Goal: Task Accomplishment & Management: Complete application form

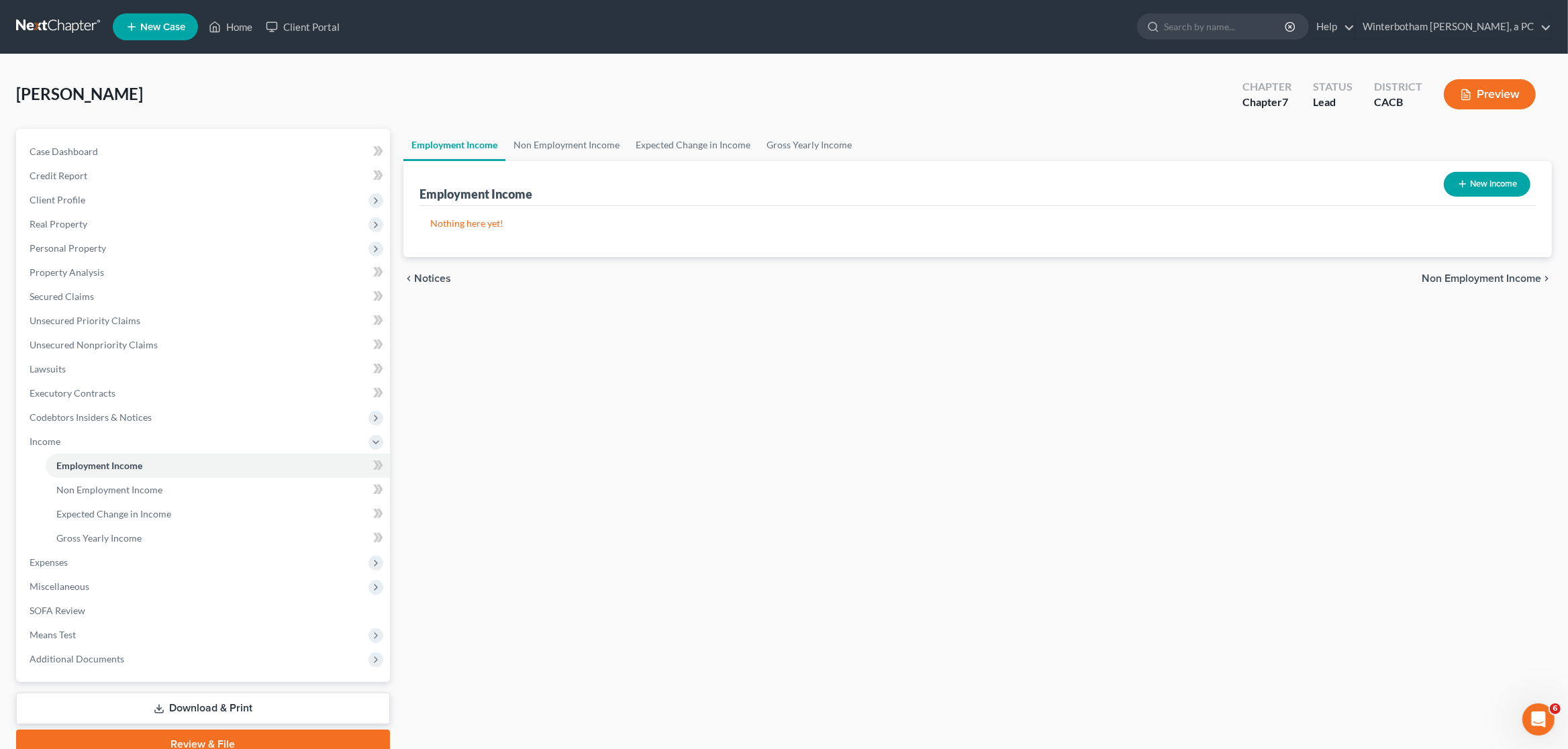
click at [63, 27] on link at bounding box center [59, 27] width 86 height 24
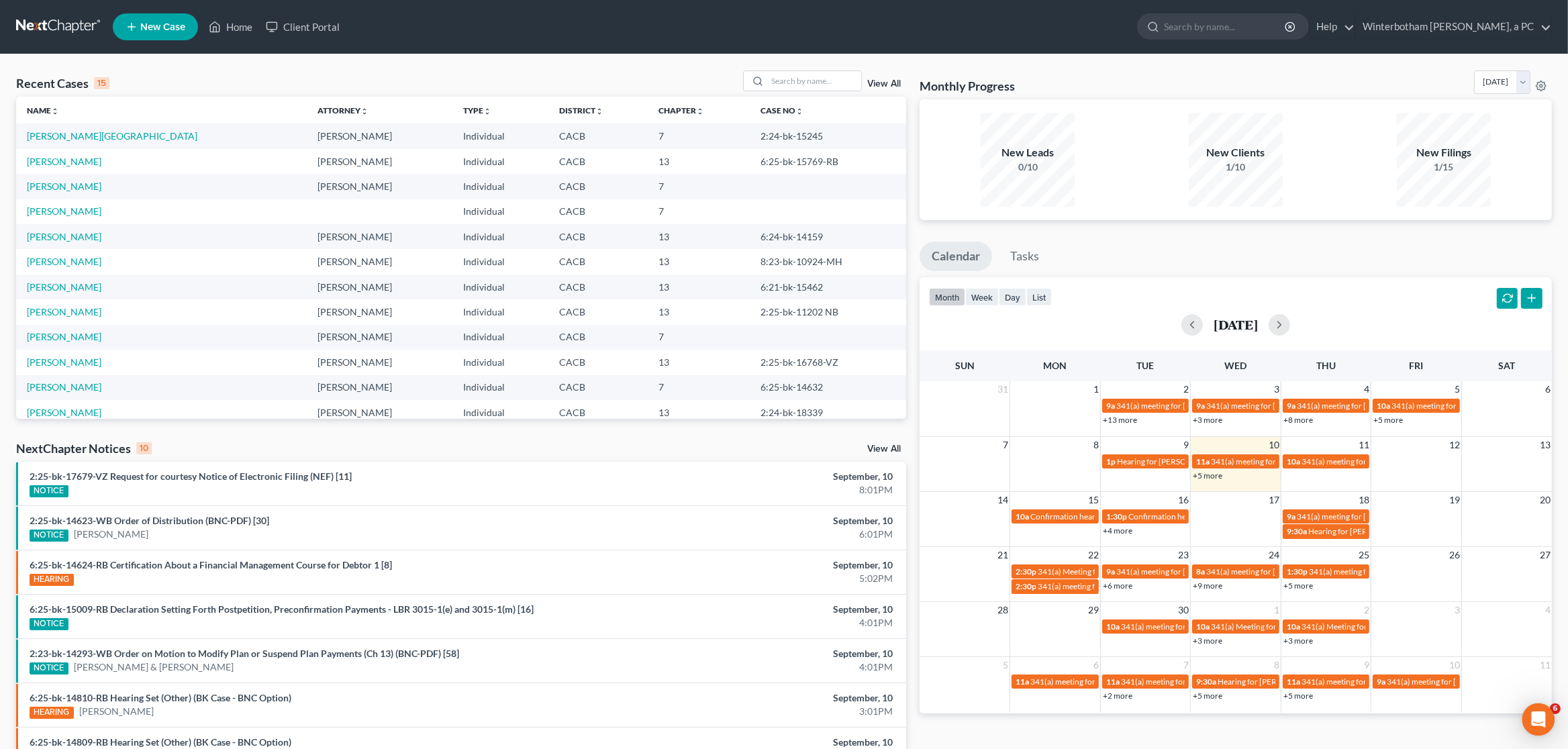
click at [879, 88] on link "View All" at bounding box center [884, 83] width 33 height 9
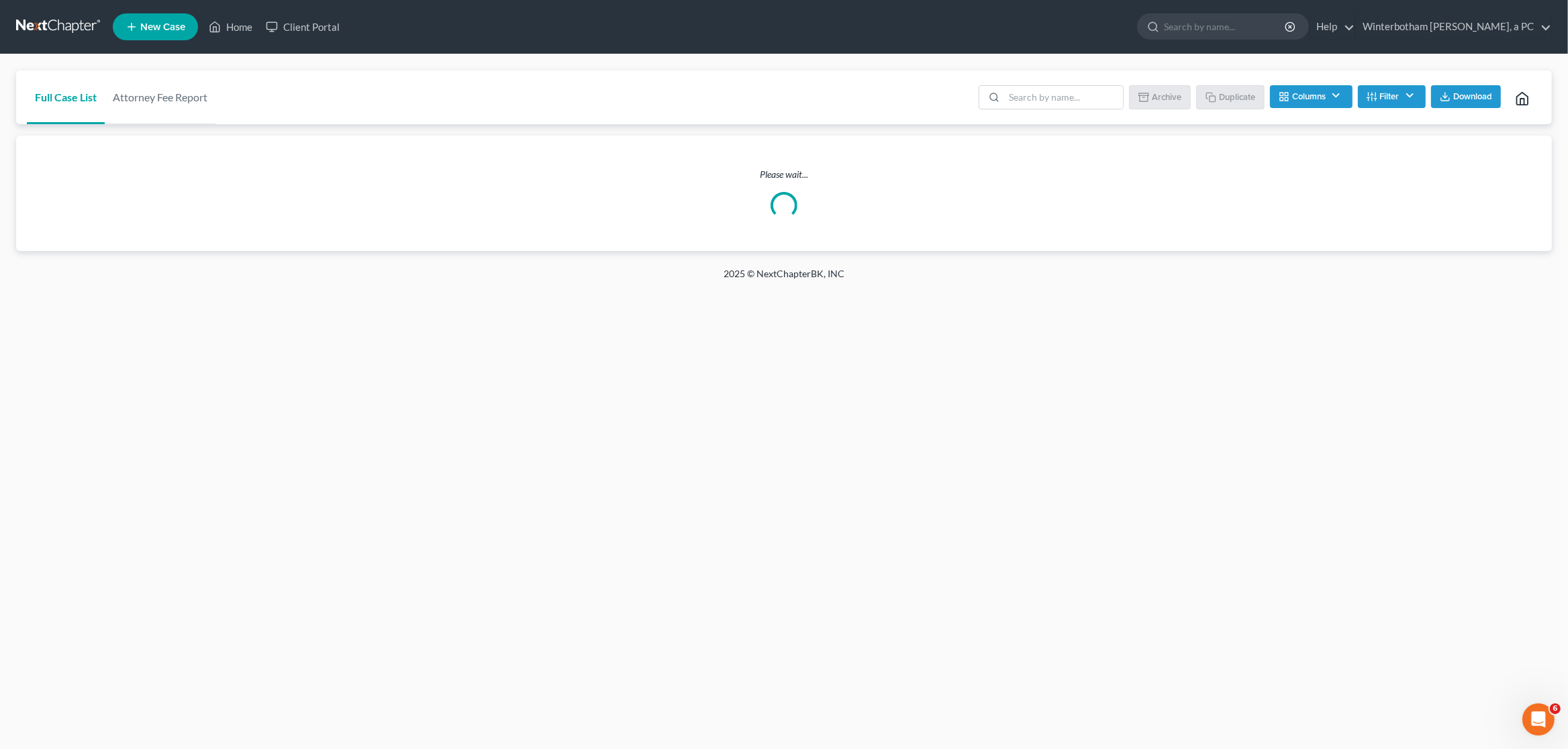
click at [54, 23] on link at bounding box center [59, 27] width 86 height 24
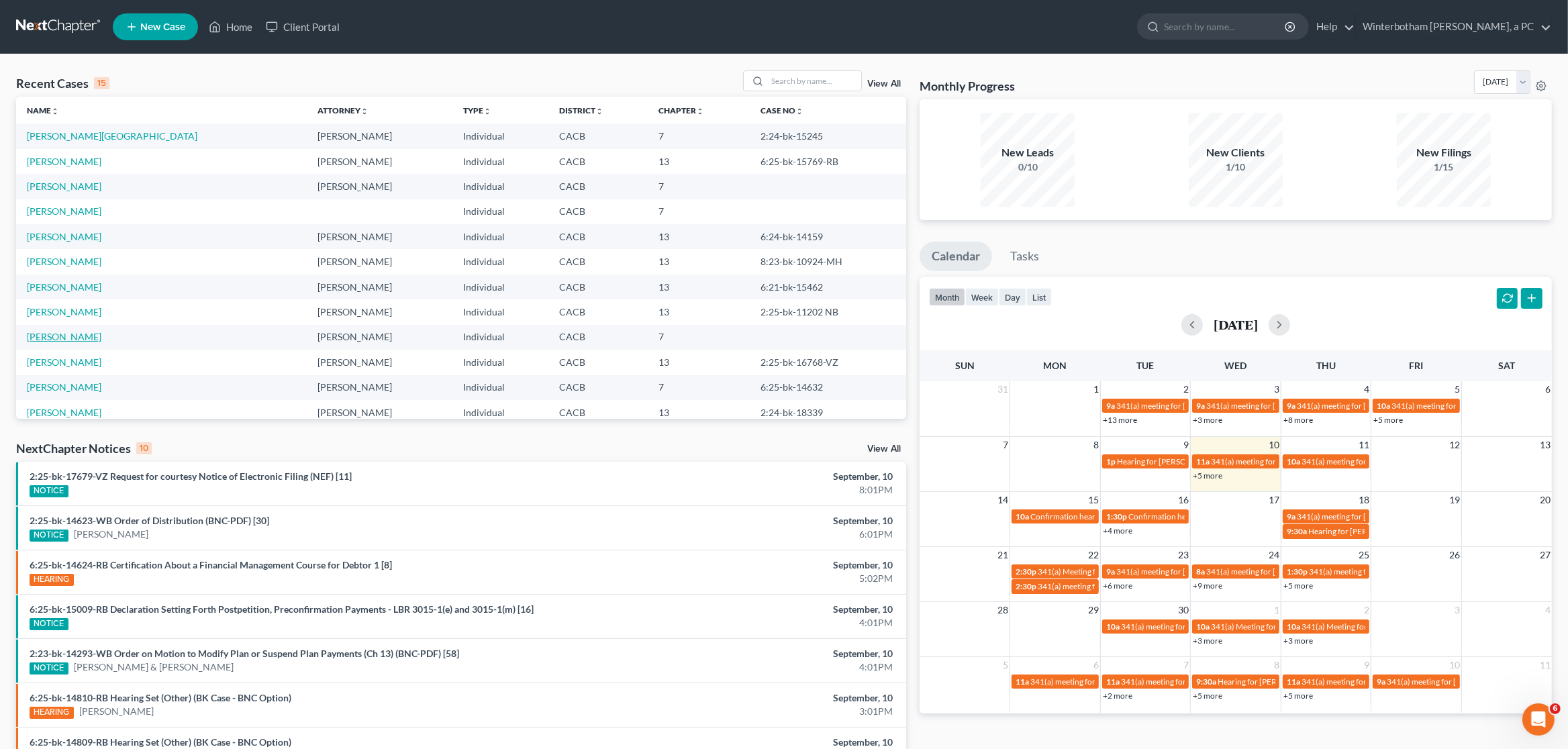
click at [68, 338] on link "[PERSON_NAME]" at bounding box center [64, 336] width 75 height 11
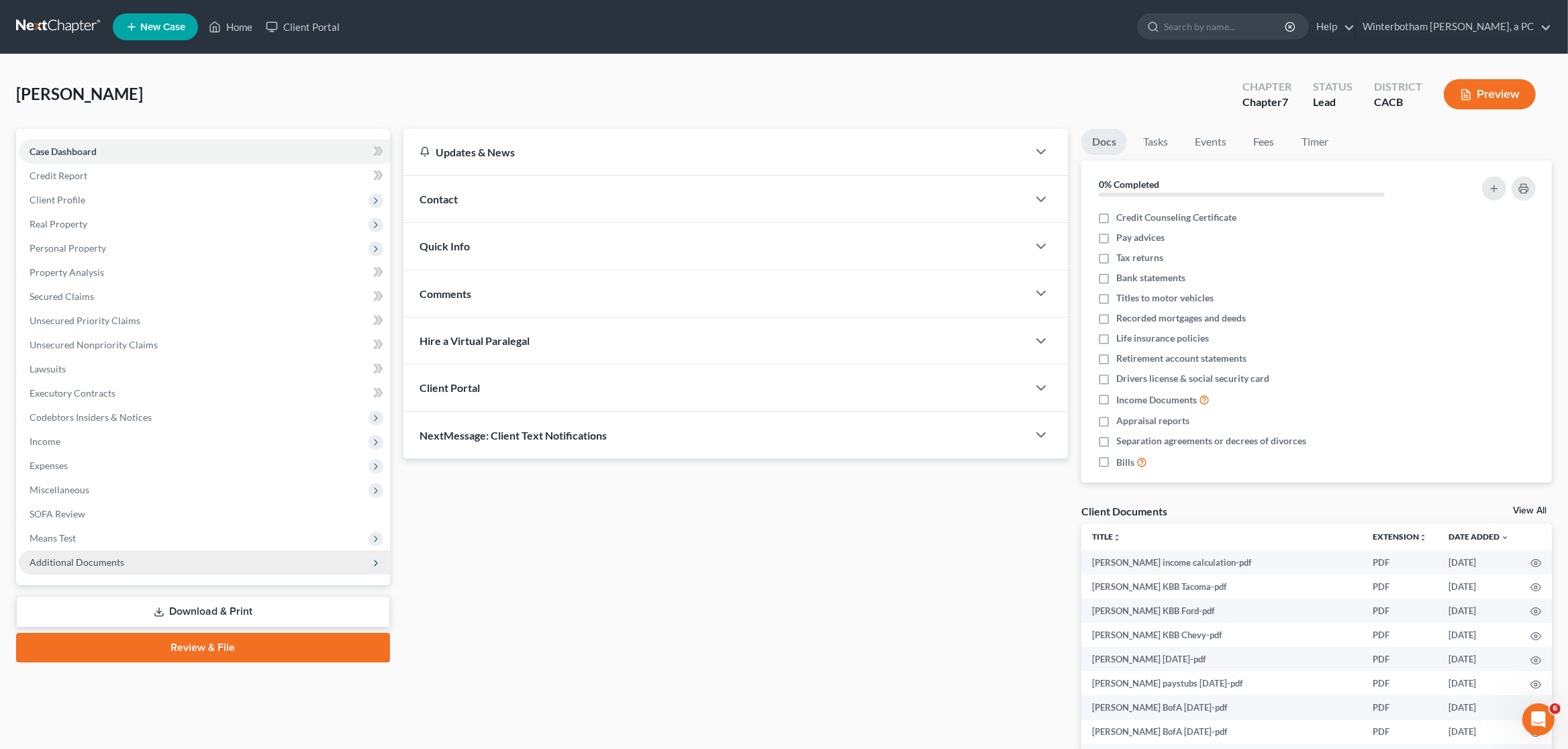
click at [97, 561] on span "Additional Documents" at bounding box center [76, 562] width 94 height 11
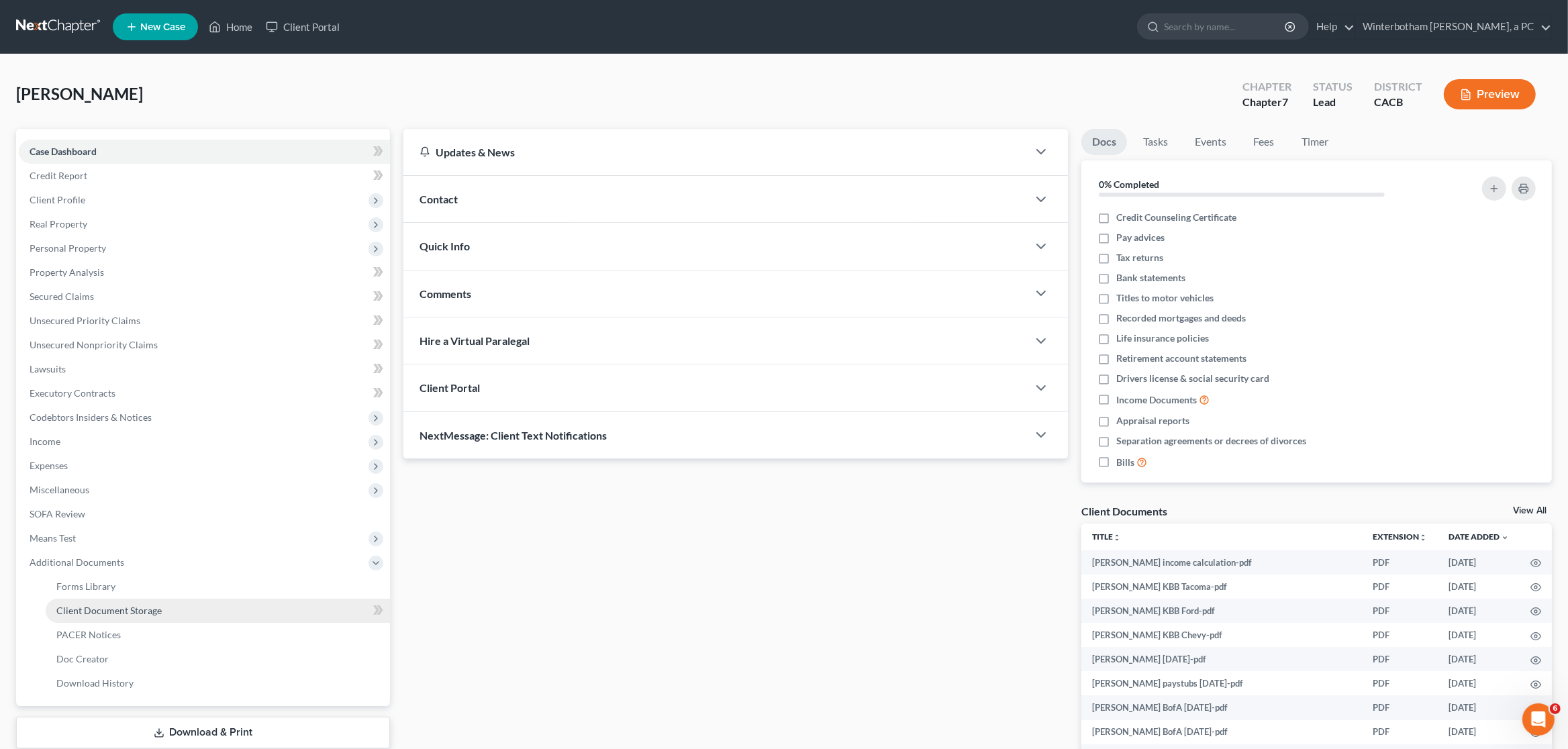
click at [120, 608] on span "Client Document Storage" at bounding box center [109, 610] width 106 height 11
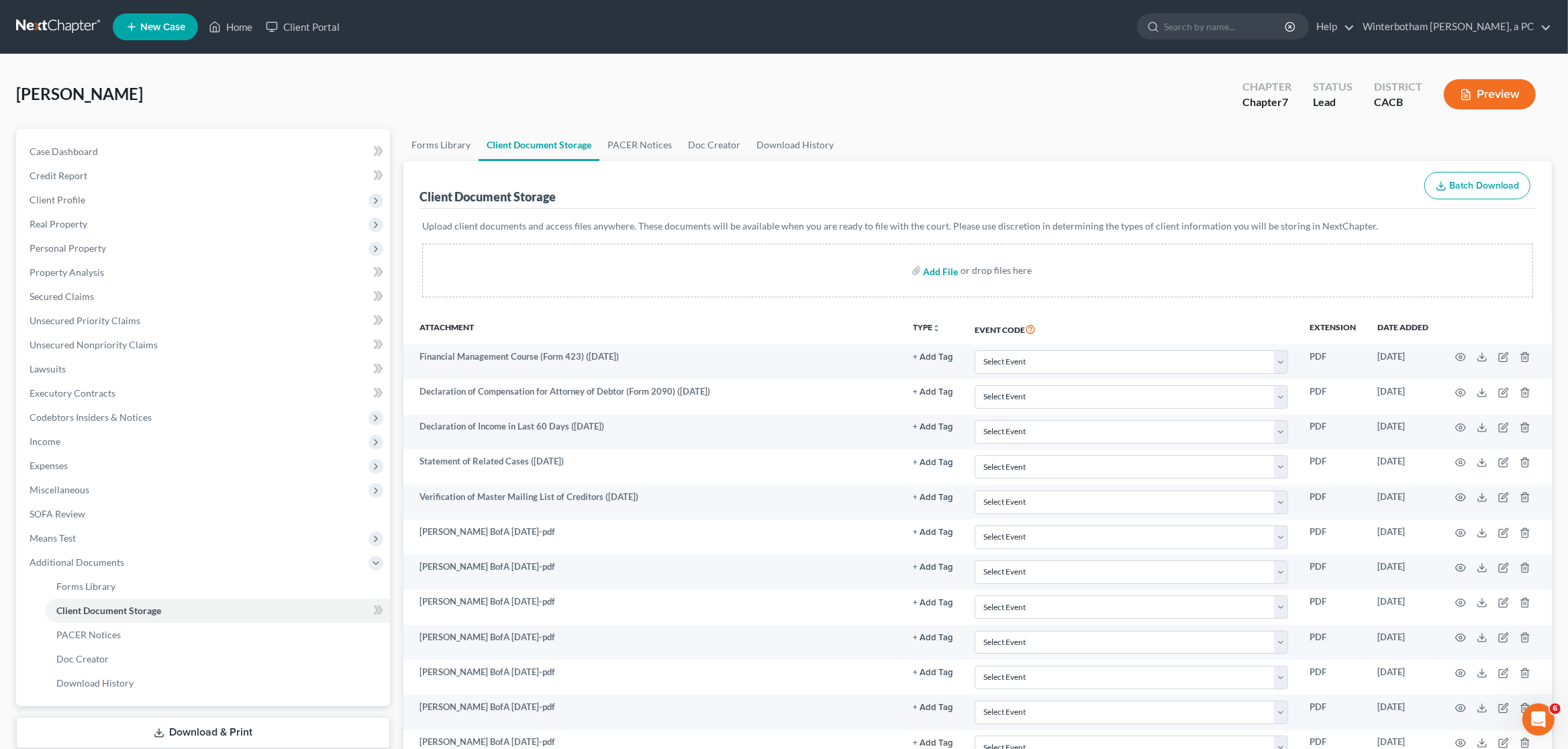
click at [946, 271] on input "file" at bounding box center [940, 271] width 33 height 24
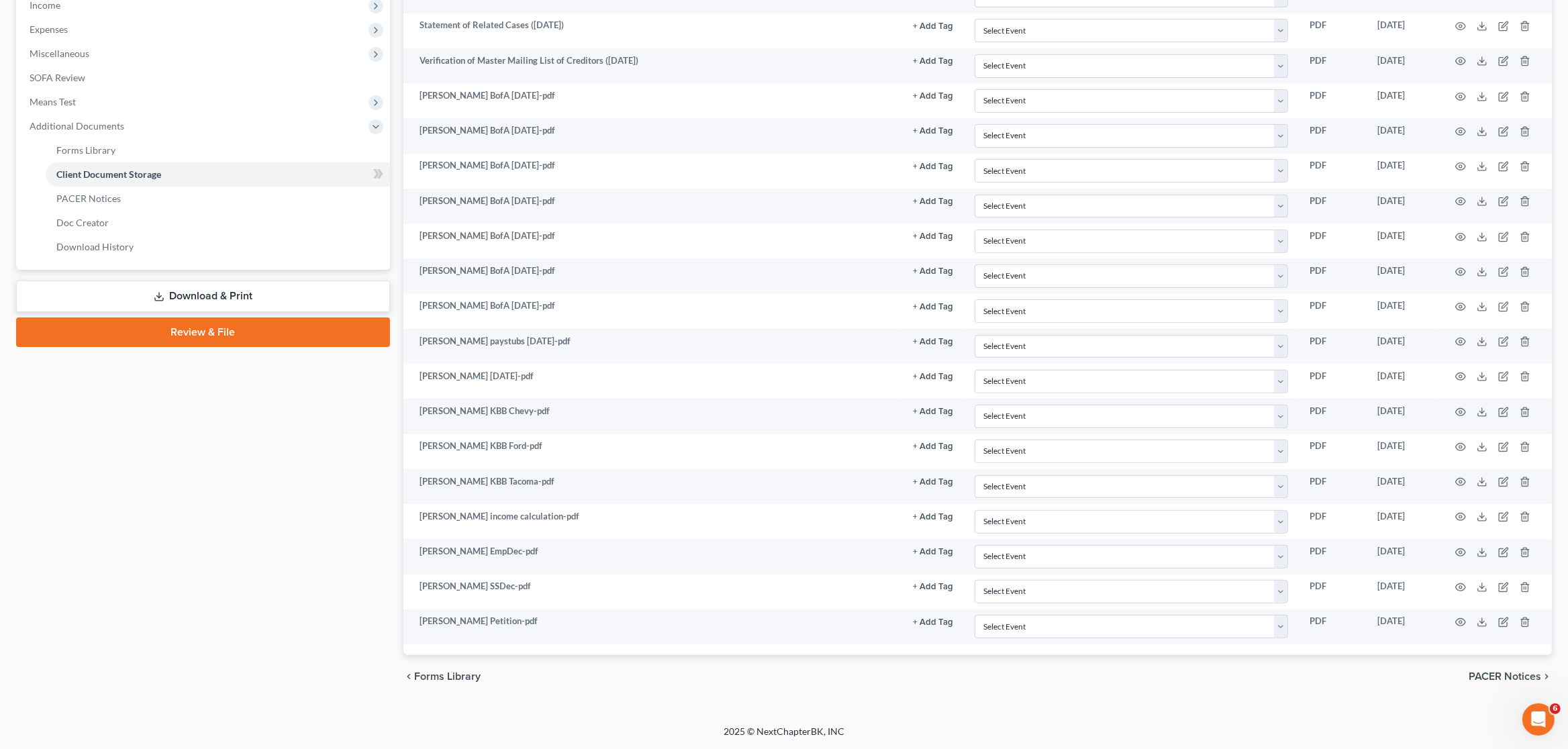
type input "C:\fakepath\Perez Cert.pdf"
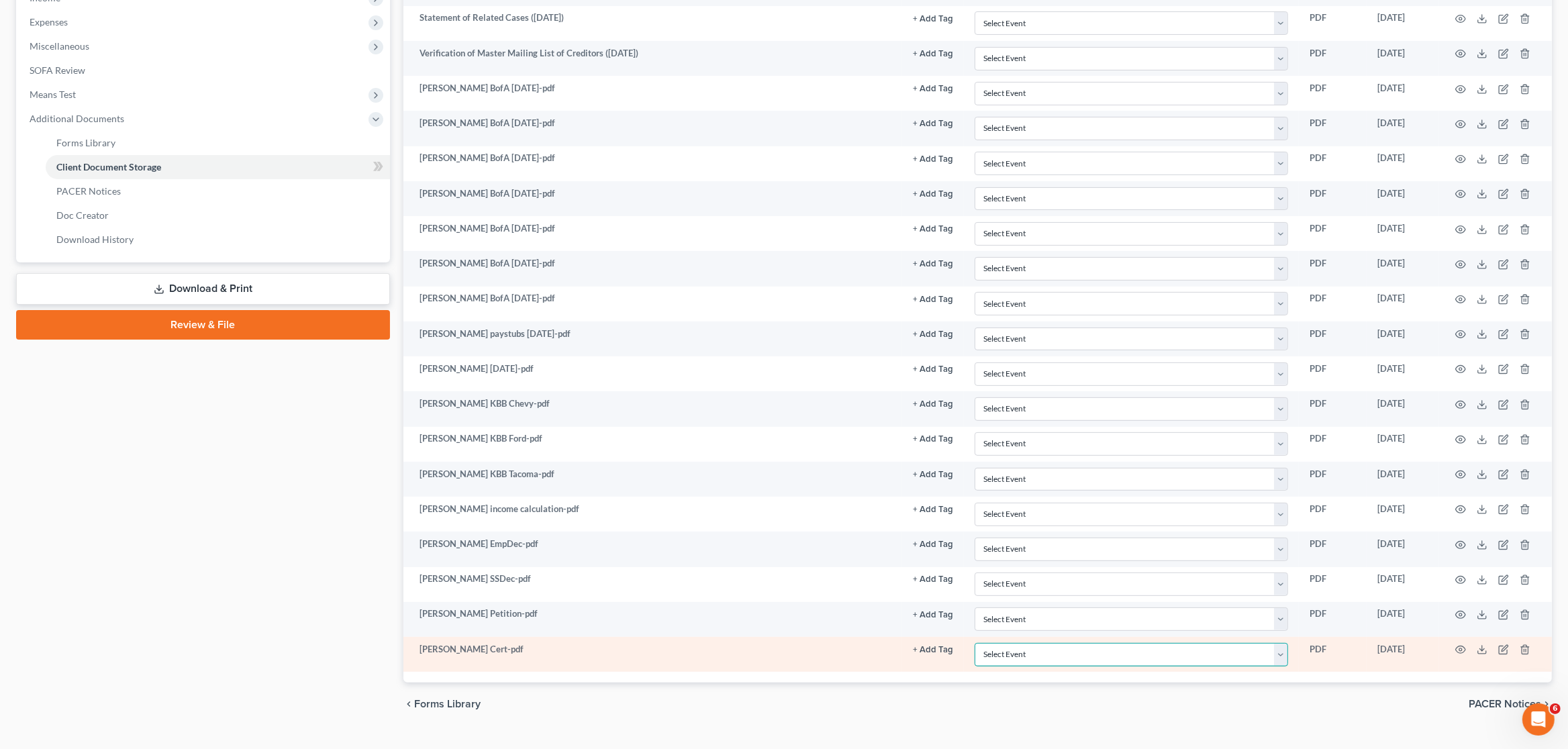
click at [975, 643] on select "Select Event Amended Chapter 11 Plan Amended Chapter 11 Small Business Plan Ame…" at bounding box center [1131, 655] width 313 height 23
select select "10"
click option "Certificate of Credit Counseling" at bounding box center [0, 0] width 0 height 0
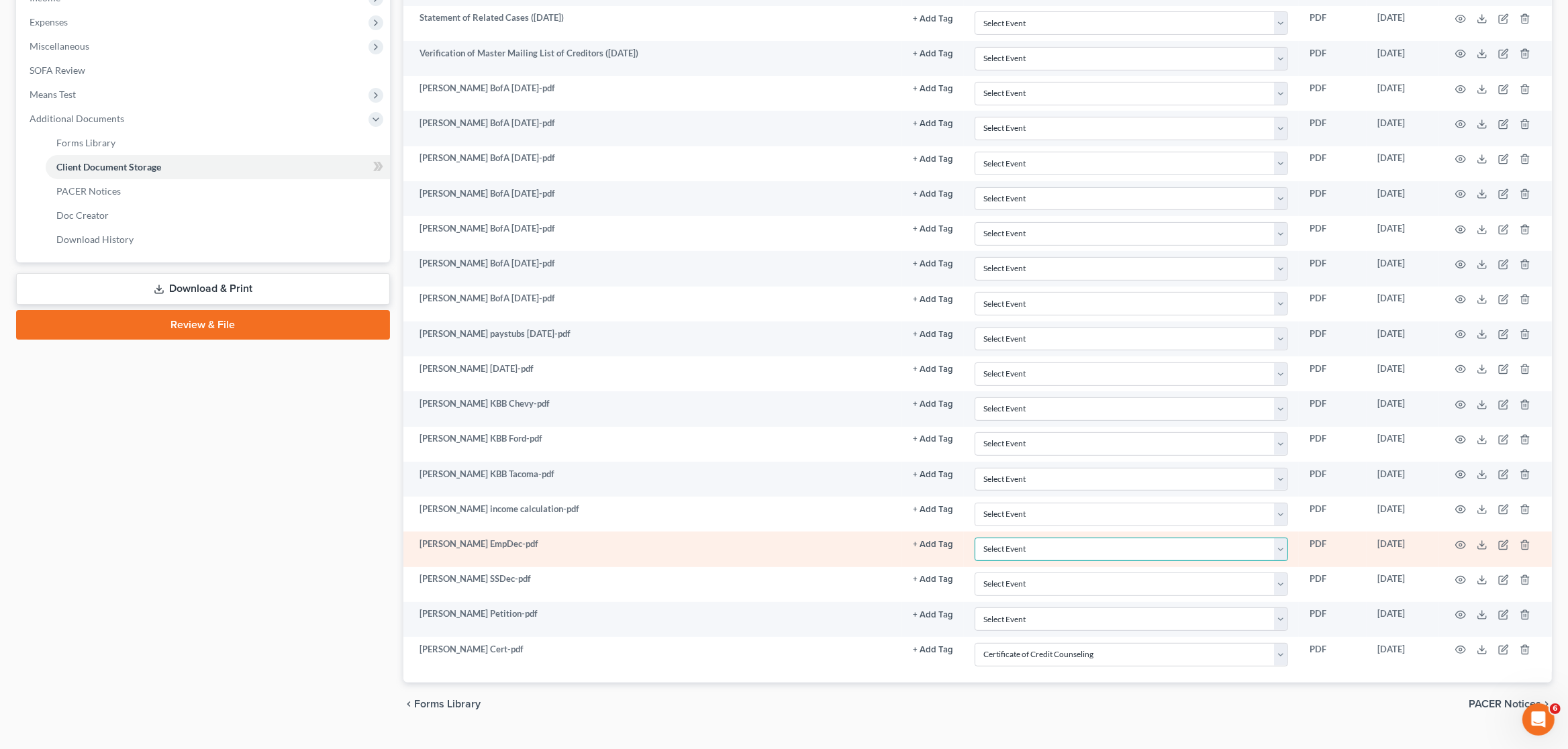
click at [975, 538] on select "Select Event Amended Chapter 11 Plan Amended Chapter 11 Small Business Plan Ame…" at bounding box center [1131, 549] width 313 height 23
select select "30"
click option "Declaration by Debtor as to Whether Db Received Income From an Employer (LBR Fo…" at bounding box center [0, 0] width 0 height 0
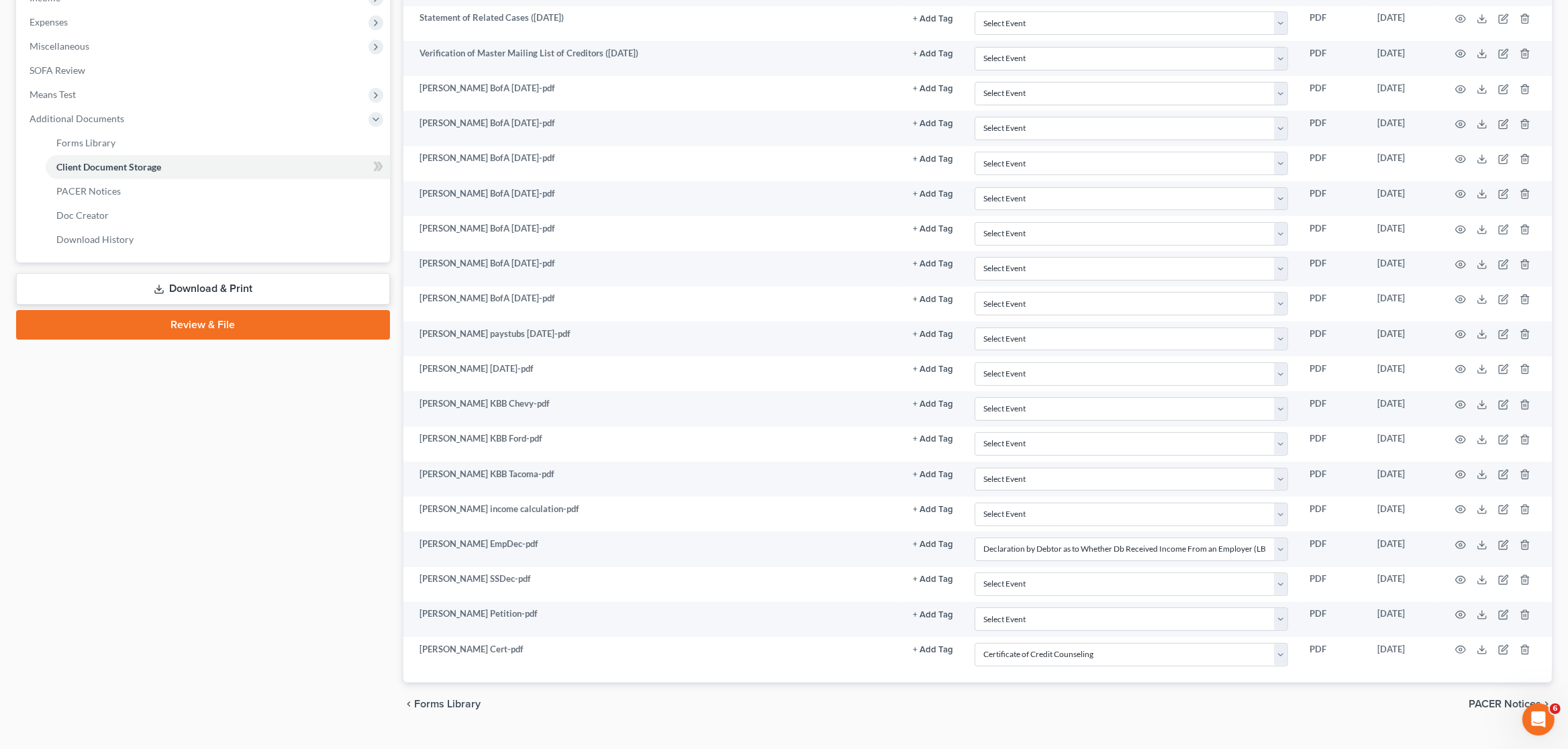
click at [380, 571] on div "Case Dashboard Payments Invoices Payments Payments Credit Report Client Profile" at bounding box center [203, 205] width 387 height 1041
click at [261, 333] on link "Review & File" at bounding box center [203, 325] width 374 height 29
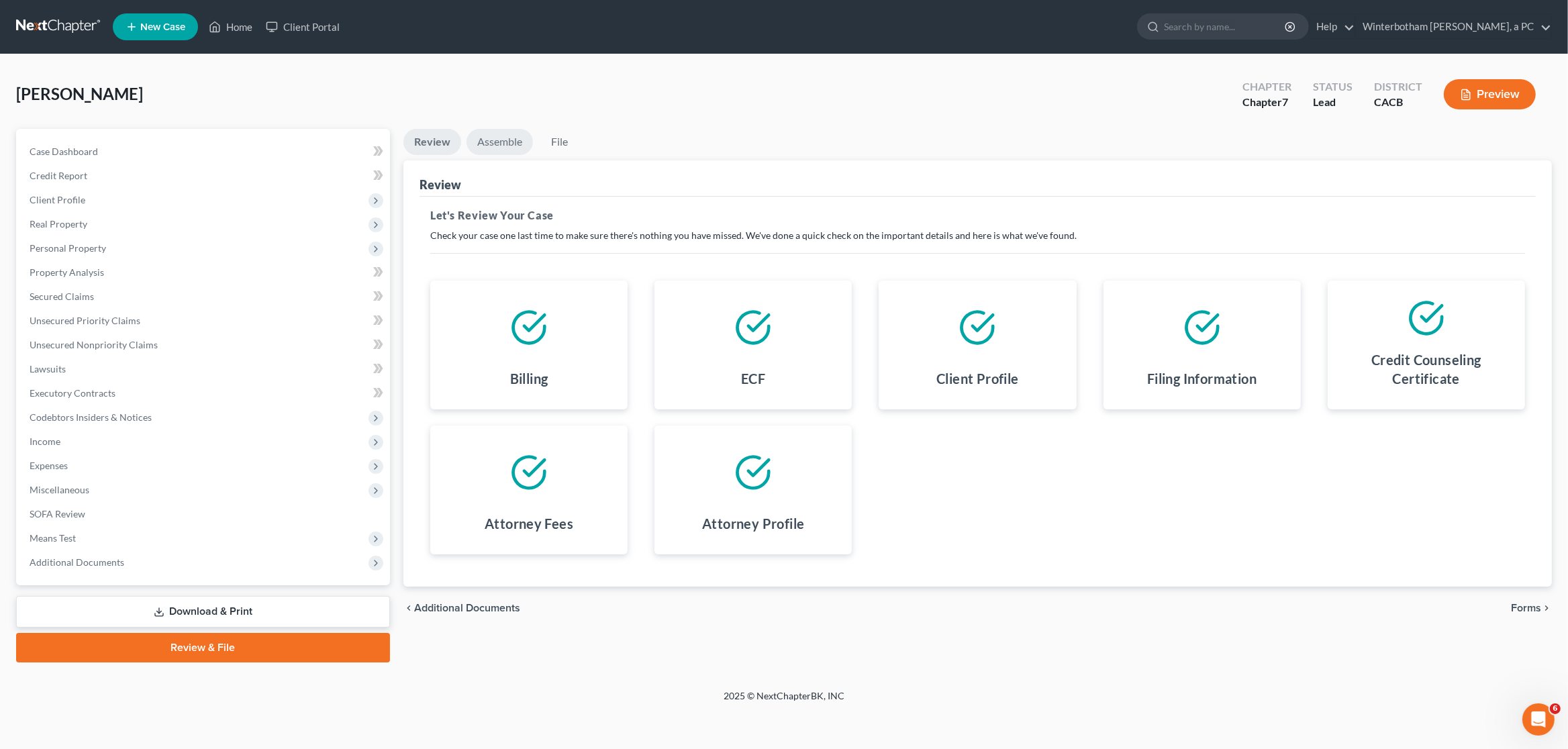
click at [489, 140] on link "Assemble" at bounding box center [499, 142] width 66 height 26
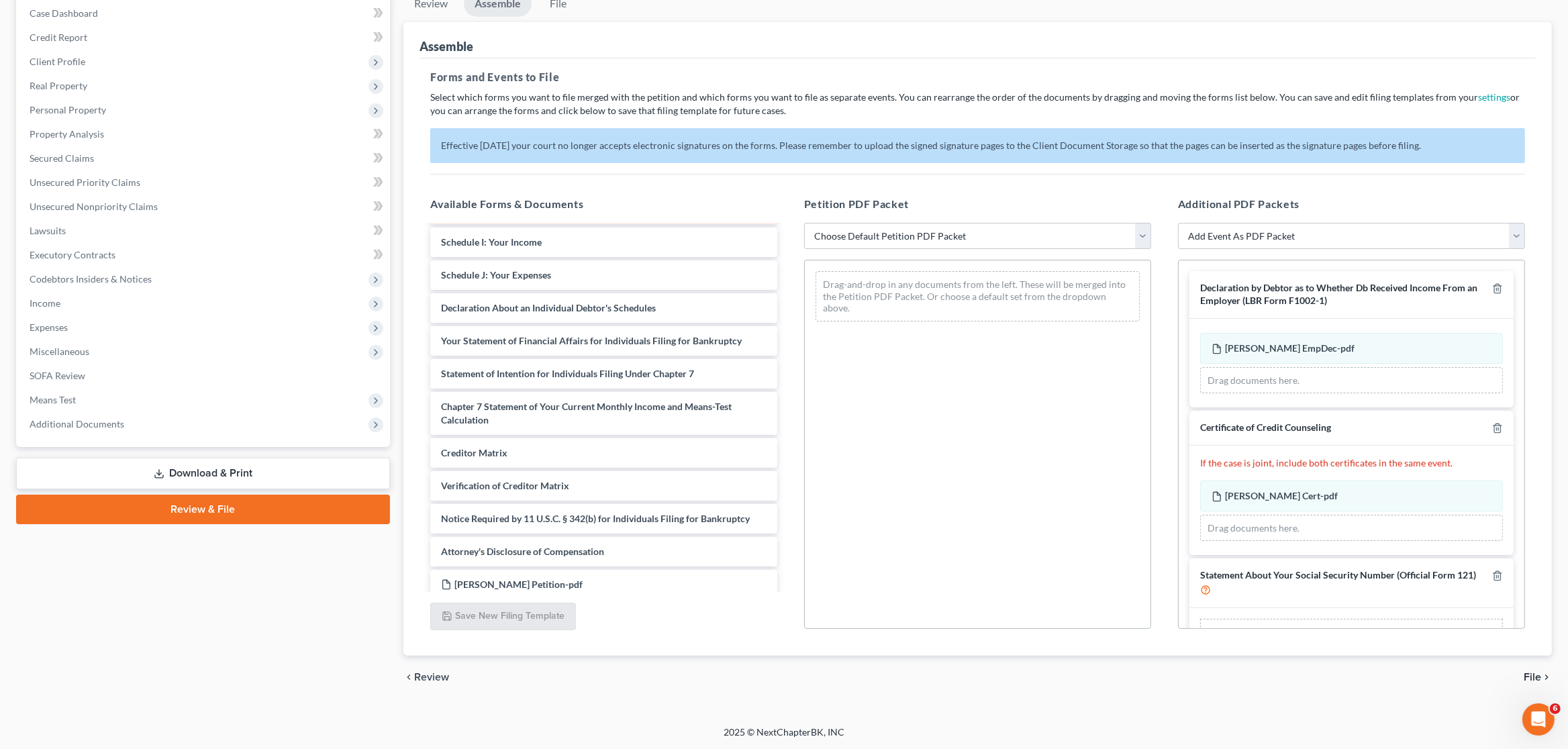
scroll to position [393, 0]
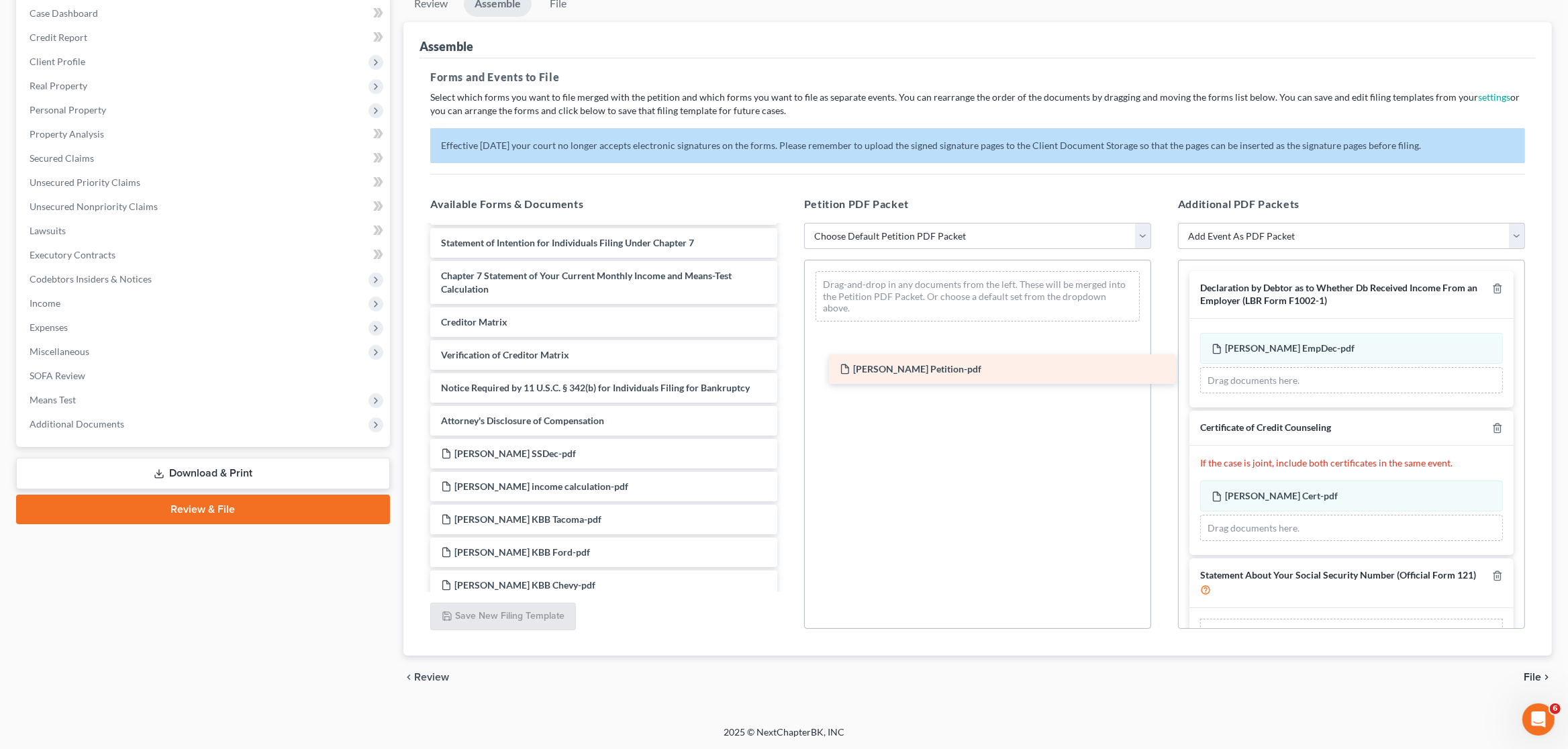
drag, startPoint x: 504, startPoint y: 460, endPoint x: 903, endPoint y: 375, distance: 408.0
click at [788, 375] on div "Perez Petition-pdf Voluntary Petition for Individuals Filing for Bankruptcy Sum…" at bounding box center [604, 447] width 368 height 1227
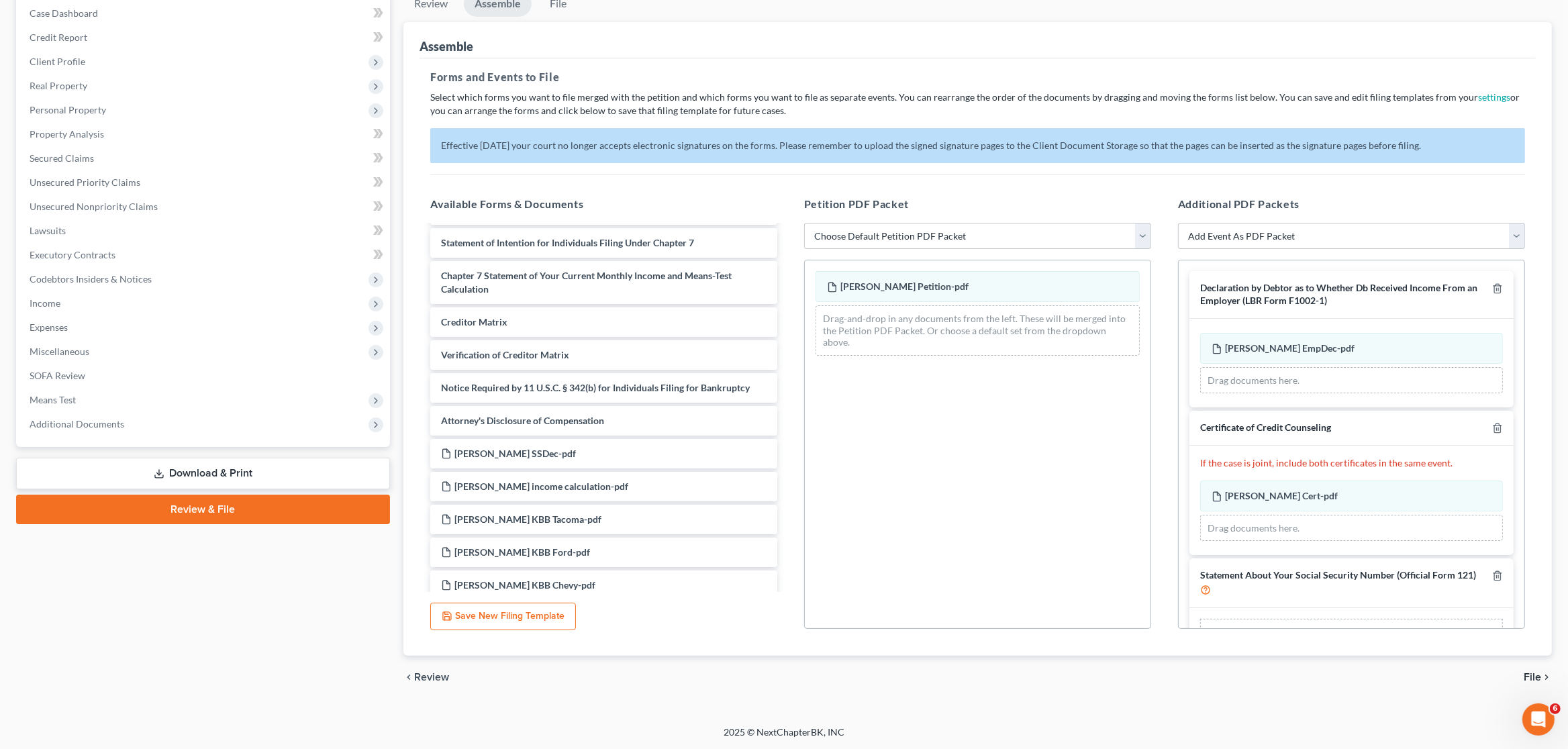
scroll to position [46, 0]
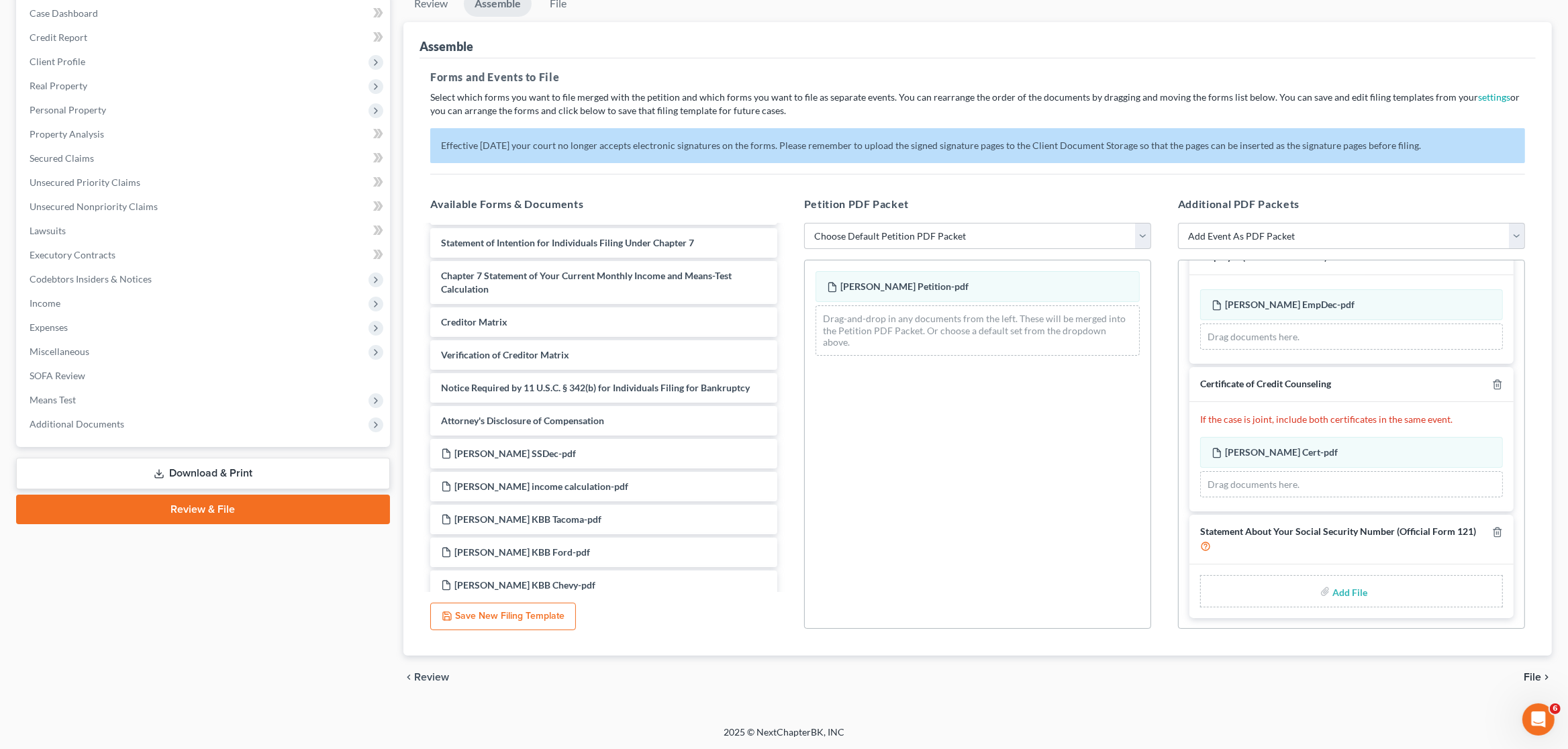
click at [1365, 585] on label "Add File" at bounding box center [1352, 594] width 38 height 24
click at [1364, 590] on input "file" at bounding box center [1349, 592] width 33 height 24
type input "C:\fakepath\Perez SSDec.pdf"
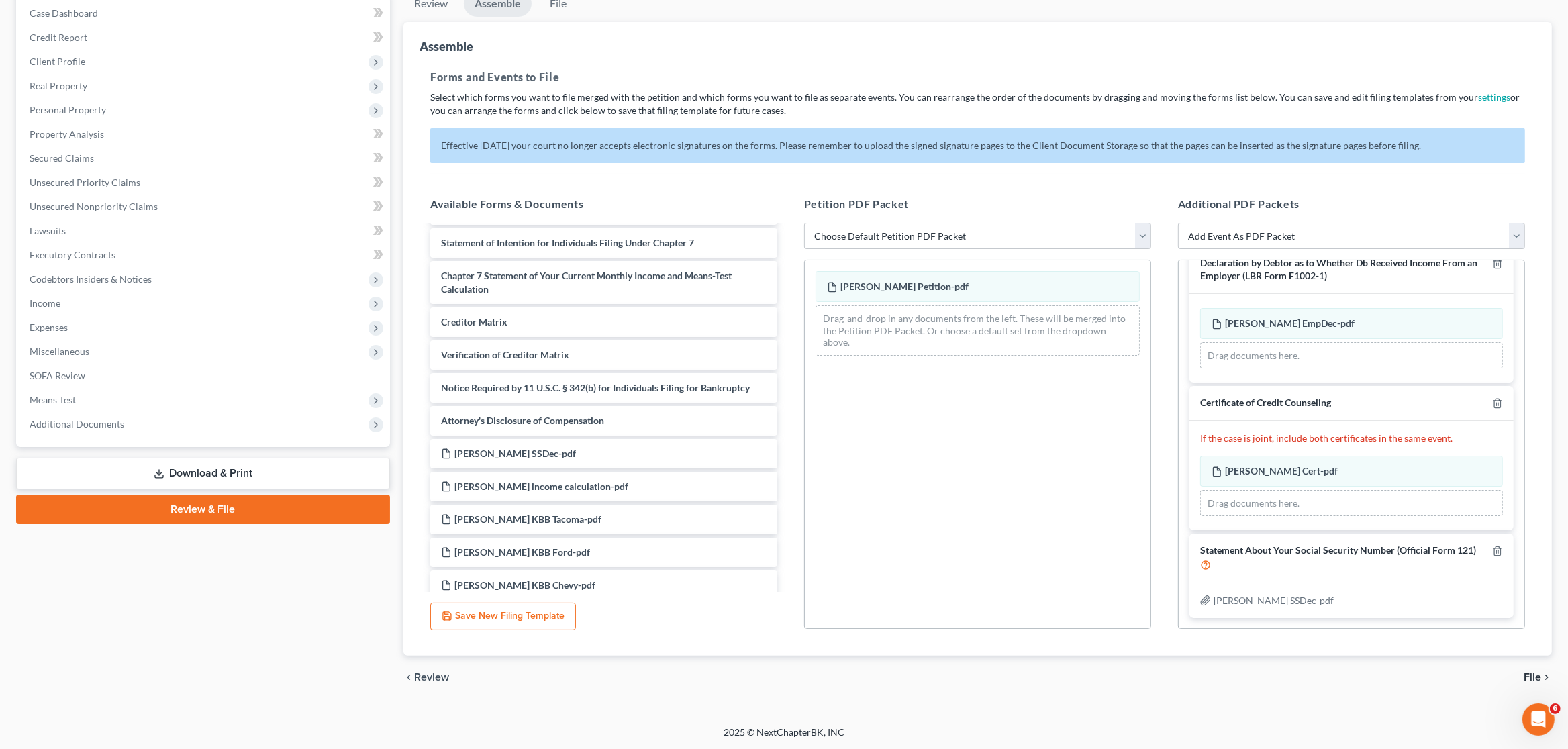
scroll to position [27, 0]
click at [1528, 682] on span "File" at bounding box center [1533, 678] width 17 height 11
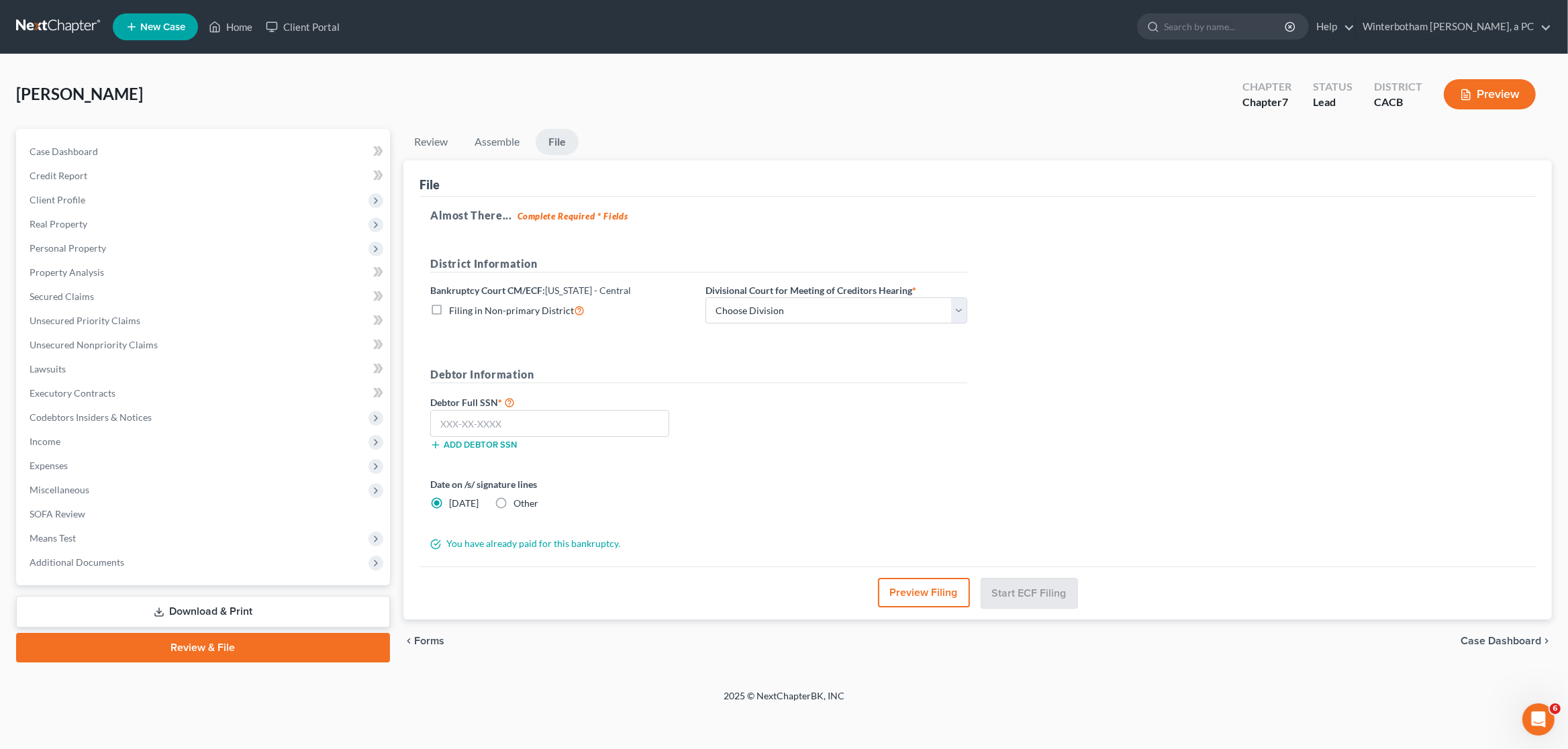
scroll to position [0, 0]
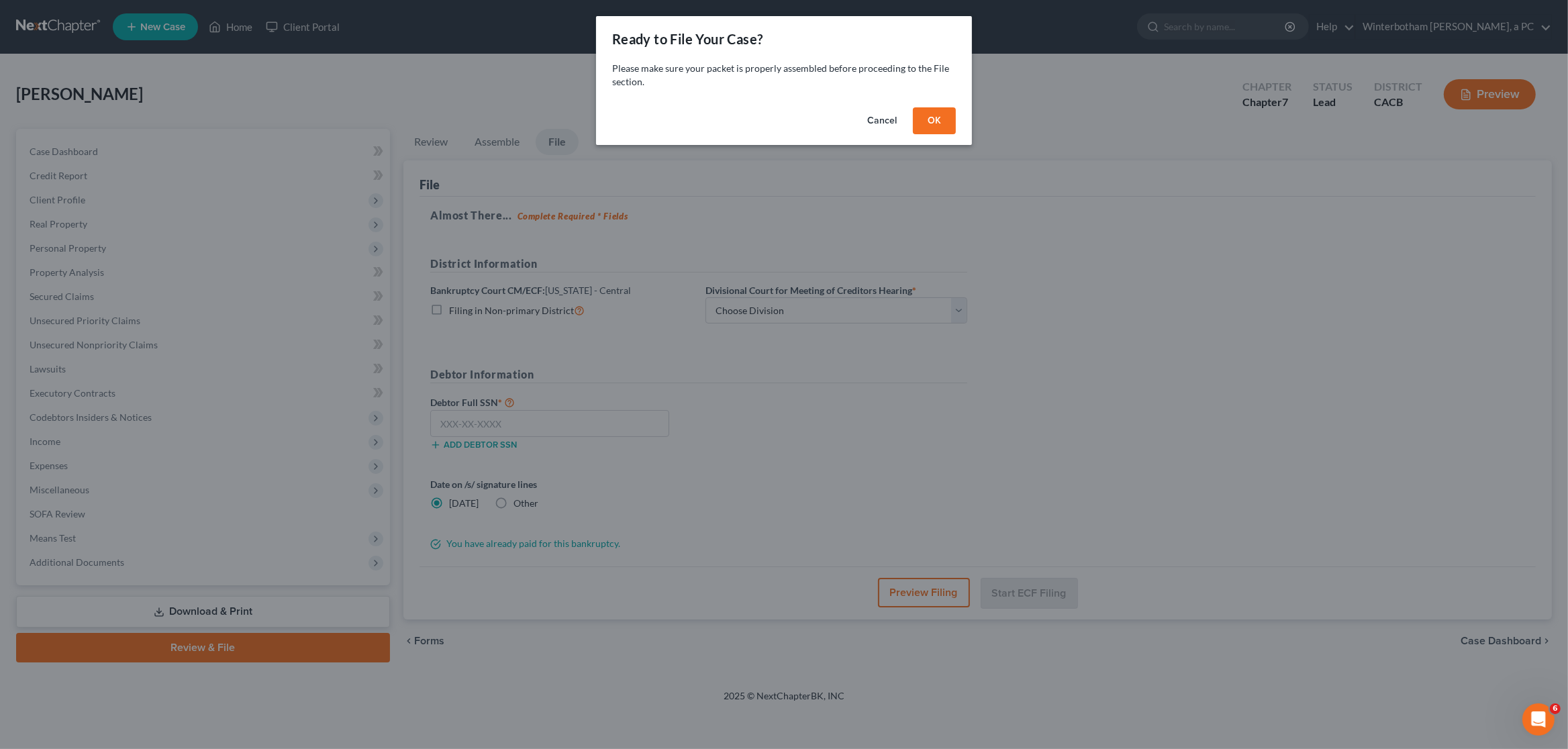
click at [940, 122] on button "OK" at bounding box center [934, 120] width 43 height 27
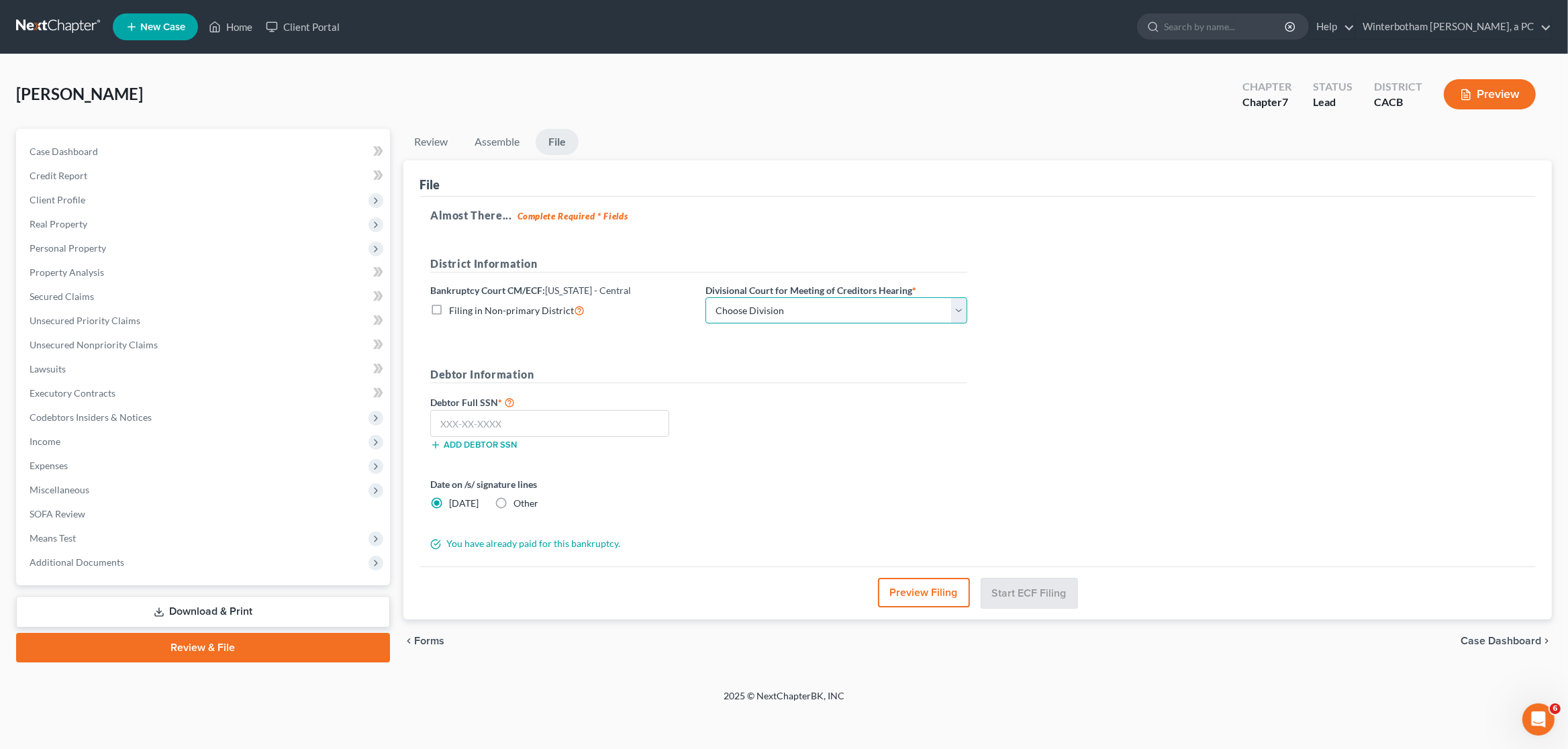
select select "1"
click option "[GEOGRAPHIC_DATA]" at bounding box center [0, 0] width 0 height 0
click at [622, 426] on input "text" at bounding box center [550, 423] width 239 height 27
type input "606-54-1954"
click at [893, 596] on button "Preview Filing" at bounding box center [924, 593] width 92 height 29
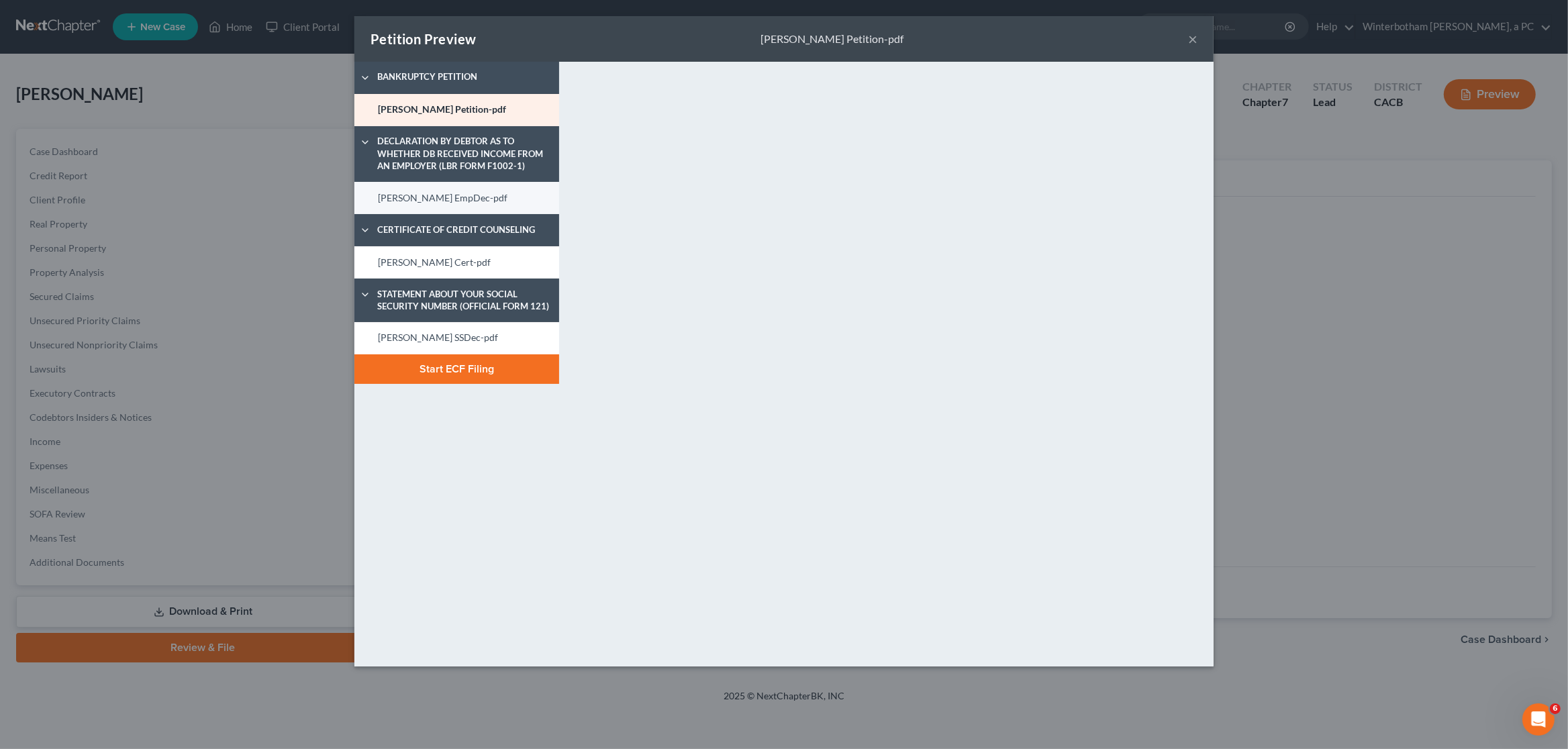
click at [422, 205] on link "Perez EmpDec-pdf" at bounding box center [457, 198] width 204 height 33
click at [439, 260] on link "Perez Cert-pdf" at bounding box center [457, 263] width 204 height 33
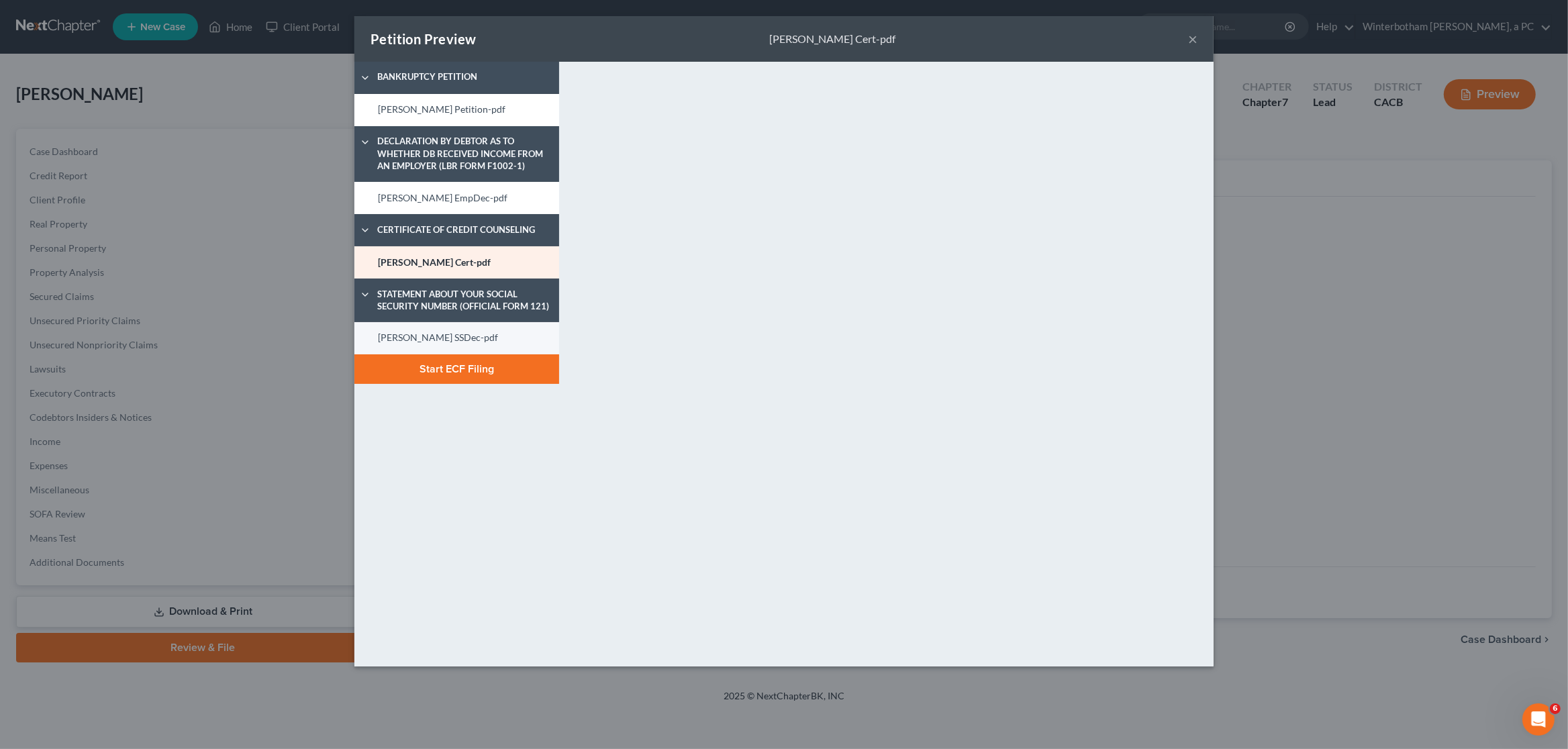
click at [479, 330] on link "Perez SSDec-pdf" at bounding box center [457, 338] width 204 height 33
click at [452, 358] on button "Start ECF Filing" at bounding box center [457, 369] width 204 height 29
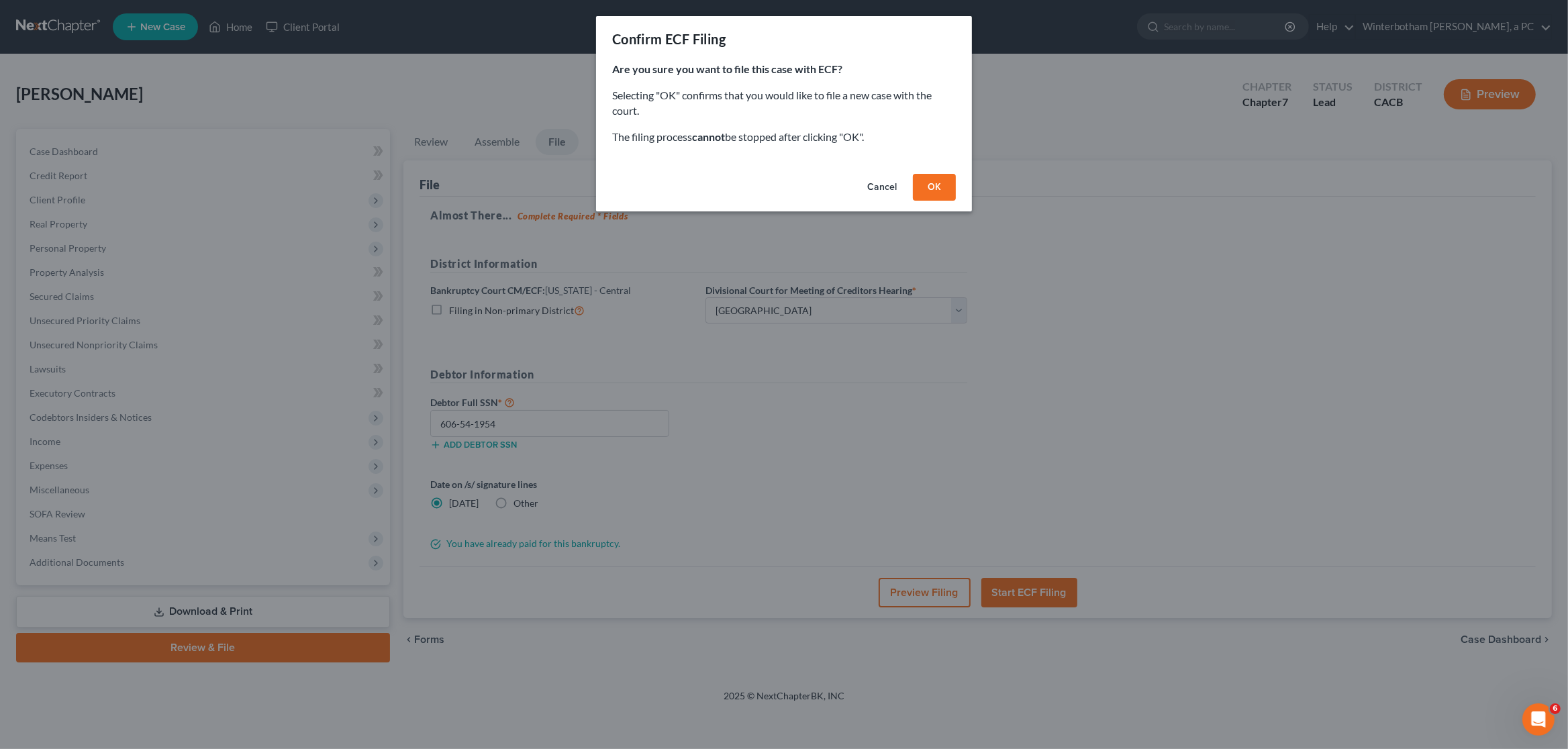
drag, startPoint x: 949, startPoint y: 190, endPoint x: 939, endPoint y: 192, distance: 10.2
click at [949, 190] on button "OK" at bounding box center [934, 186] width 43 height 27
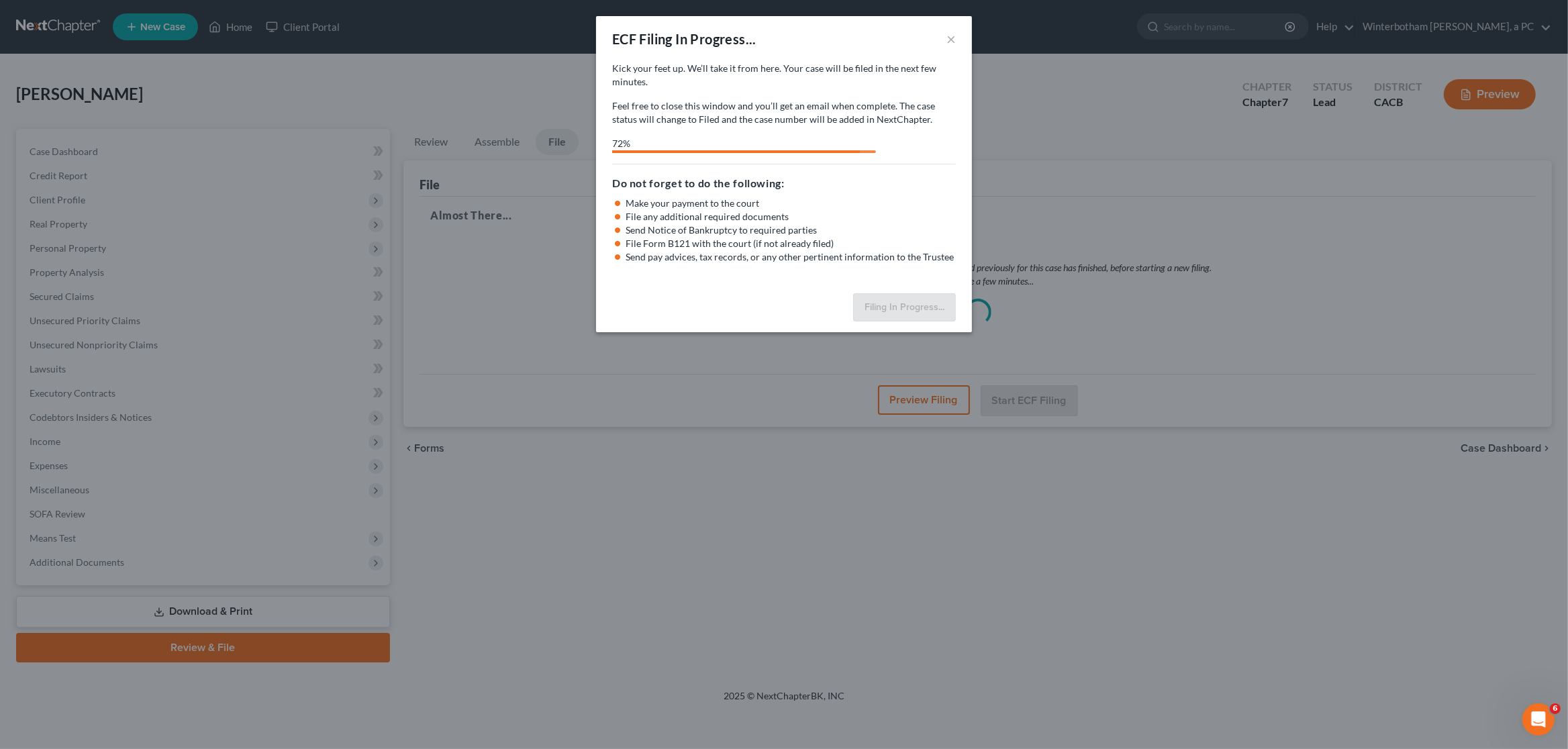
select select "1"
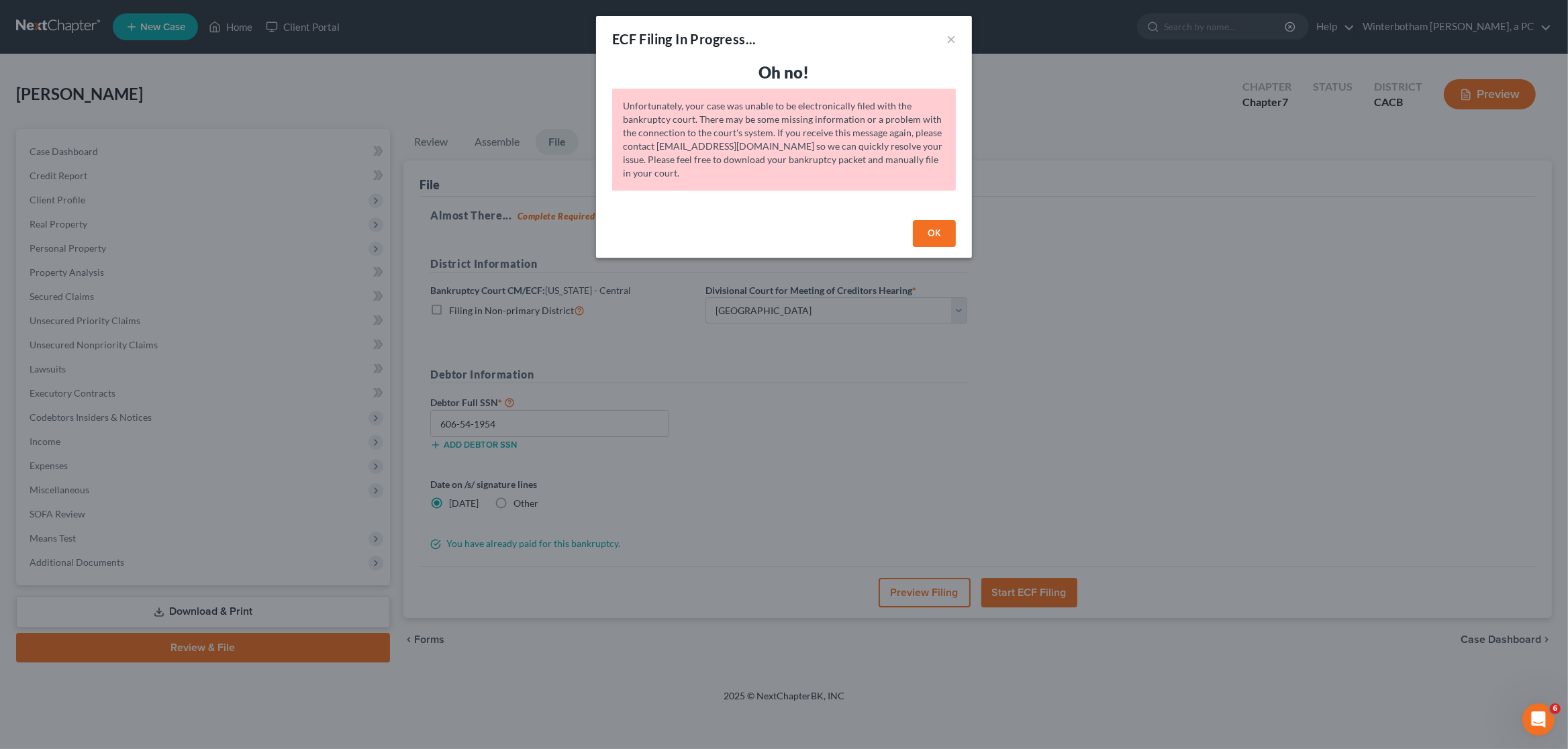
click at [940, 228] on button "OK" at bounding box center [934, 233] width 43 height 27
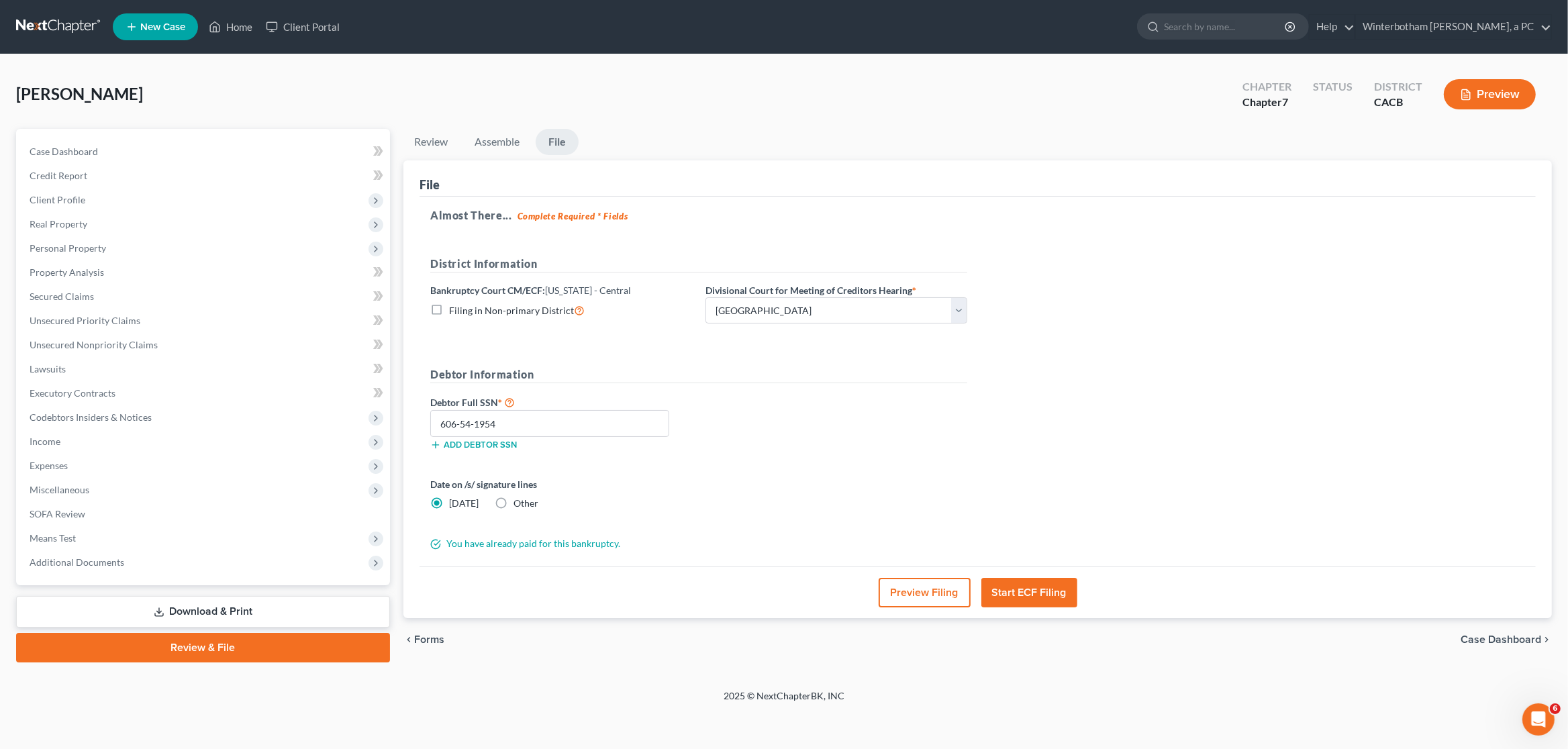
click at [1012, 597] on button "Start ECF Filing" at bounding box center [1030, 593] width 96 height 29
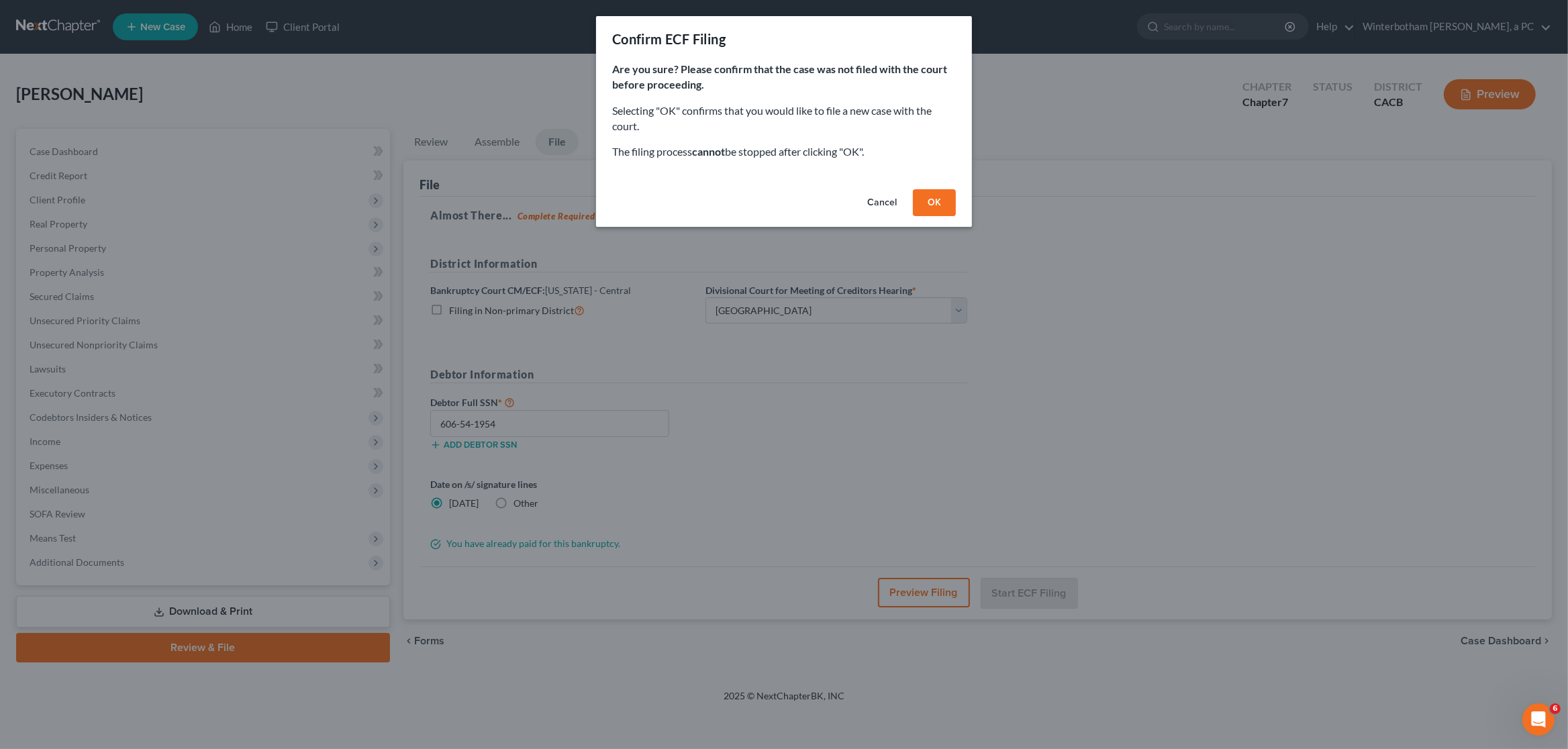
click at [932, 193] on button "OK" at bounding box center [934, 202] width 43 height 27
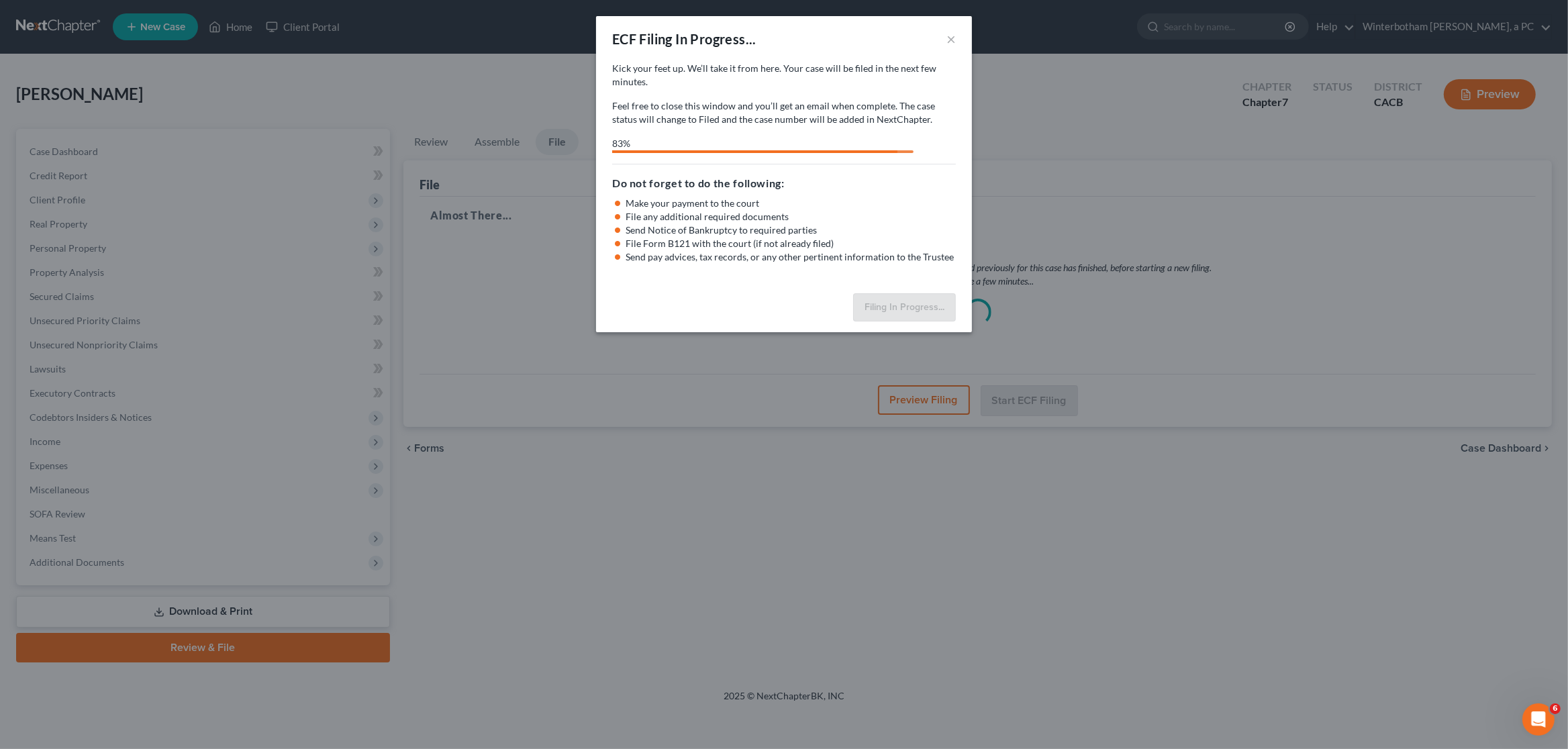
select select "1"
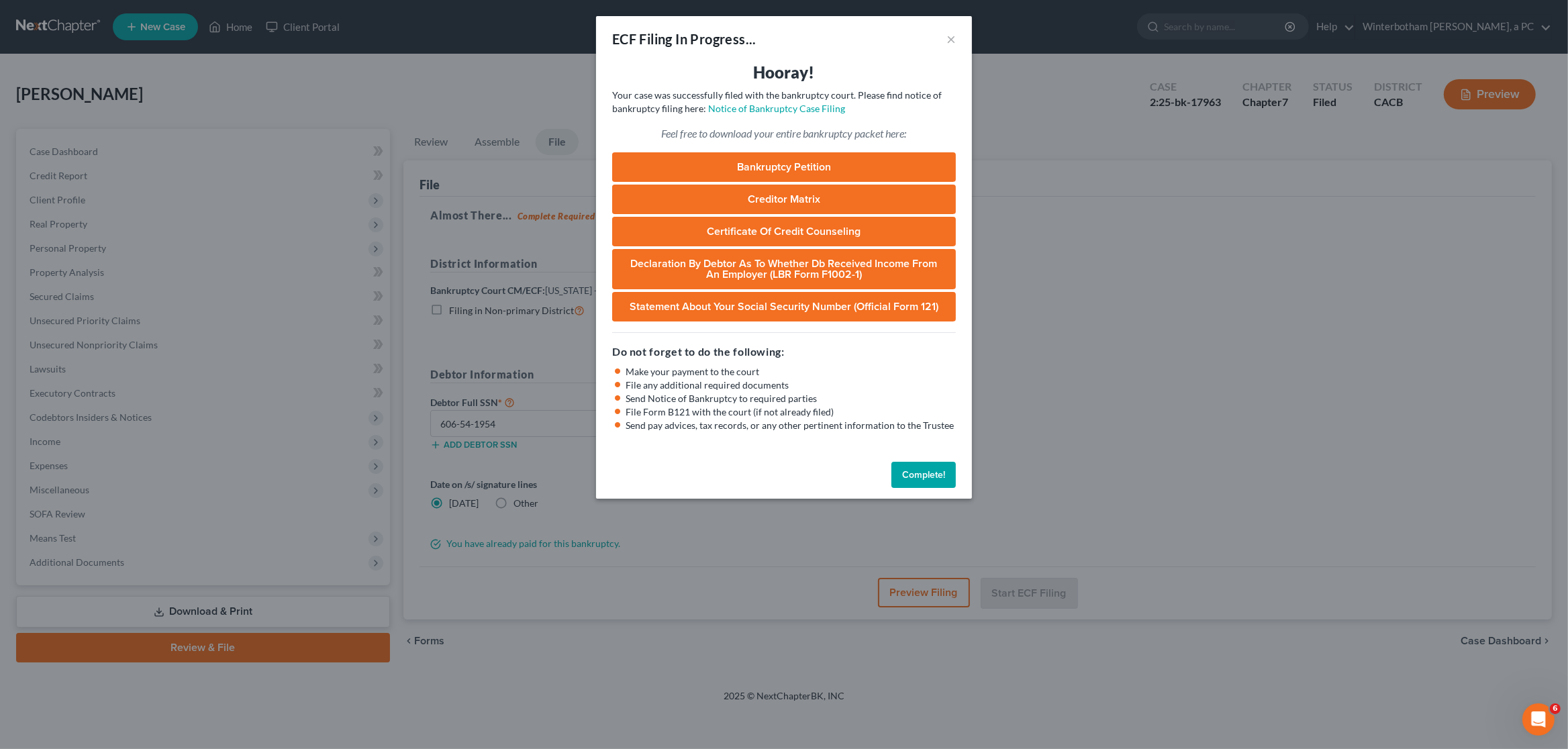
click at [926, 475] on button "Complete!" at bounding box center [923, 475] width 64 height 27
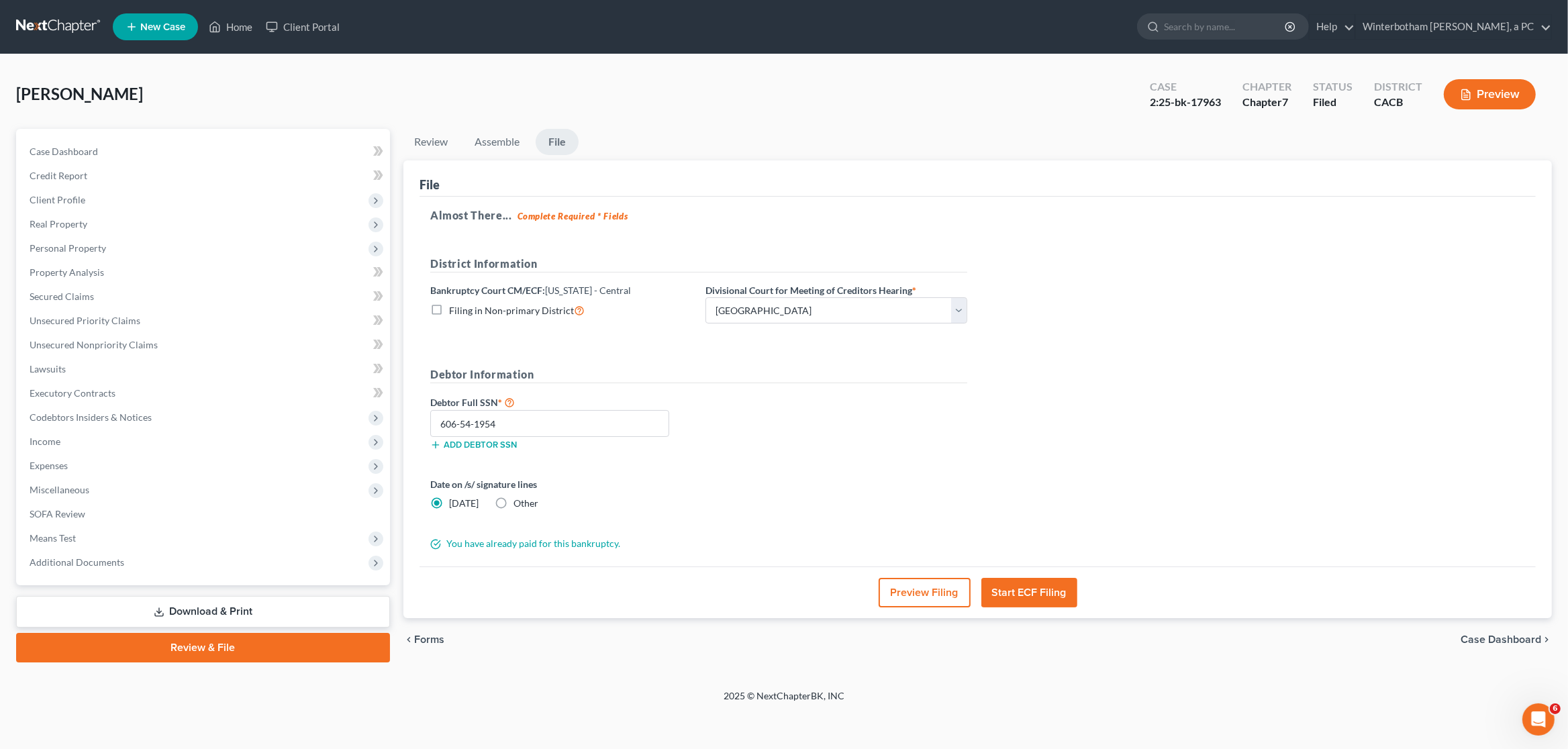
click at [57, 23] on link at bounding box center [59, 27] width 86 height 24
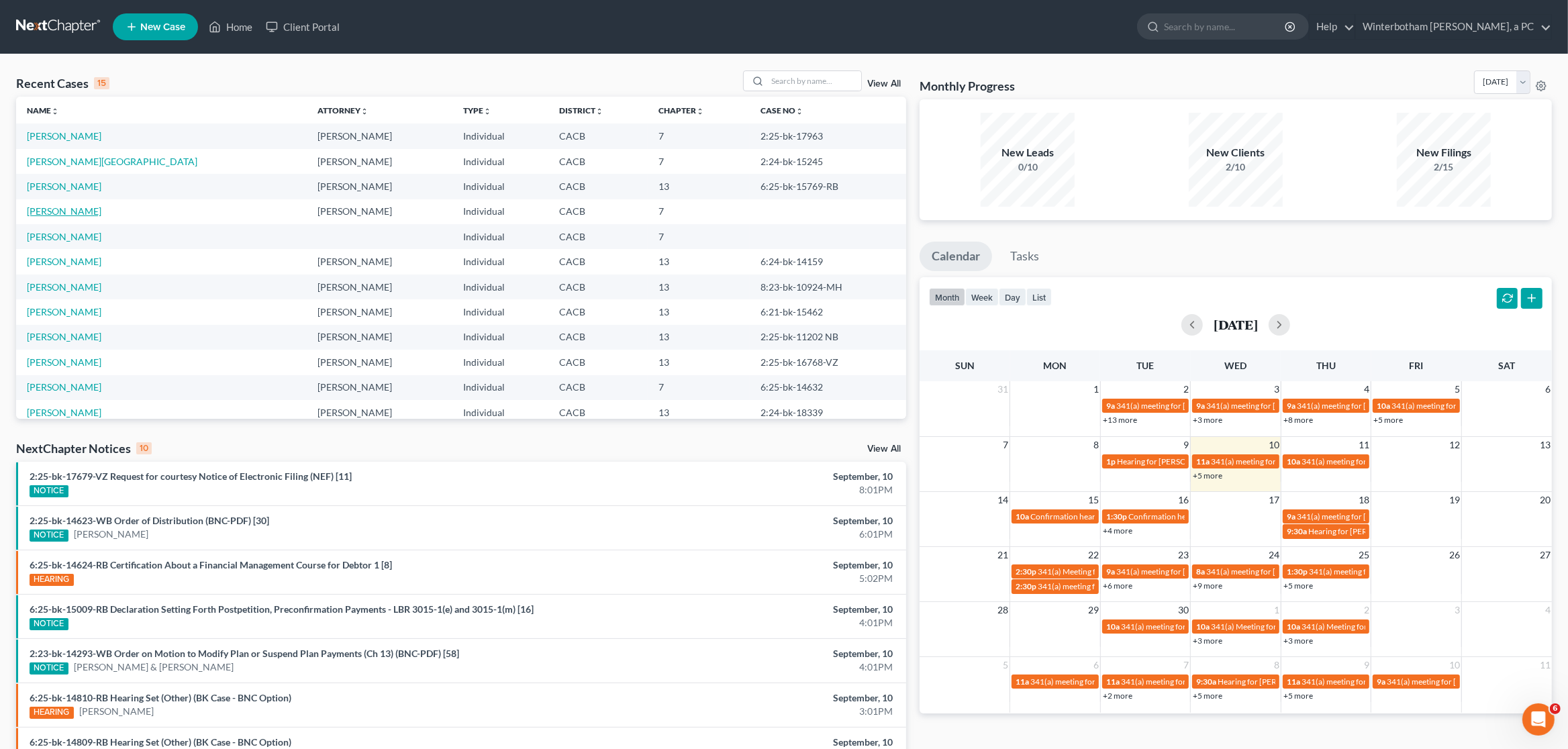
click at [58, 216] on link "[PERSON_NAME]" at bounding box center [64, 210] width 75 height 11
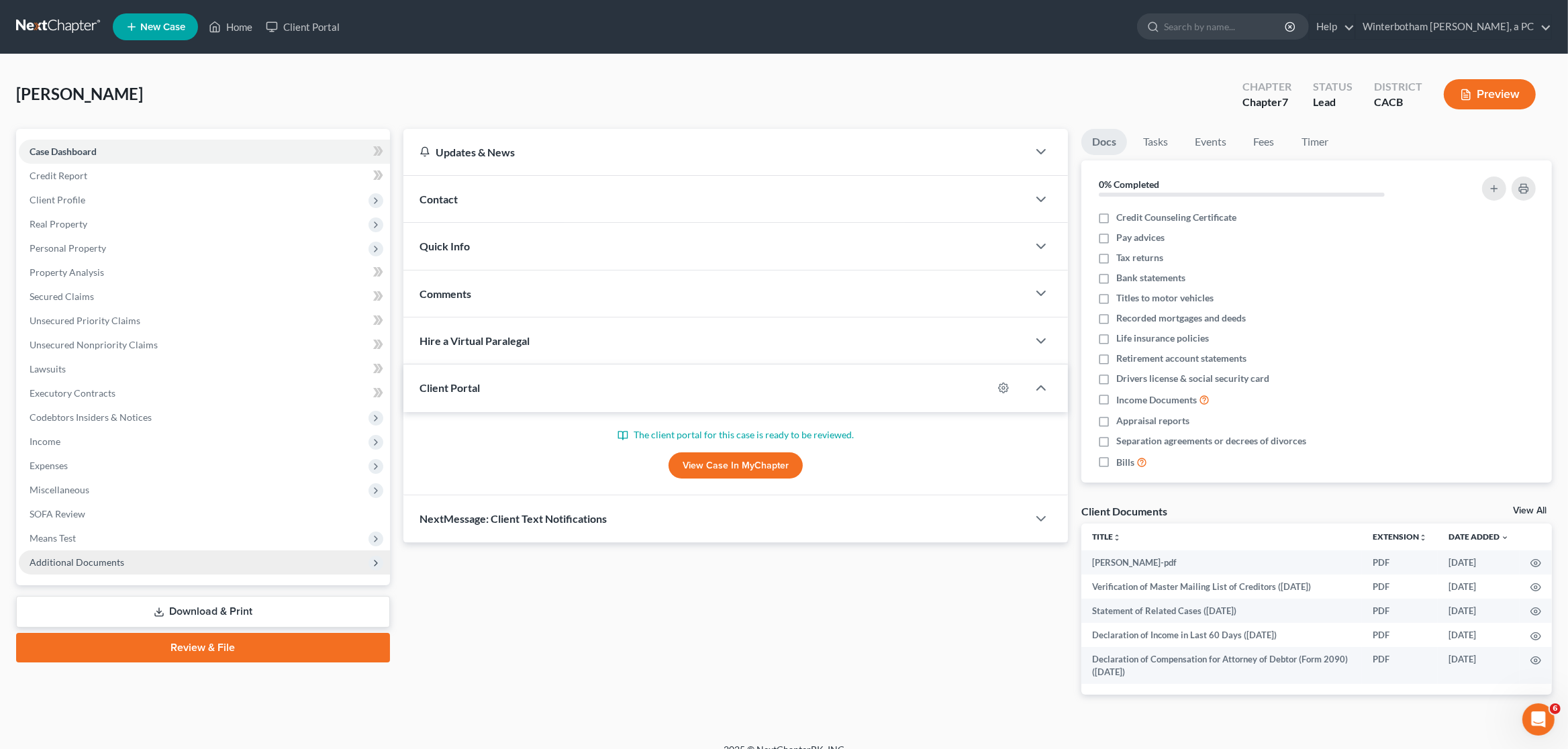
click at [97, 562] on span "Additional Documents" at bounding box center [76, 562] width 94 height 11
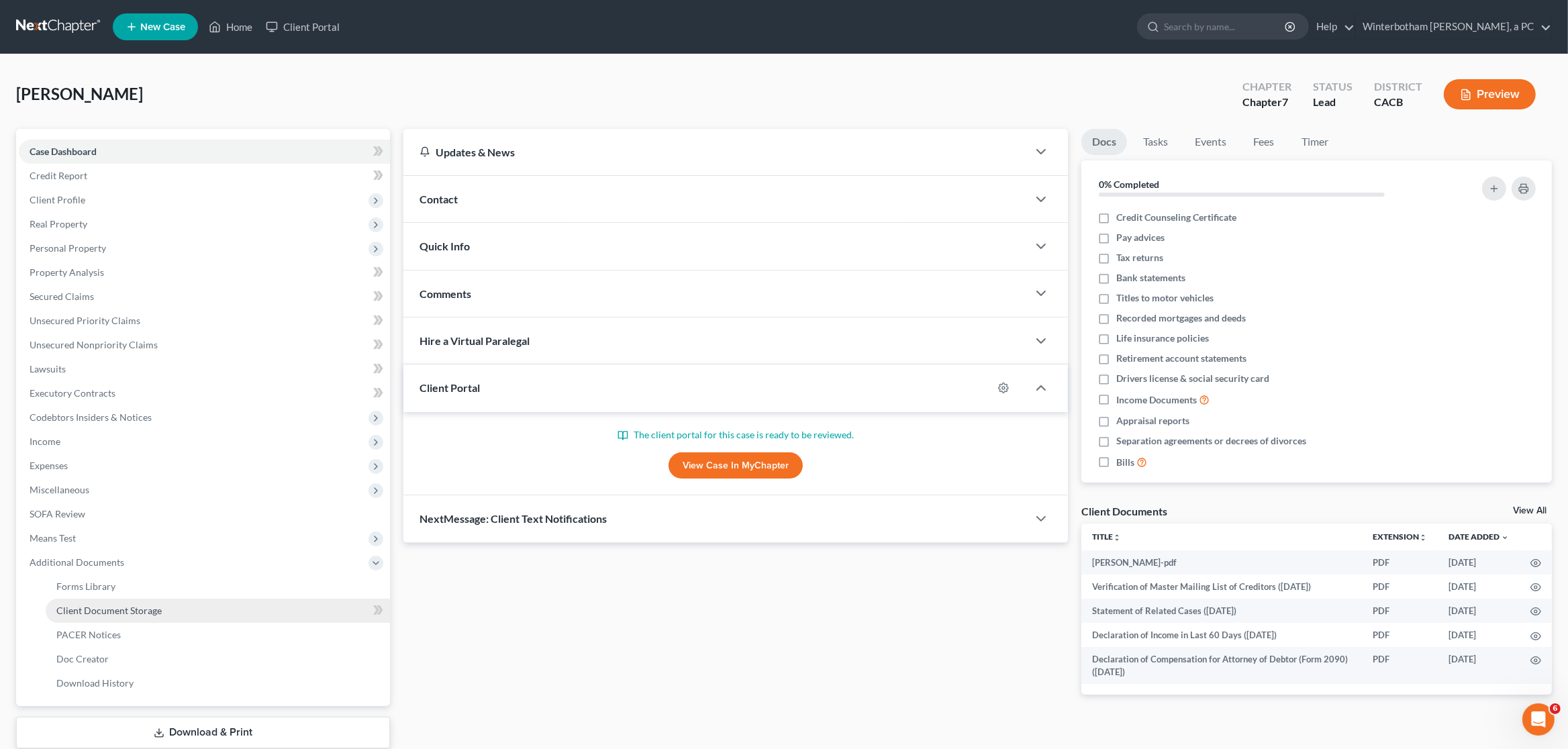
click at [137, 614] on span "Client Document Storage" at bounding box center [109, 610] width 106 height 11
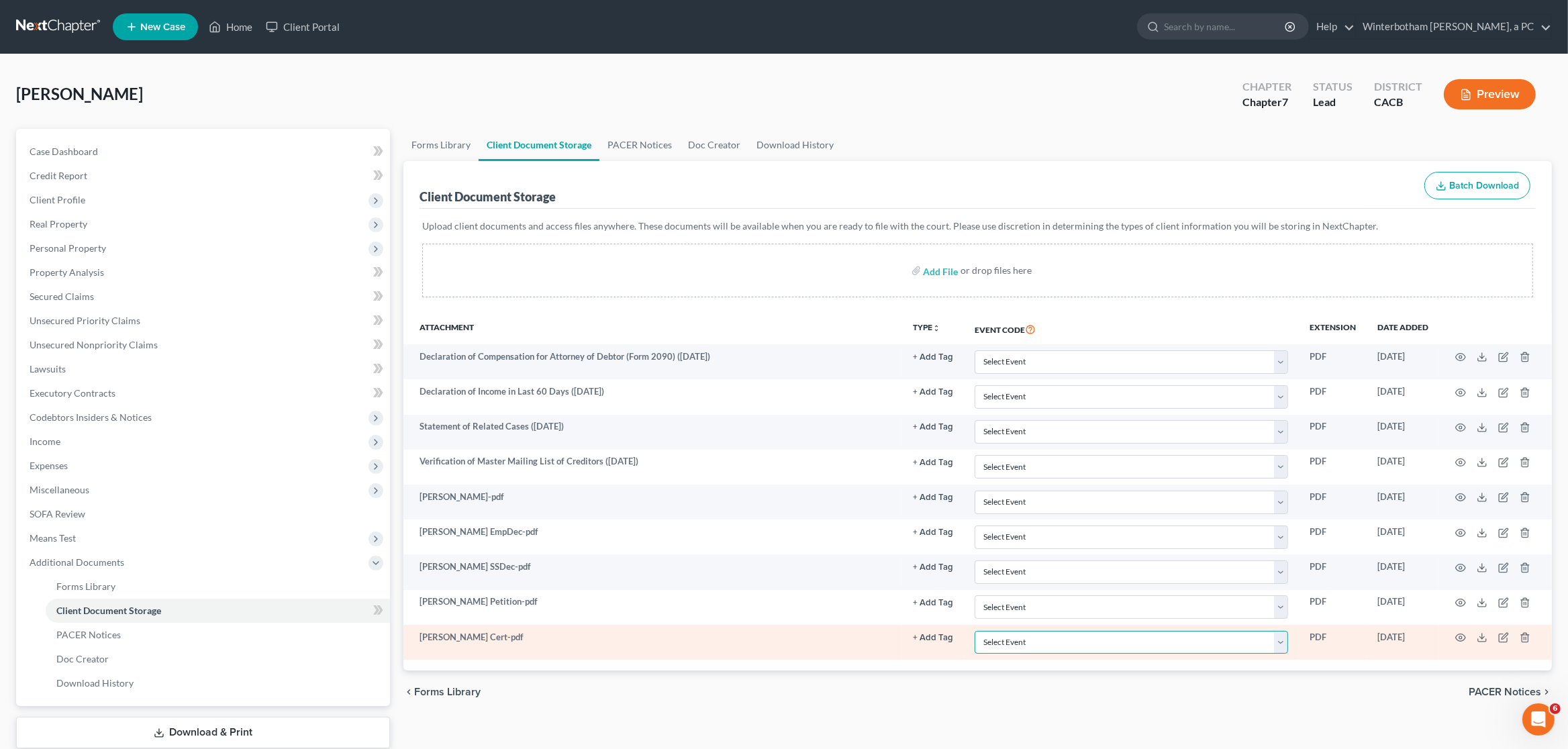
click at [975, 631] on select "Select Event Amended Chapter 11 Plan Amended Chapter 11 Small Business Plan Ame…" at bounding box center [1131, 642] width 313 height 23
select select "10"
click option "Certificate of Credit Counseling" at bounding box center [0, 0] width 0 height 0
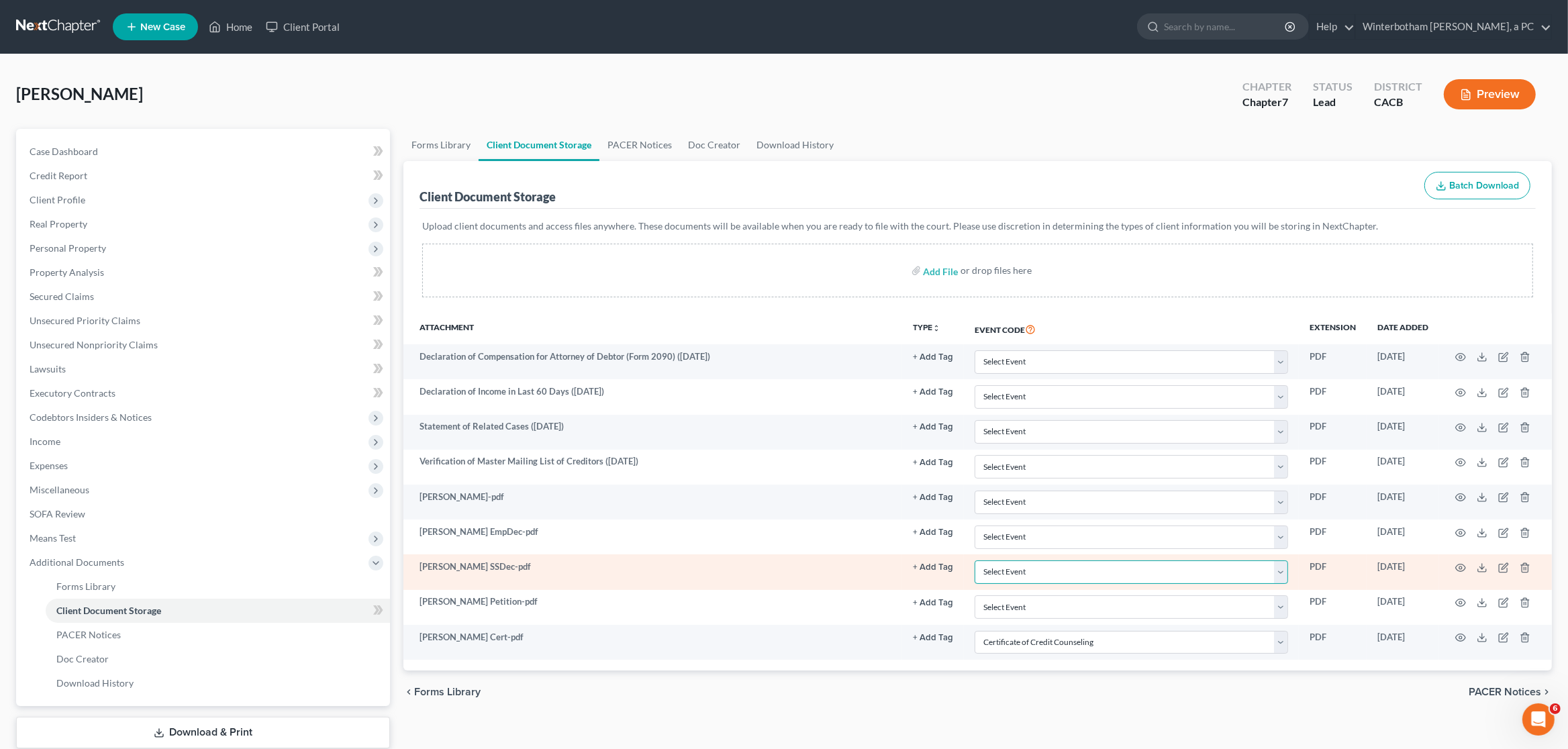
click at [975, 561] on select "Select Event Amended Chapter 11 Plan Amended Chapter 11 Small Business Plan Ame…" at bounding box center [1131, 572] width 313 height 23
click at [1026, 577] on select "Select Event Amended Chapter 11 Plan Amended Chapter 11 Small Business Plan Ame…" at bounding box center [1131, 572] width 313 height 23
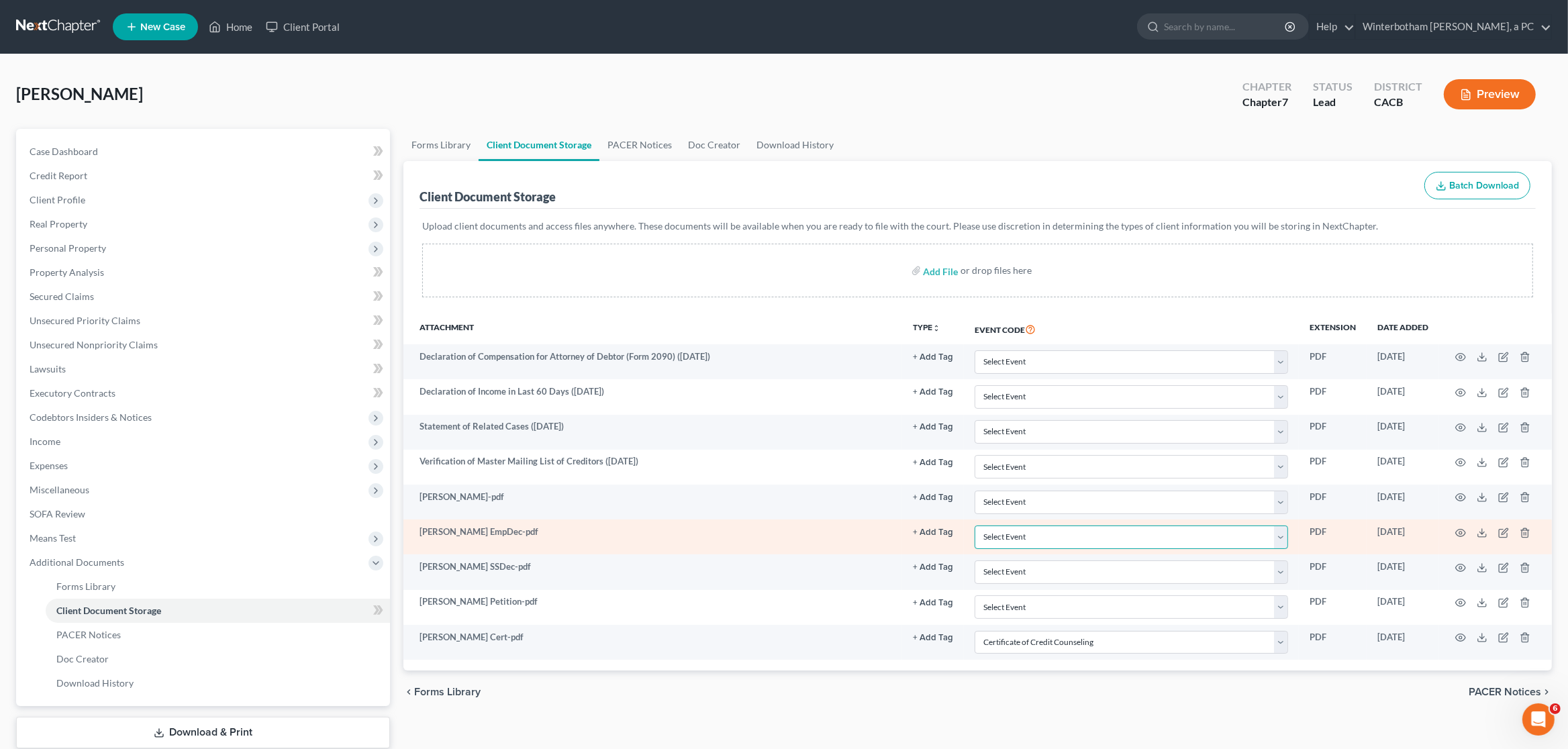
click at [975, 526] on select "Select Event Amended Chapter 11 Plan Amended Chapter 11 Small Business Plan Ame…" at bounding box center [1131, 537] width 313 height 23
click option "Declaration Under Penalty of Perjury for Non-Individual Debtors (Official Form …" at bounding box center [0, 0] width 0 height 0
click at [975, 526] on select "Select Event Amended Chapter 11 Plan Amended Chapter 11 Small Business Plan Ame…" at bounding box center [1131, 537] width 313 height 23
select select "30"
click option "Declaration by Debtor as to Whether Db Received Income From an Employer (LBR Fo…" at bounding box center [0, 0] width 0 height 0
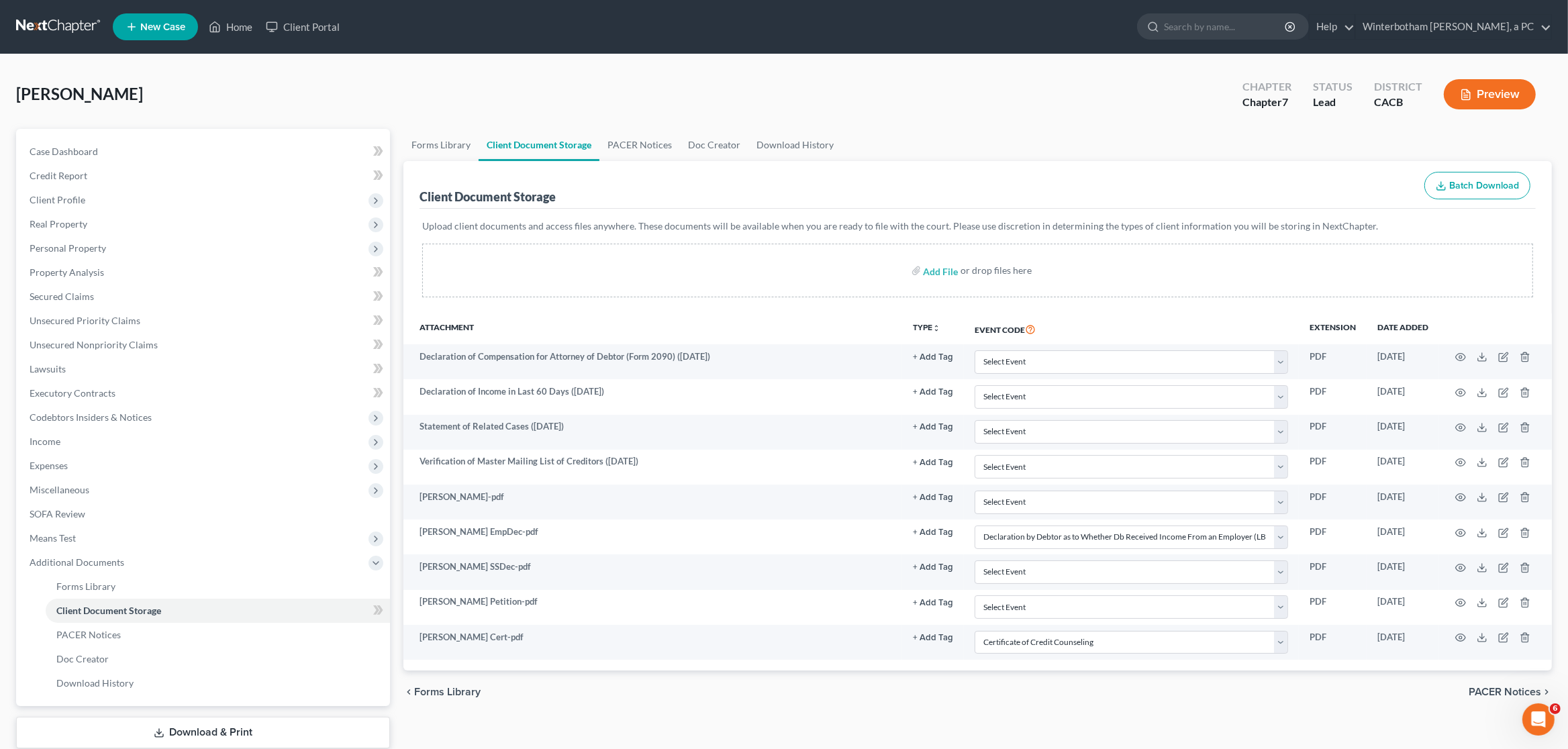
click at [878, 708] on div "chevron_left Forms Library PACER Notices chevron_right" at bounding box center [978, 692] width 1149 height 43
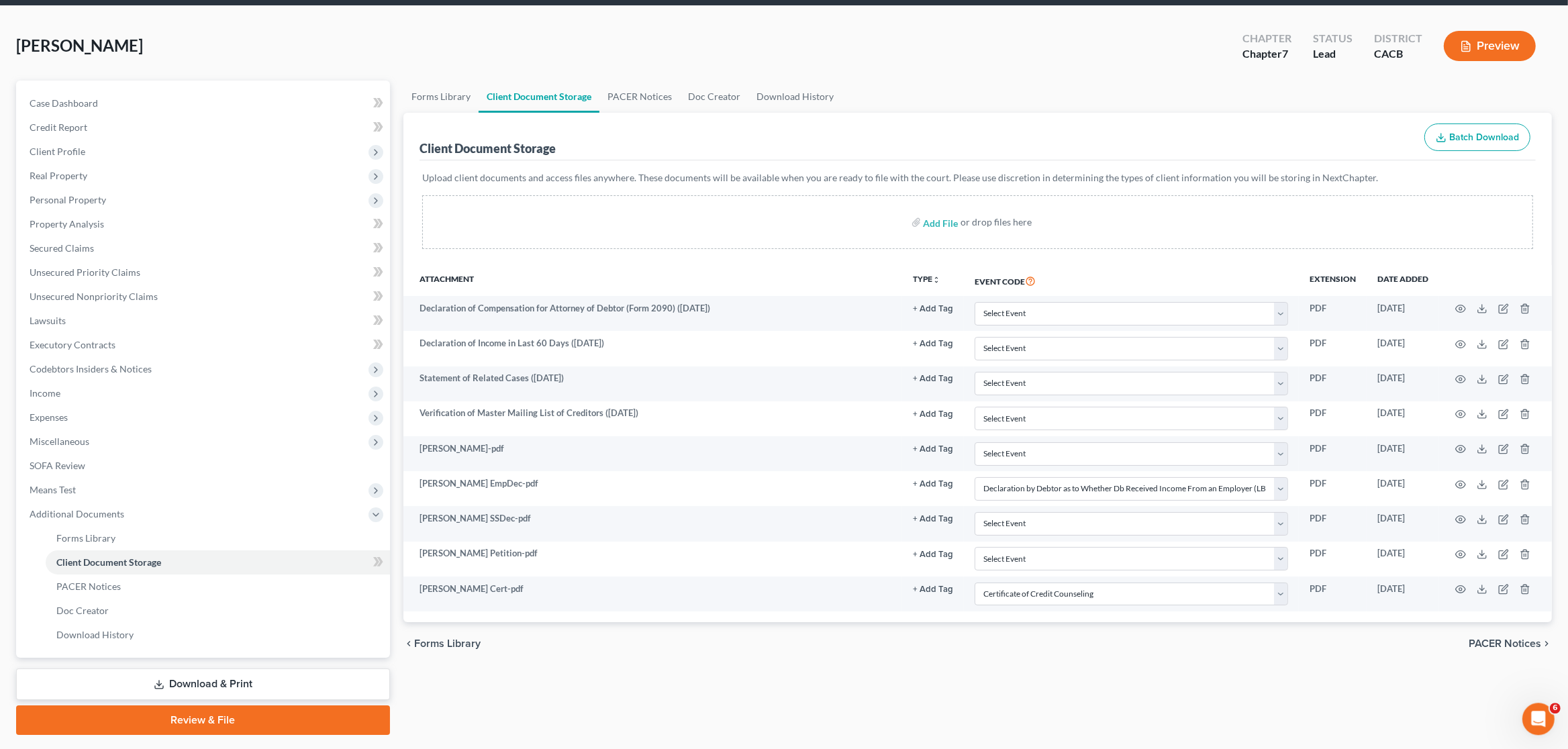
scroll to position [70, 0]
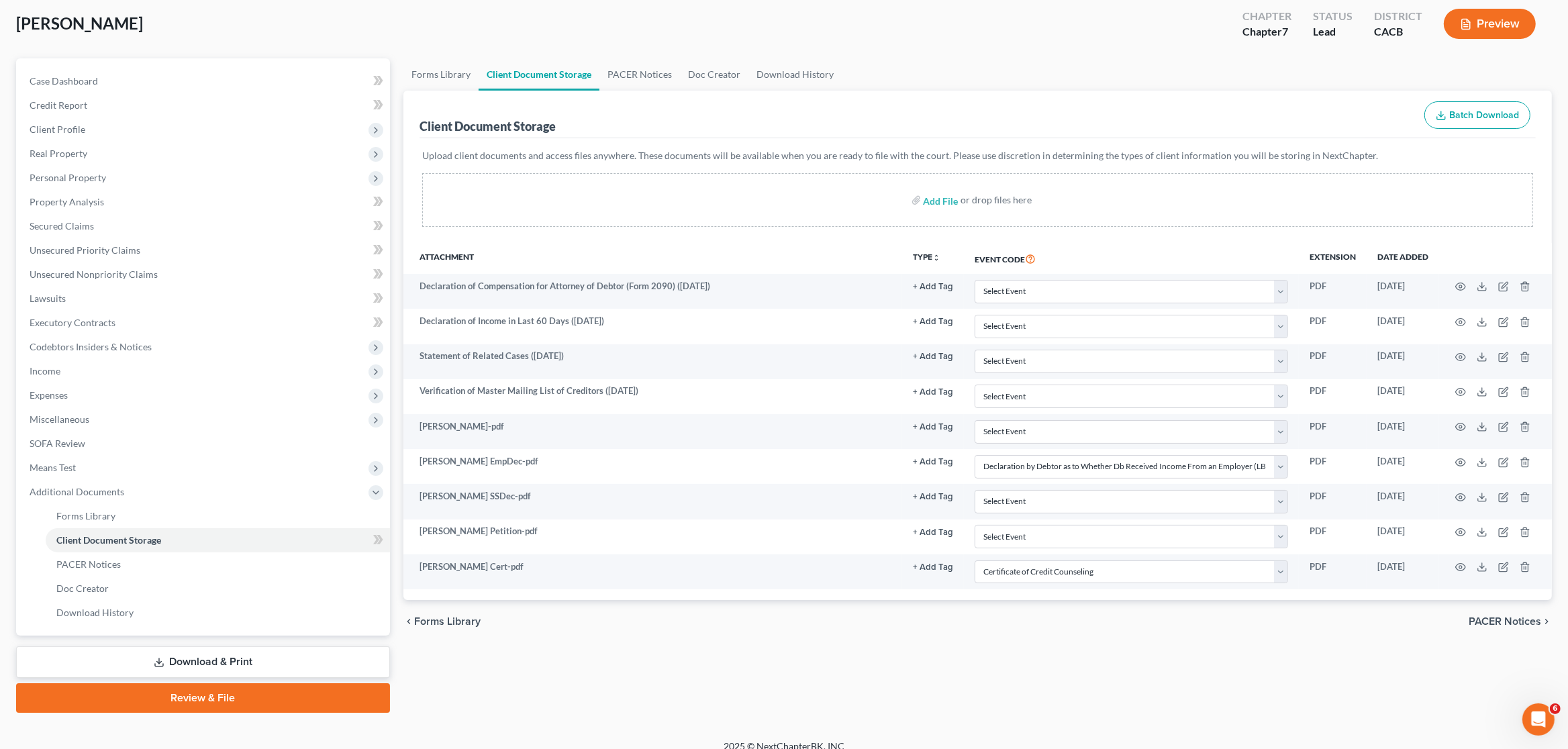
click at [382, 695] on link "Review & File" at bounding box center [203, 698] width 374 height 29
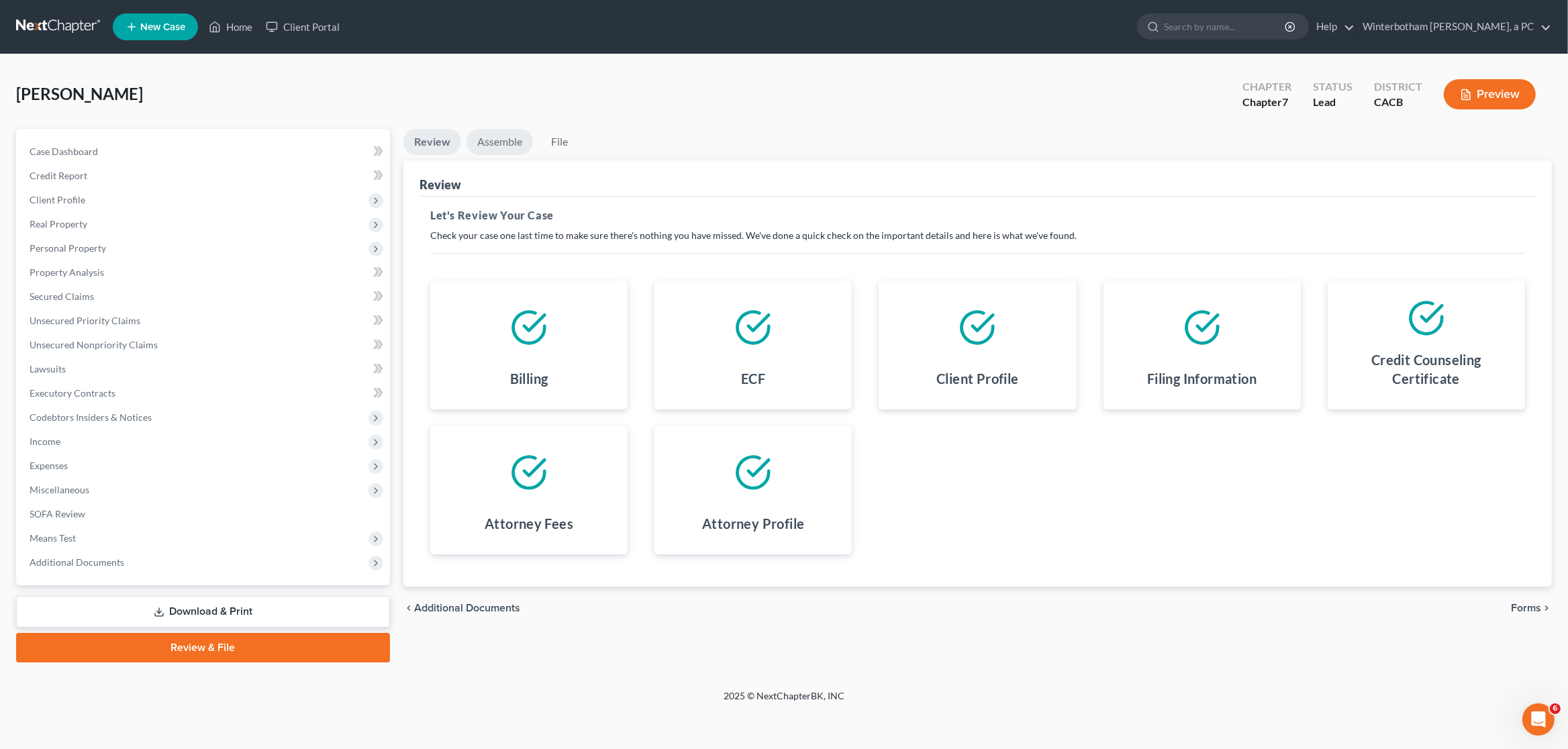
click at [503, 143] on link "Assemble" at bounding box center [499, 142] width 66 height 26
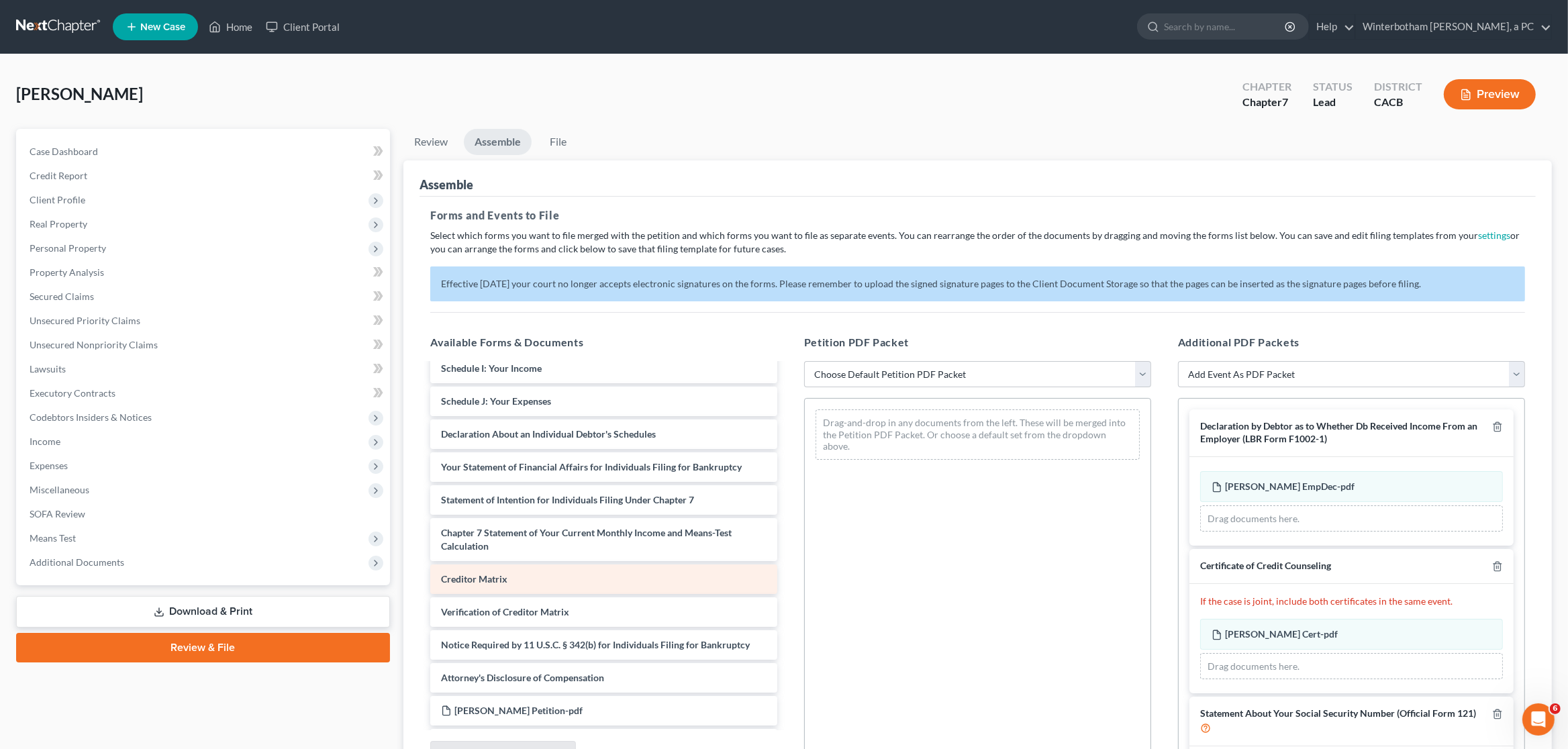
scroll to position [327, 0]
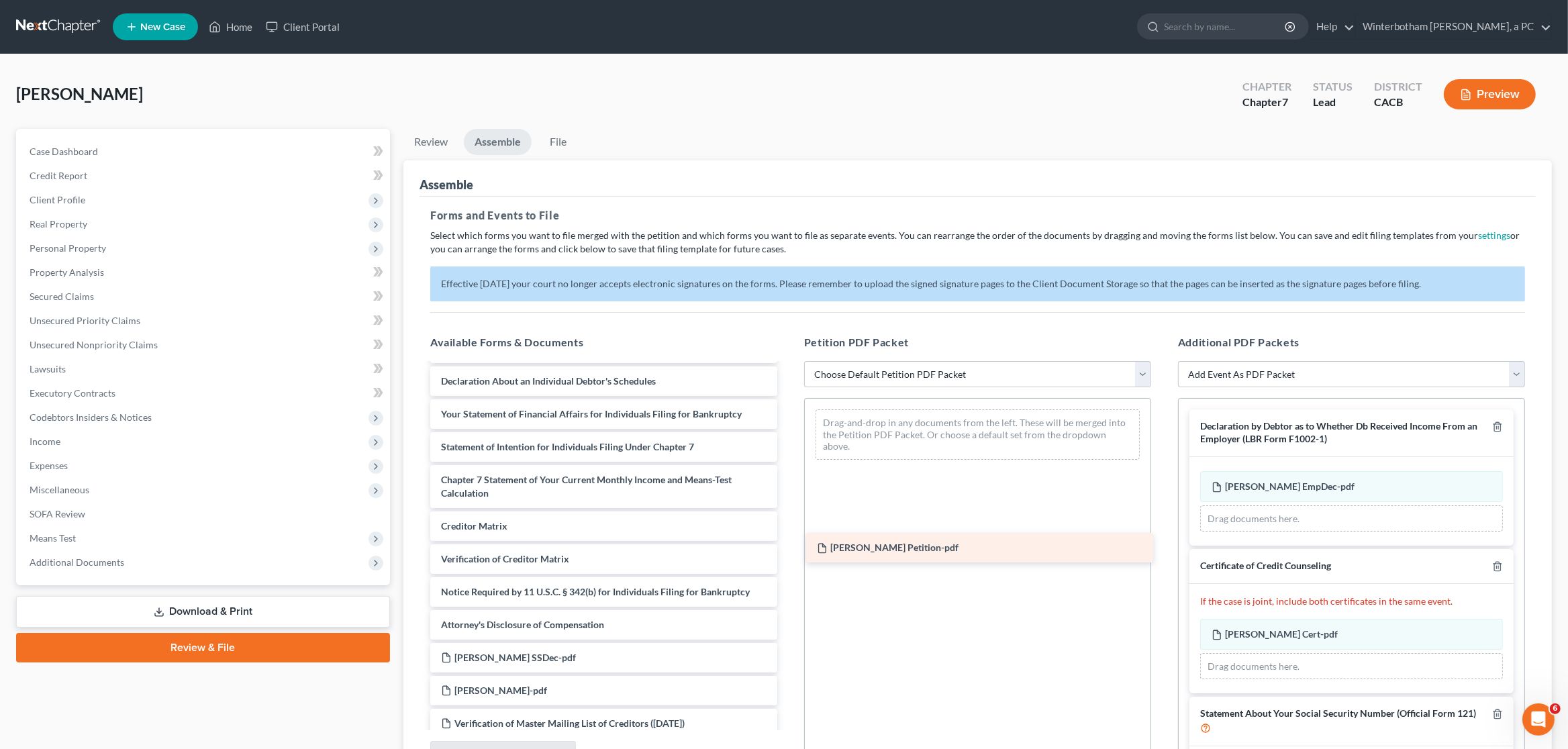
drag, startPoint x: 531, startPoint y: 655, endPoint x: 937, endPoint y: 533, distance: 423.9
click at [788, 534] on div "Sanchez Petition-pdf Voluntary Petition for Individuals Filing for Bankruptcy S…" at bounding box center [604, 437] width 368 height 800
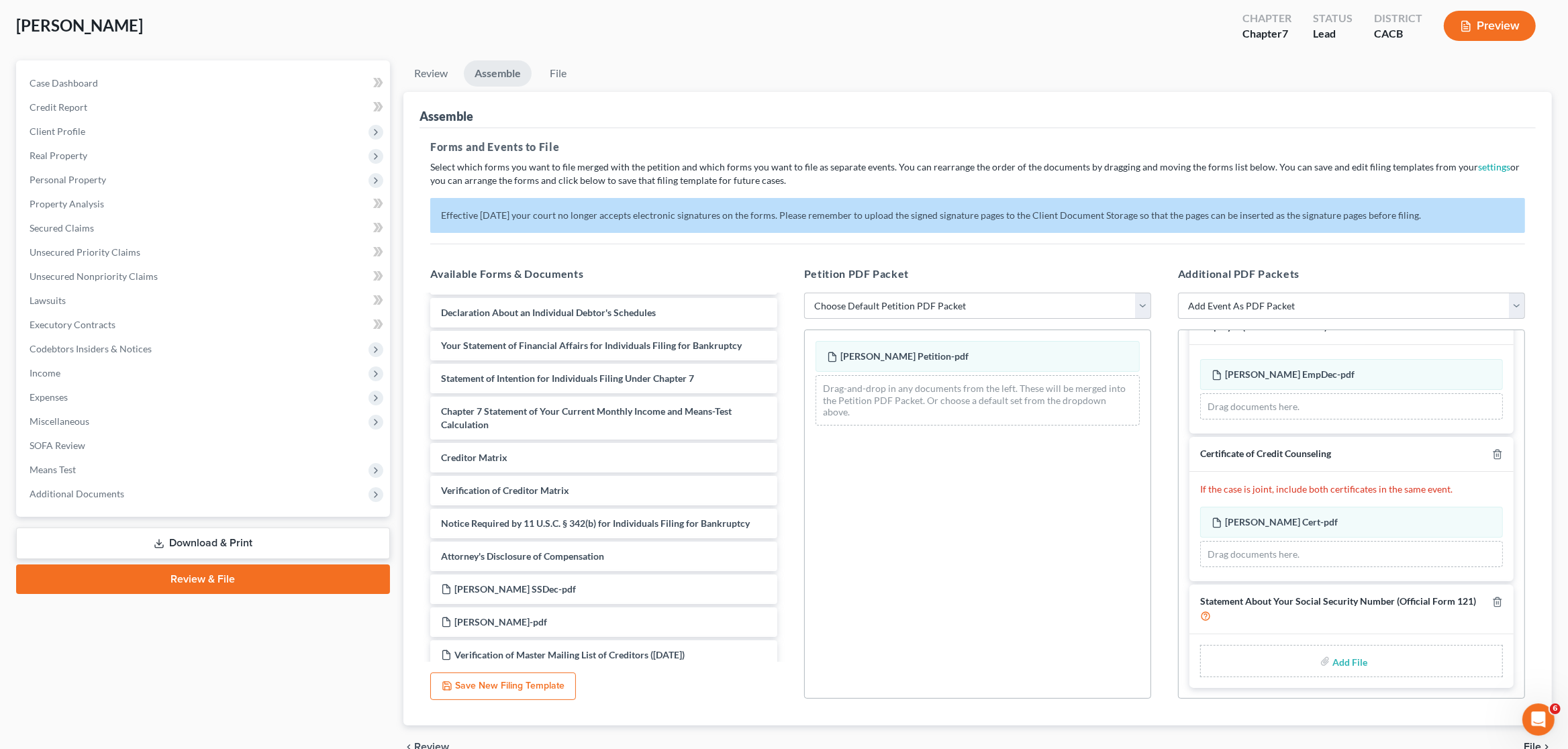
scroll to position [138, 0]
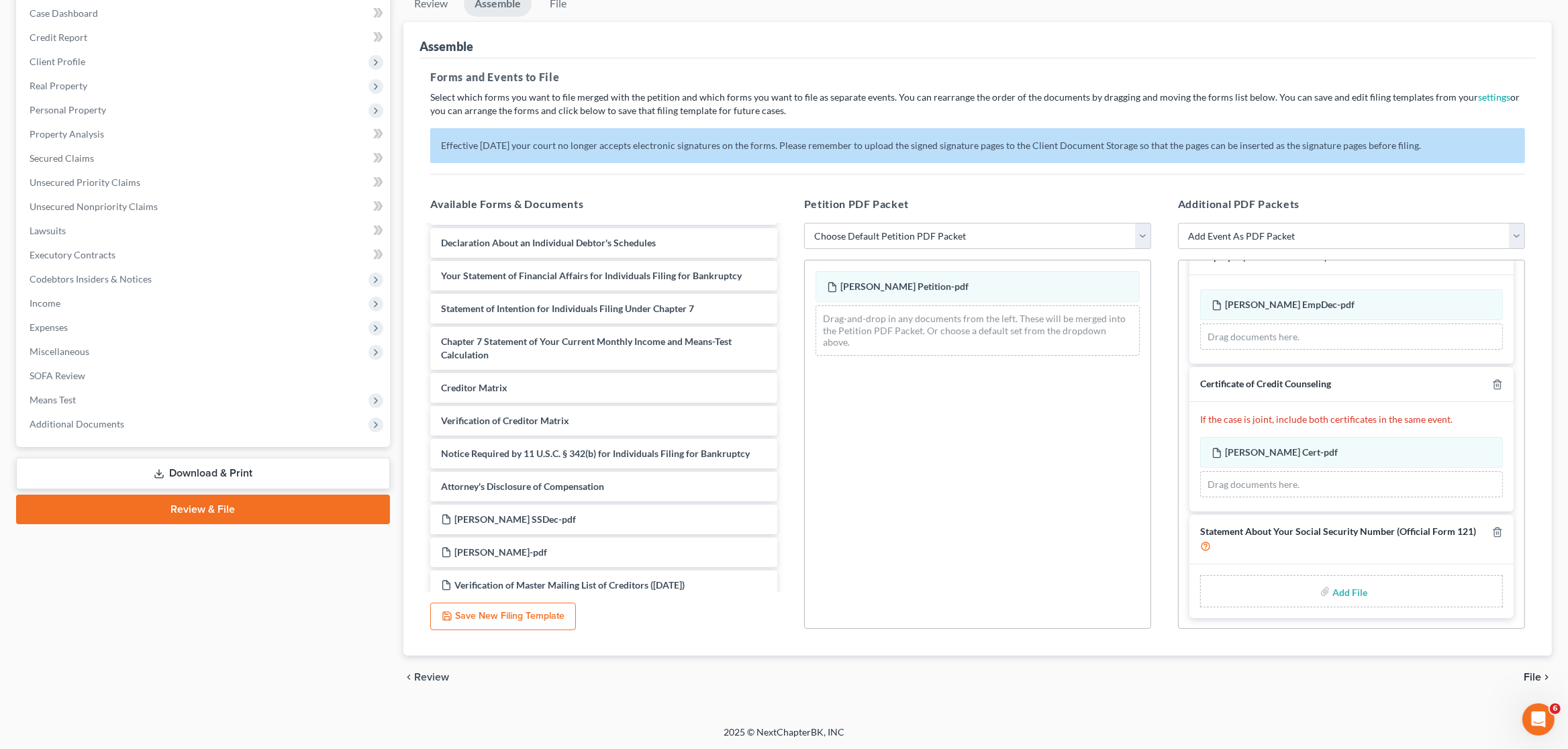
click at [1356, 590] on input "file" at bounding box center [1349, 592] width 33 height 24
type input "C:\fakepath\Sanchez SSDec.pdf"
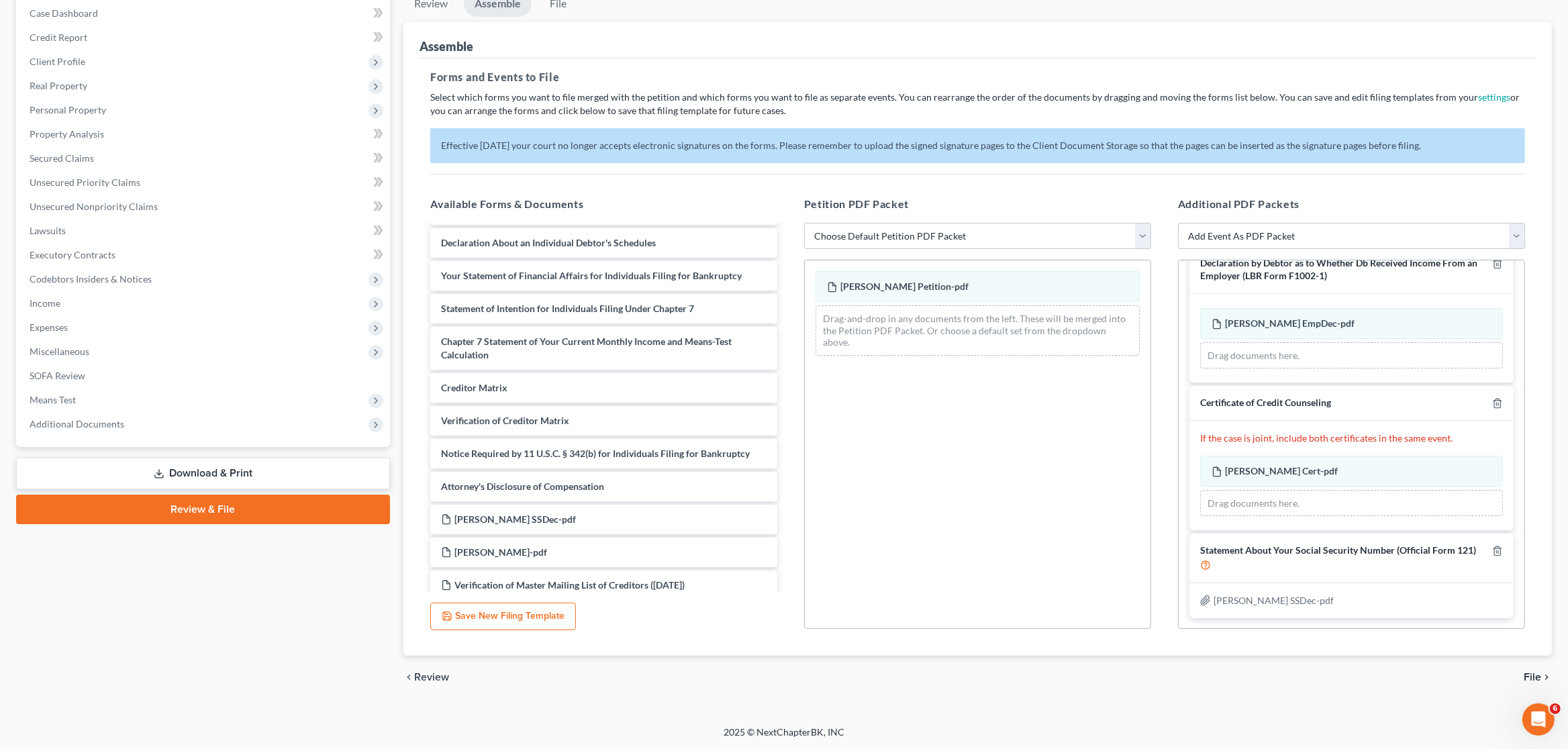
scroll to position [27, 0]
click at [1541, 681] on span "File" at bounding box center [1533, 678] width 17 height 11
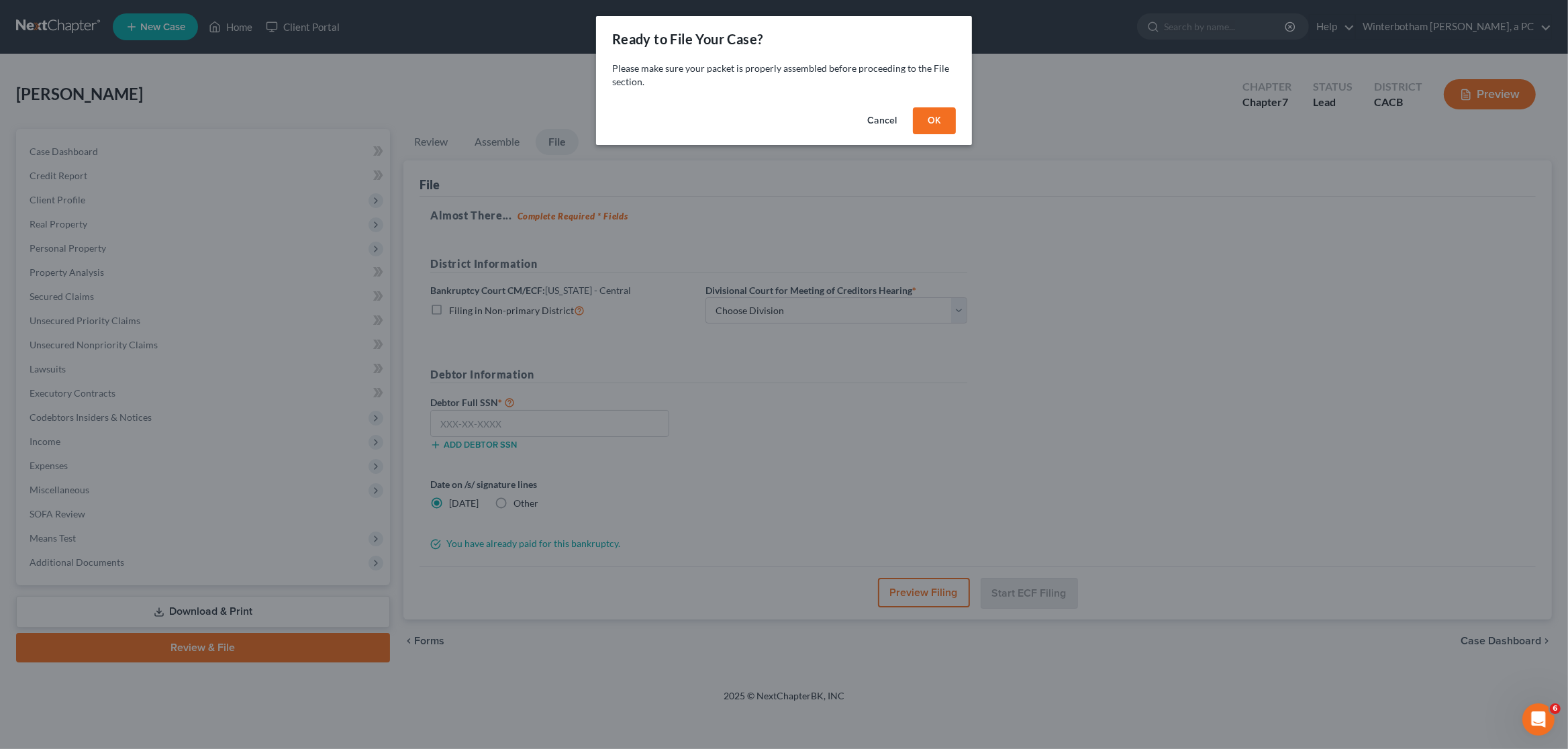
click at [937, 120] on button "OK" at bounding box center [934, 120] width 43 height 27
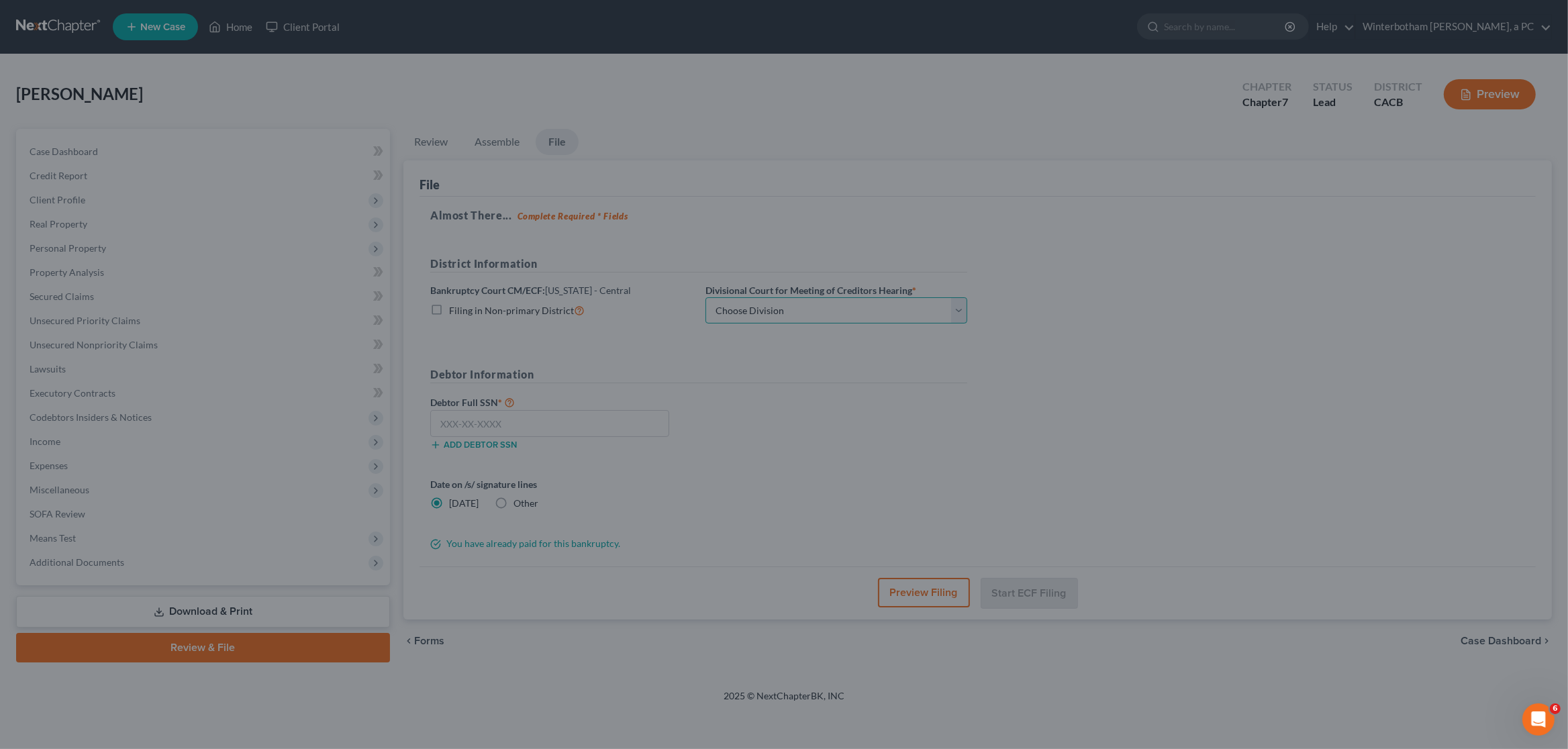
click at [706, 297] on select "Choose Division San Fernando Valley Los Angeles Riverside Santa Ana Santa Barba…" at bounding box center [836, 310] width 262 height 27
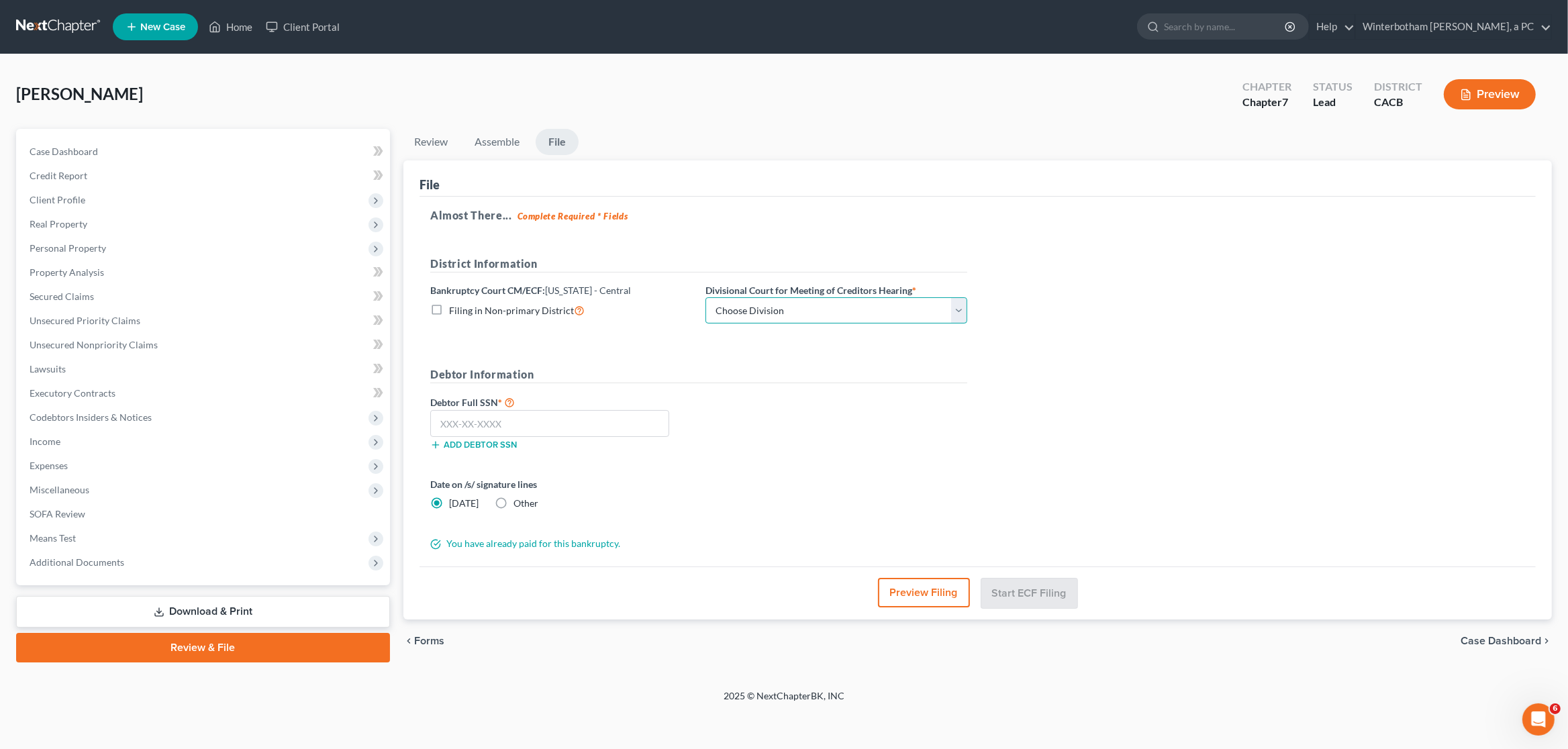
select select "1"
click option "[GEOGRAPHIC_DATA]" at bounding box center [0, 0] width 0 height 0
click at [581, 426] on input "text" at bounding box center [550, 423] width 239 height 27
type input "554-96-1341"
click at [943, 592] on button "Preview Filing" at bounding box center [924, 593] width 92 height 29
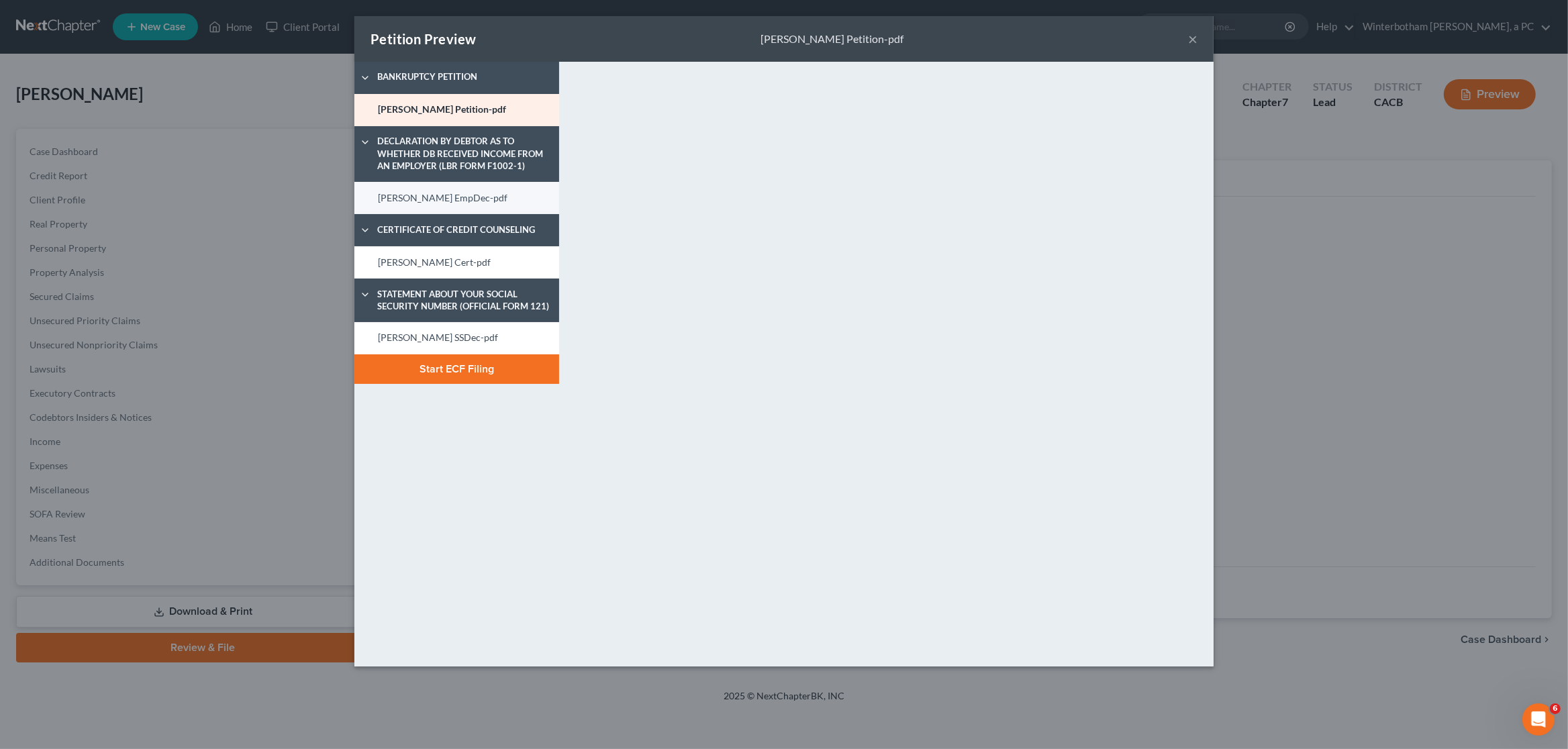
click at [464, 211] on link "Sanchez EmpDec-pdf" at bounding box center [457, 198] width 204 height 33
click at [447, 260] on link "Sanchez Cert-pdf" at bounding box center [457, 263] width 204 height 33
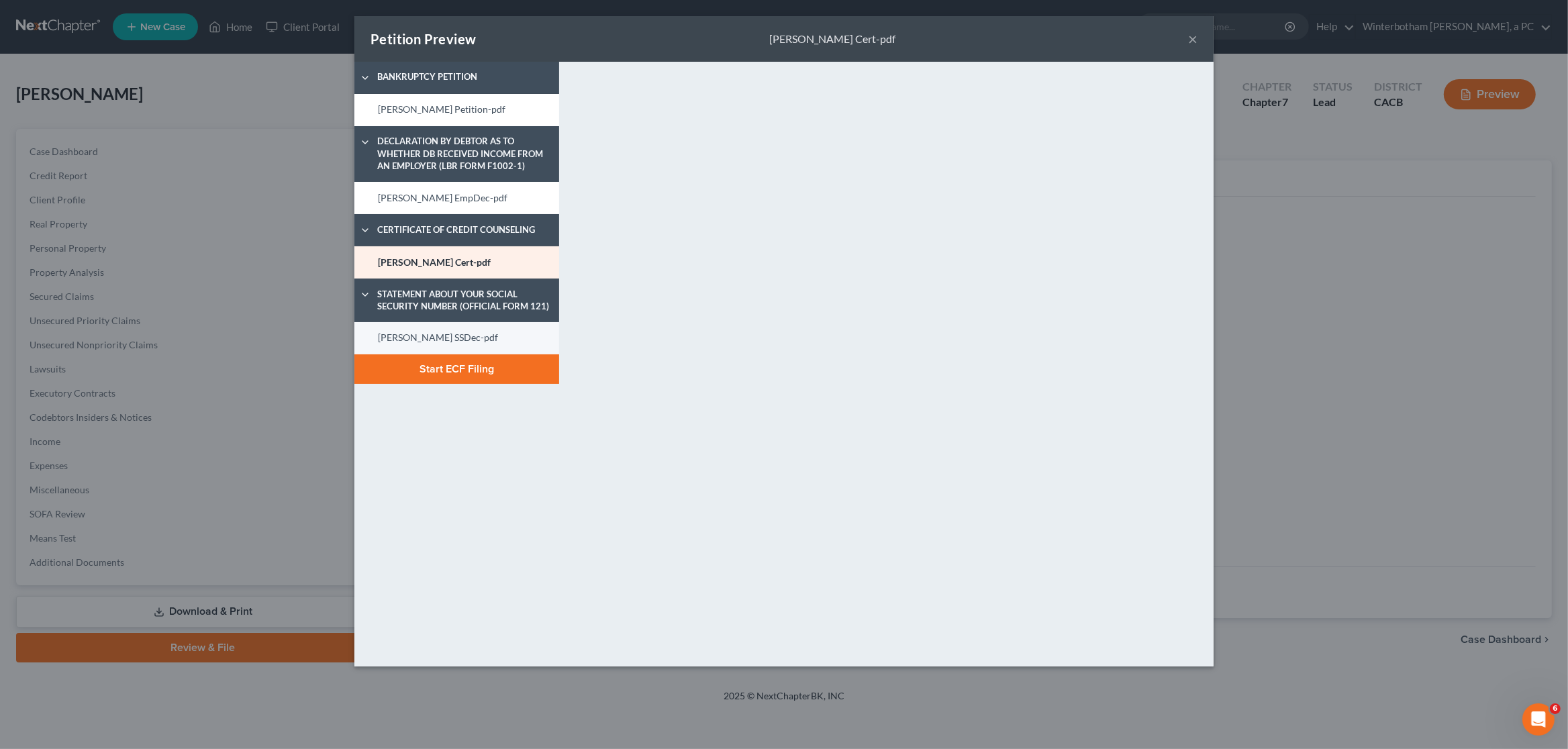
click at [415, 338] on link "Sanchez SSDec-pdf" at bounding box center [457, 338] width 204 height 33
click at [496, 380] on button "Start ECF Filing" at bounding box center [457, 369] width 204 height 29
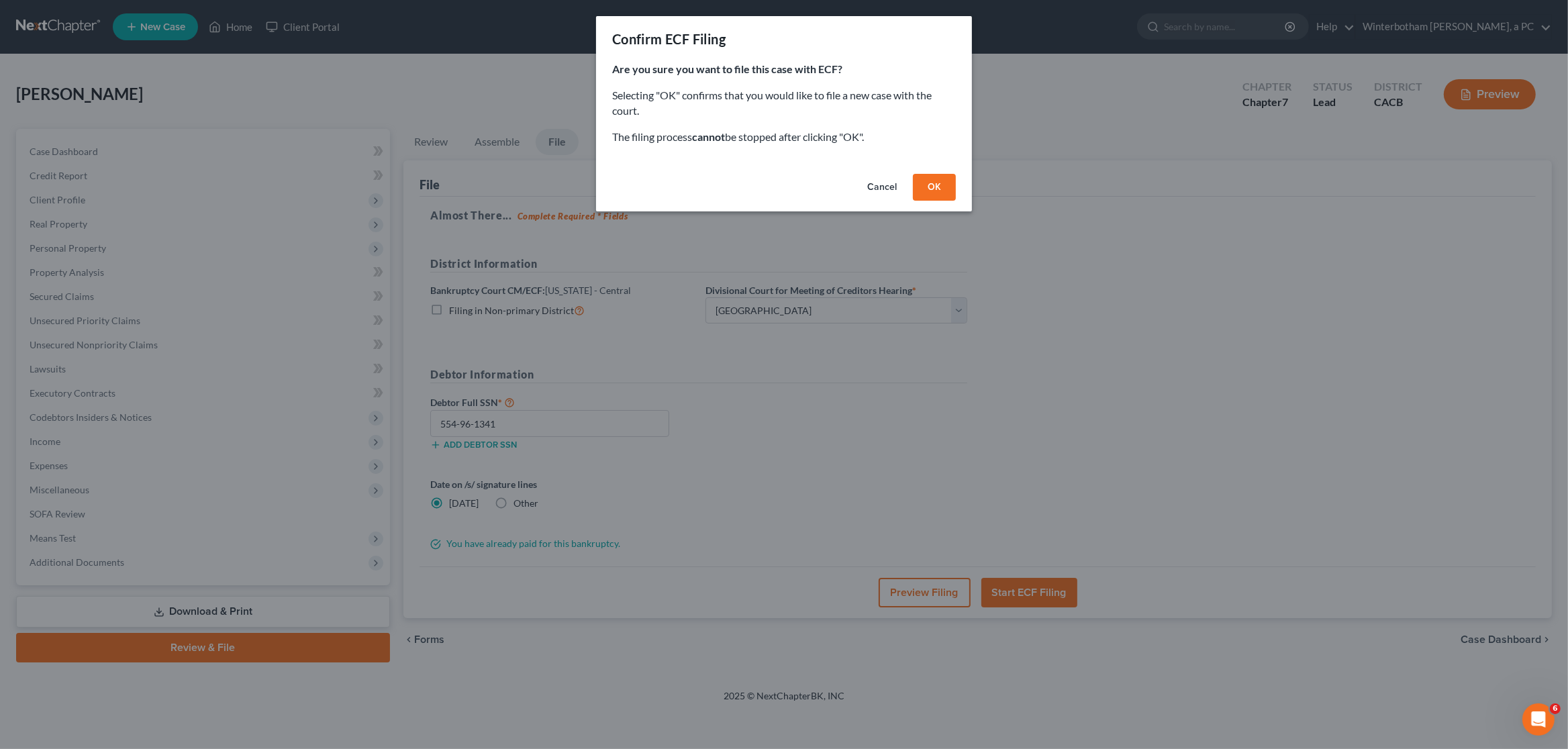
click at [918, 194] on button "OK" at bounding box center [934, 186] width 43 height 27
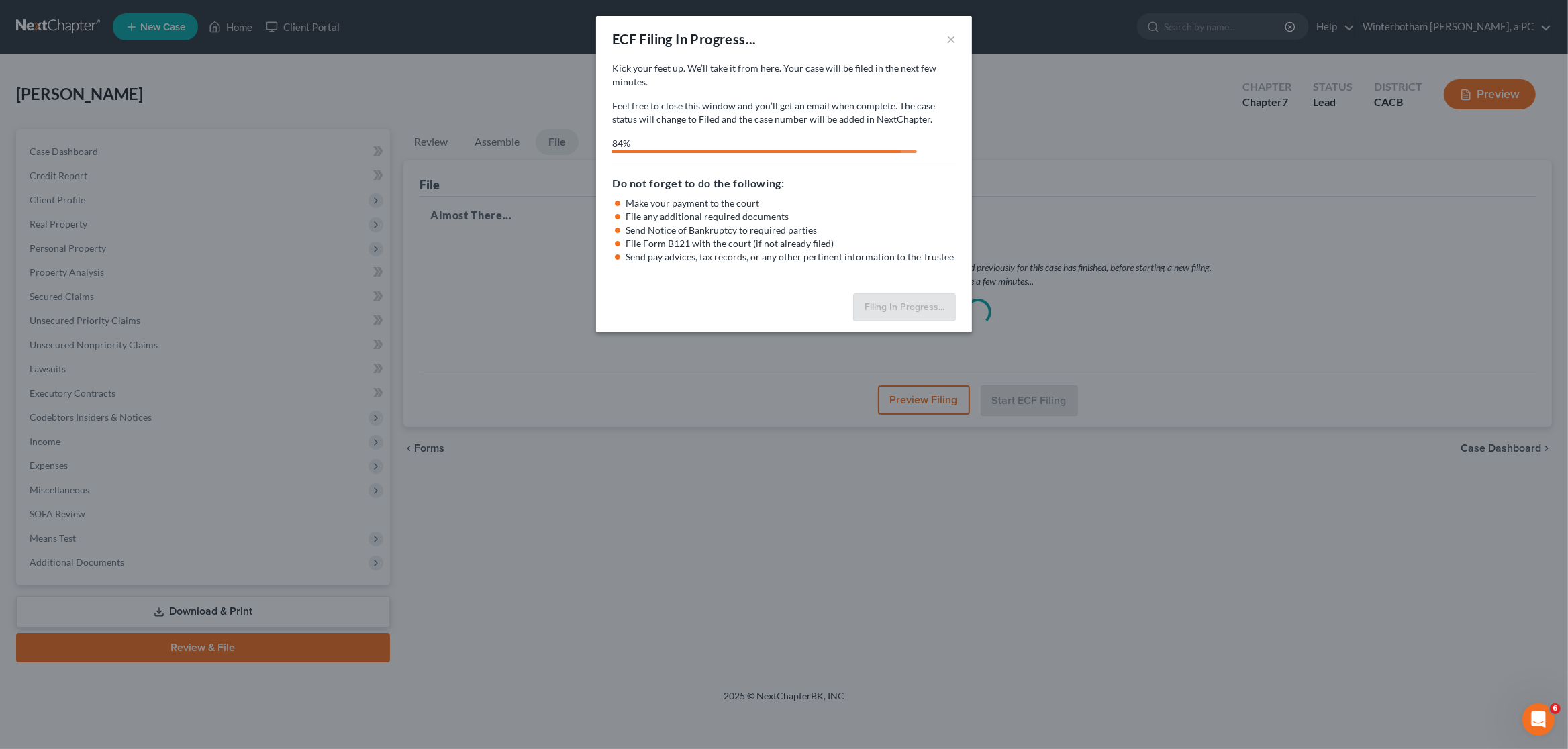
select select "1"
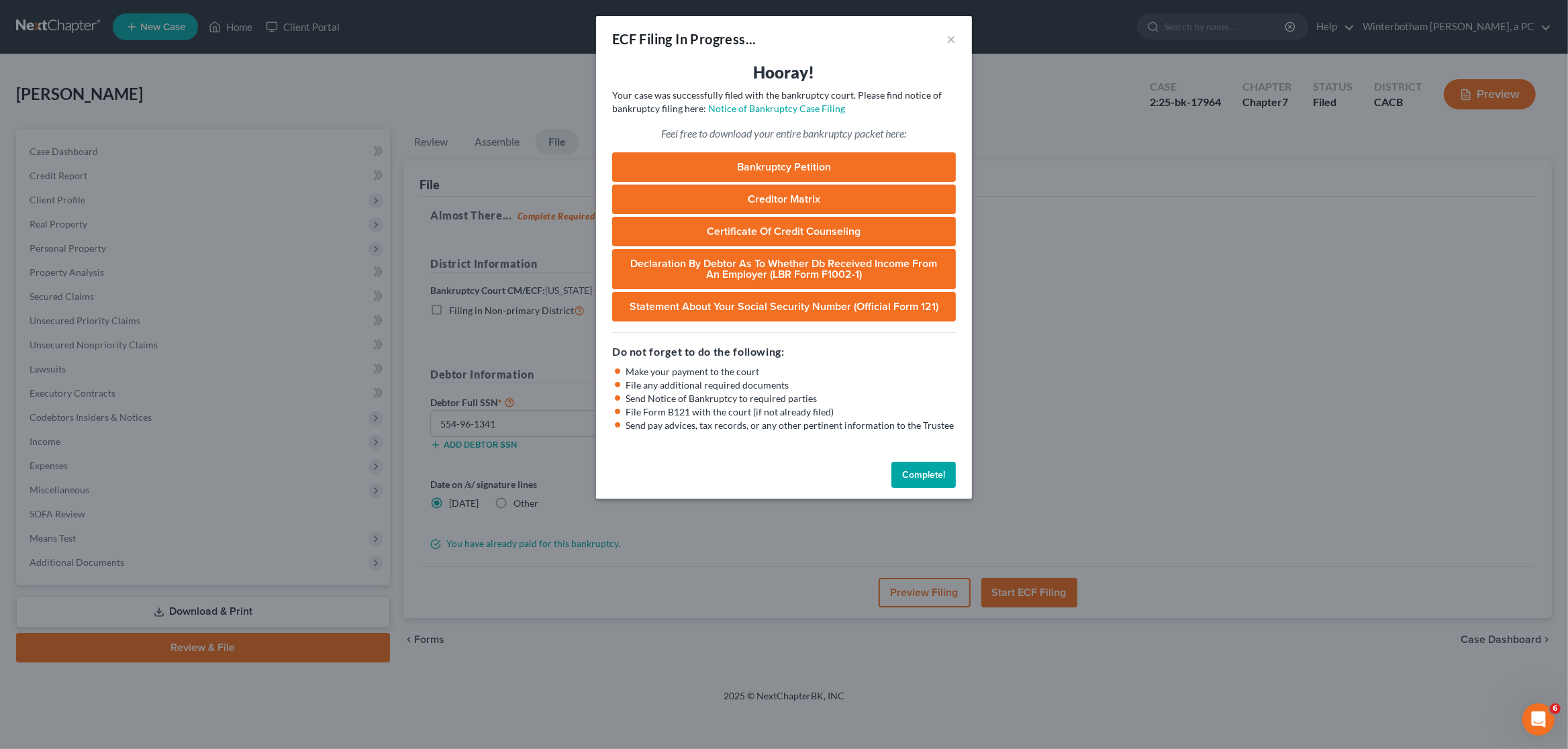
click at [922, 472] on button "Complete!" at bounding box center [923, 475] width 64 height 27
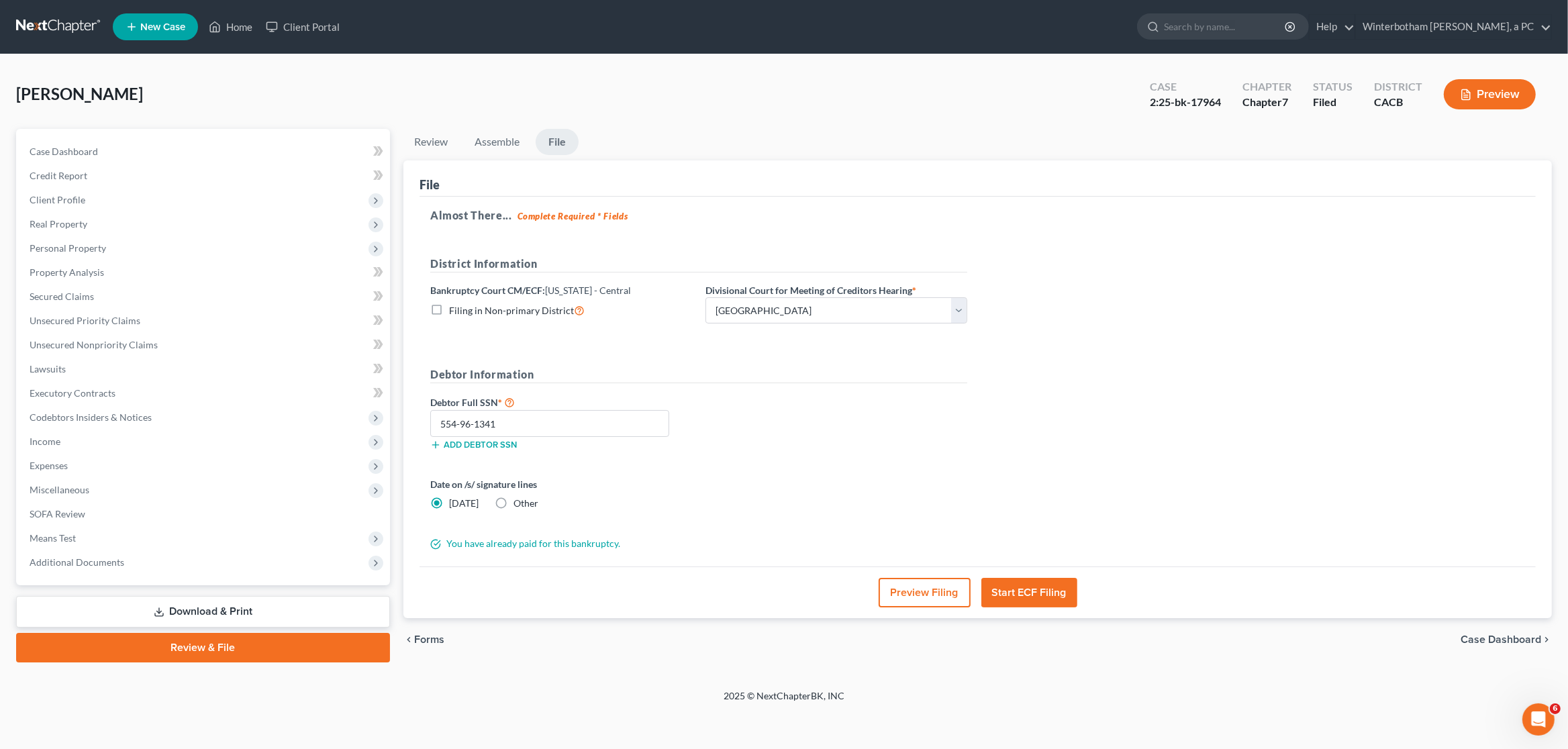
click at [51, 33] on link at bounding box center [59, 27] width 86 height 24
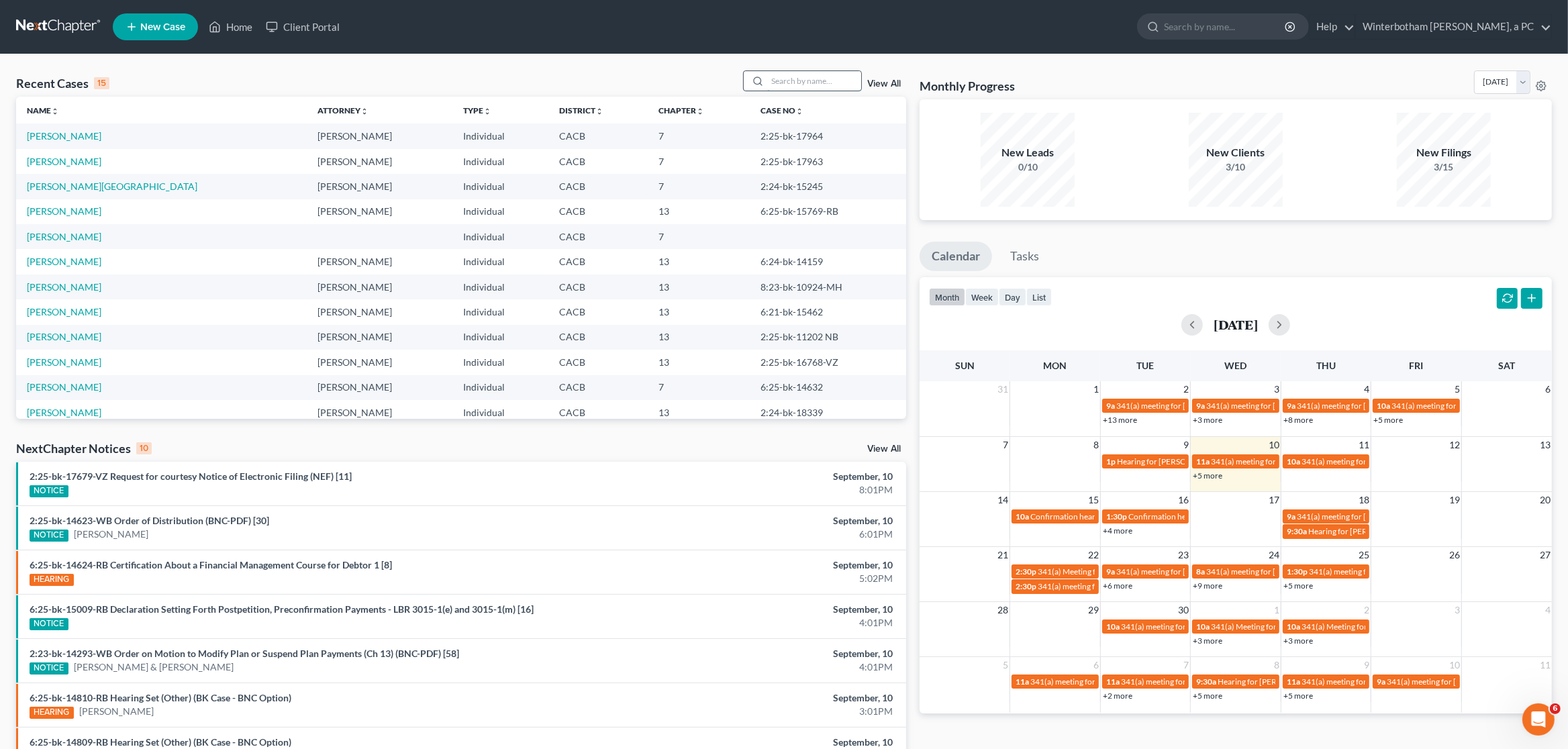
click at [787, 82] on input "search" at bounding box center [814, 81] width 94 height 20
type input "[PERSON_NAME]"
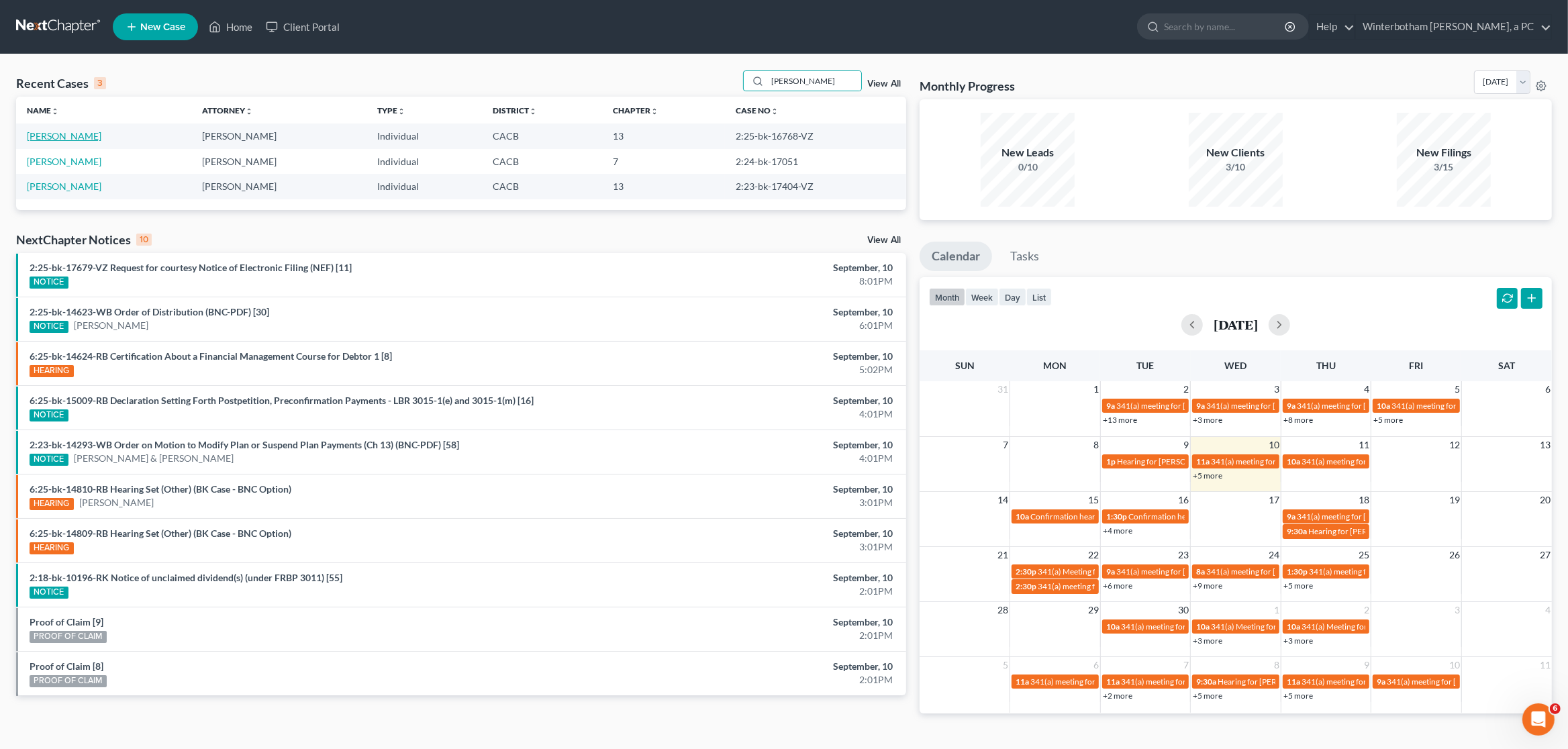
click at [64, 138] on link "[PERSON_NAME]" at bounding box center [64, 136] width 75 height 11
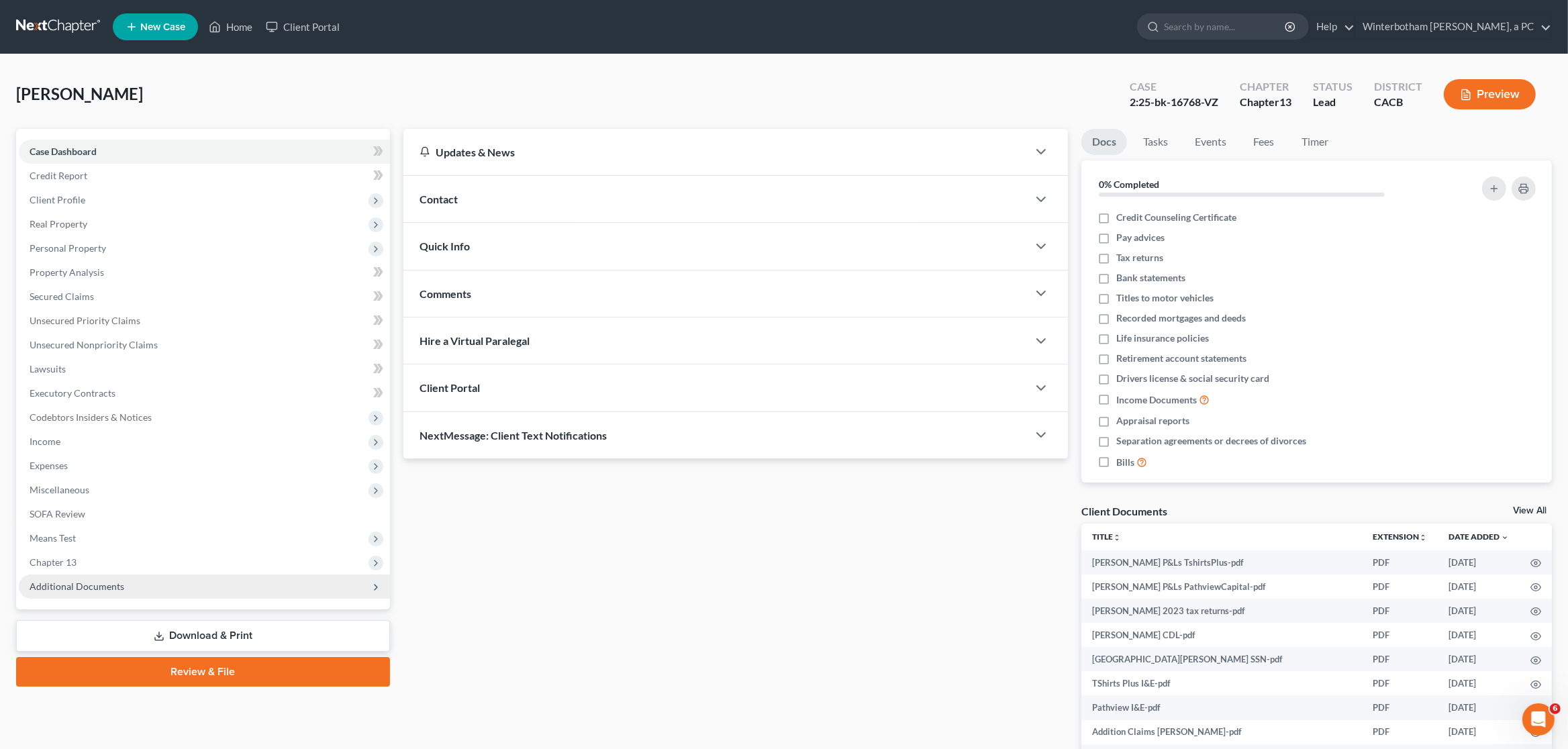
click at [98, 587] on span "Additional Documents" at bounding box center [76, 586] width 94 height 11
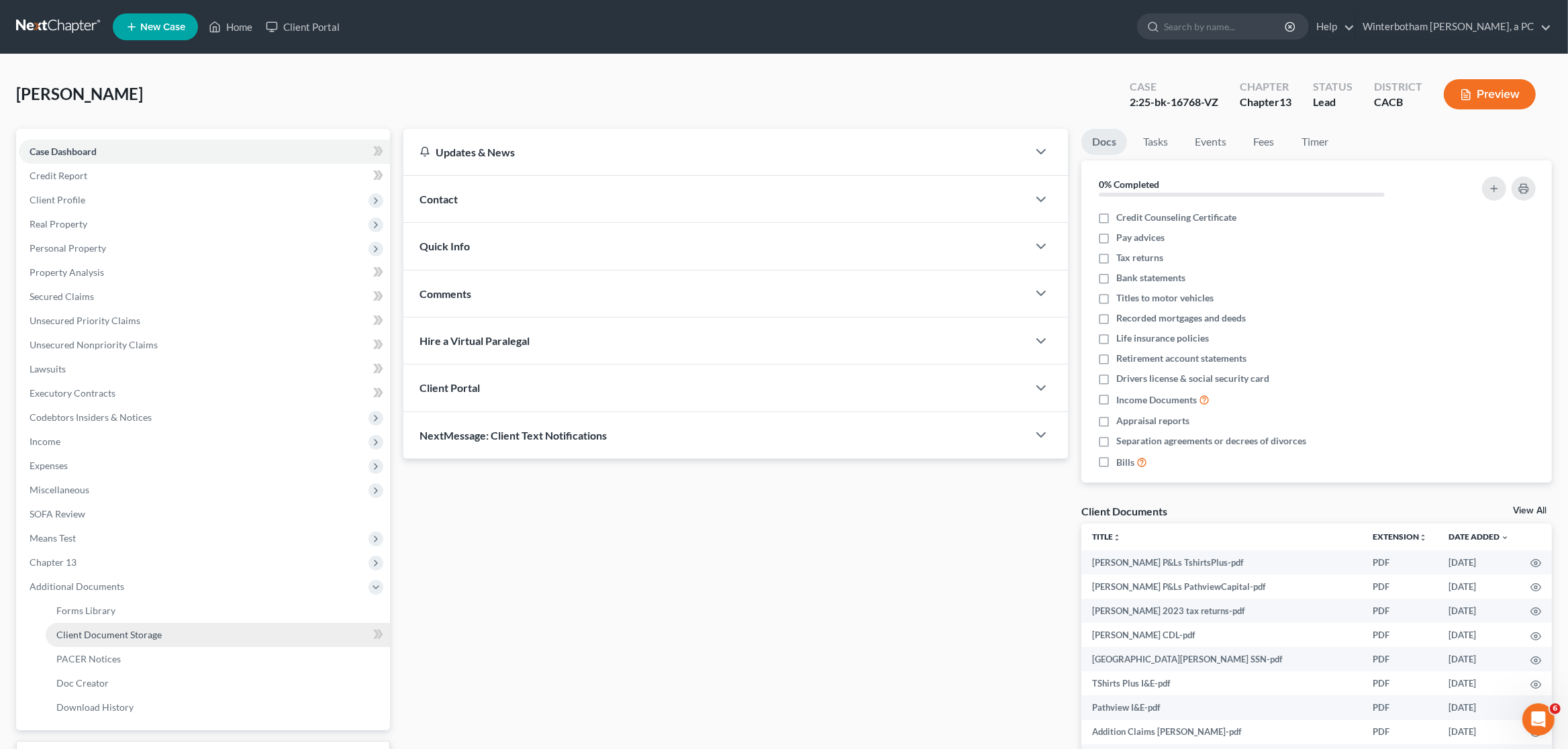
click at [186, 634] on link "Client Document Storage" at bounding box center [217, 635] width 344 height 24
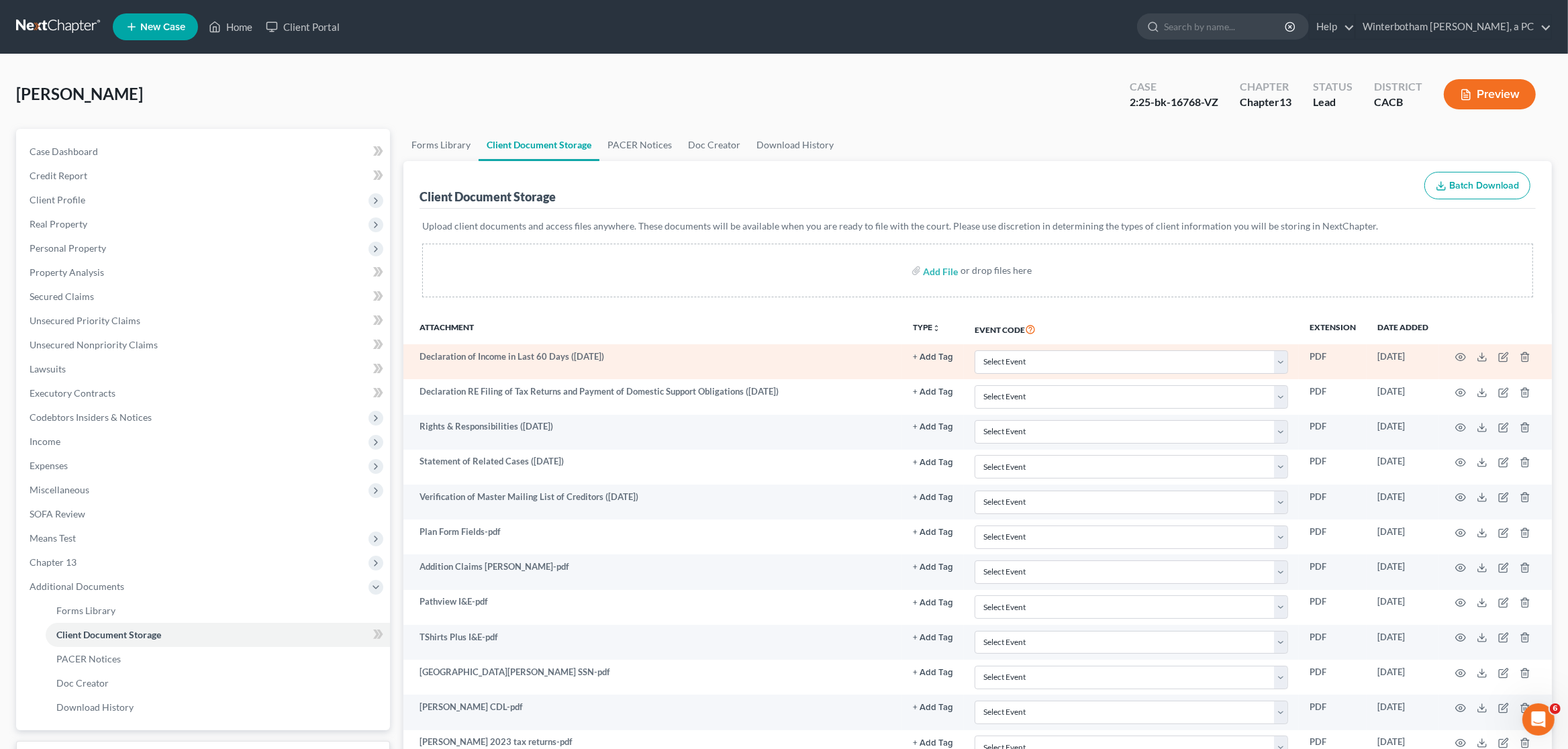
scroll to position [195, 0]
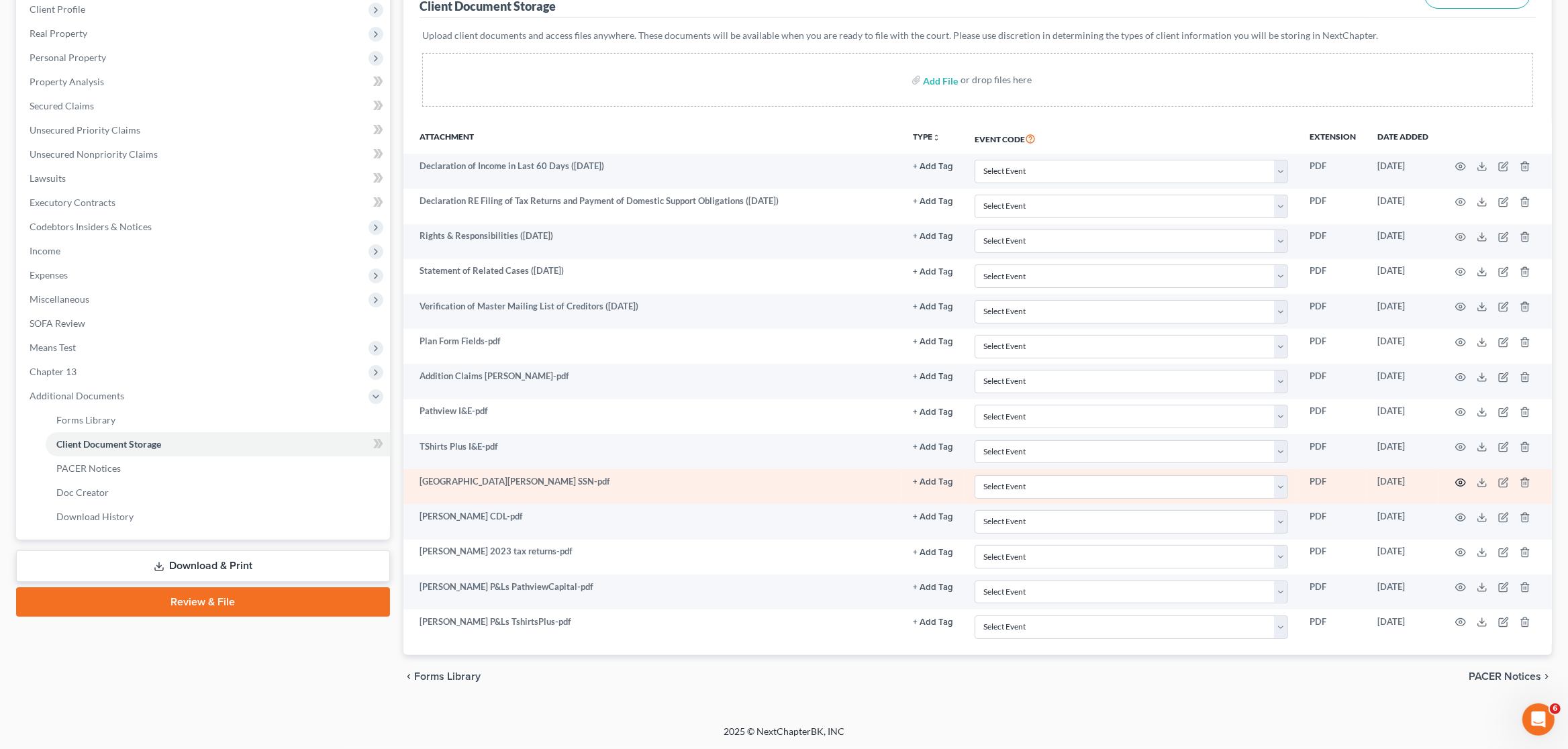
click at [1463, 481] on icon "button" at bounding box center [1461, 483] width 11 height 11
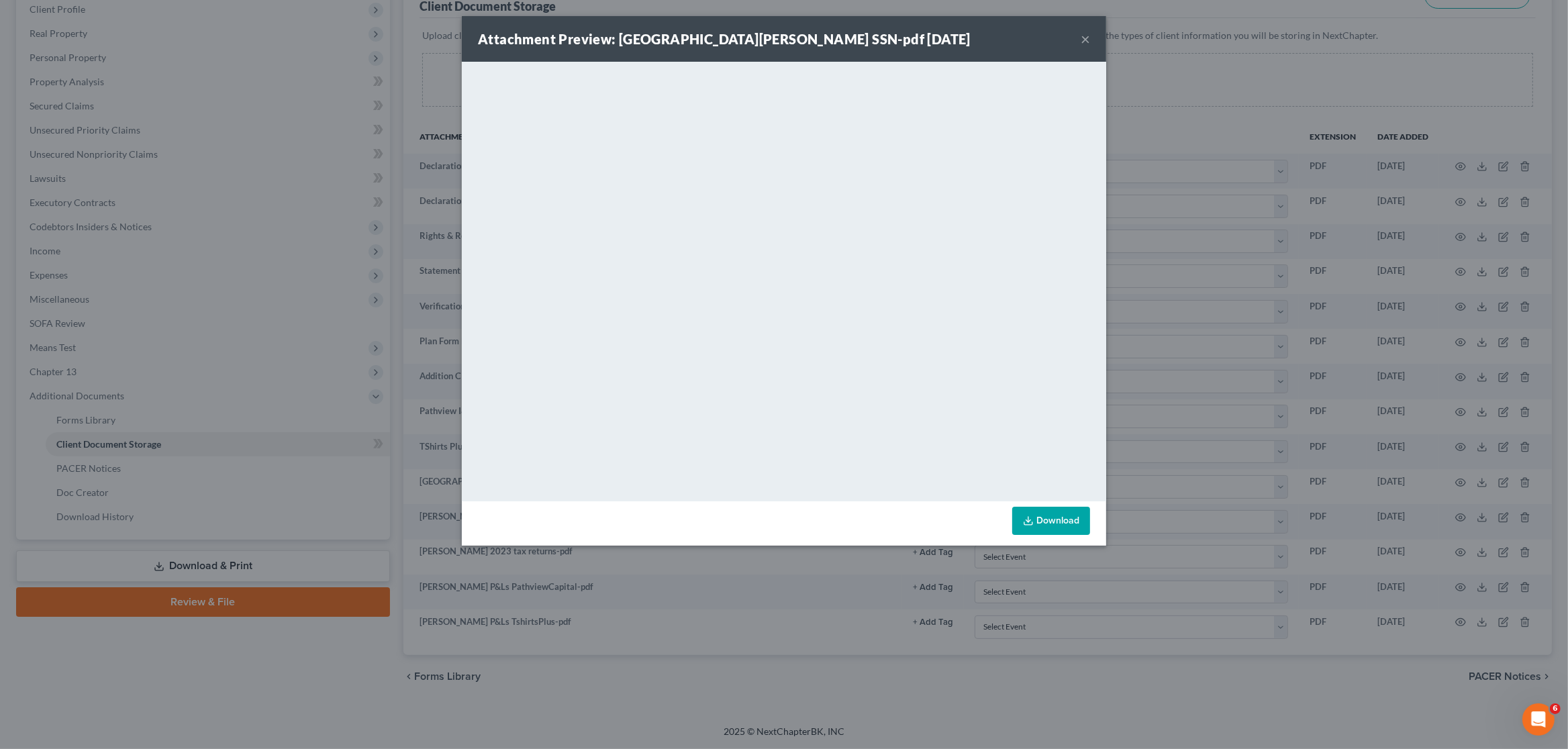
click at [1083, 35] on button "×" at bounding box center [1085, 39] width 9 height 16
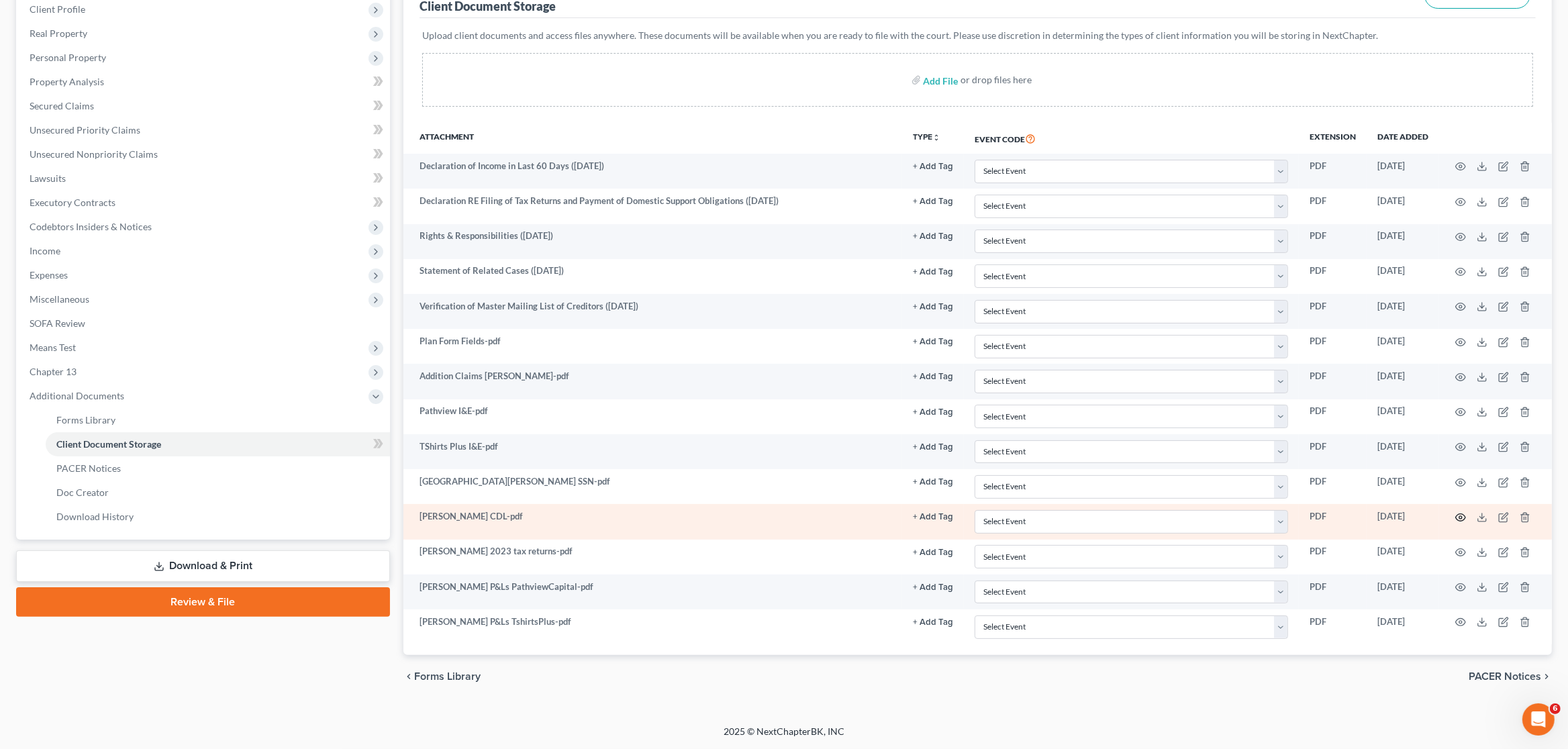
click at [1460, 516] on circle "button" at bounding box center [1461, 517] width 3 height 3
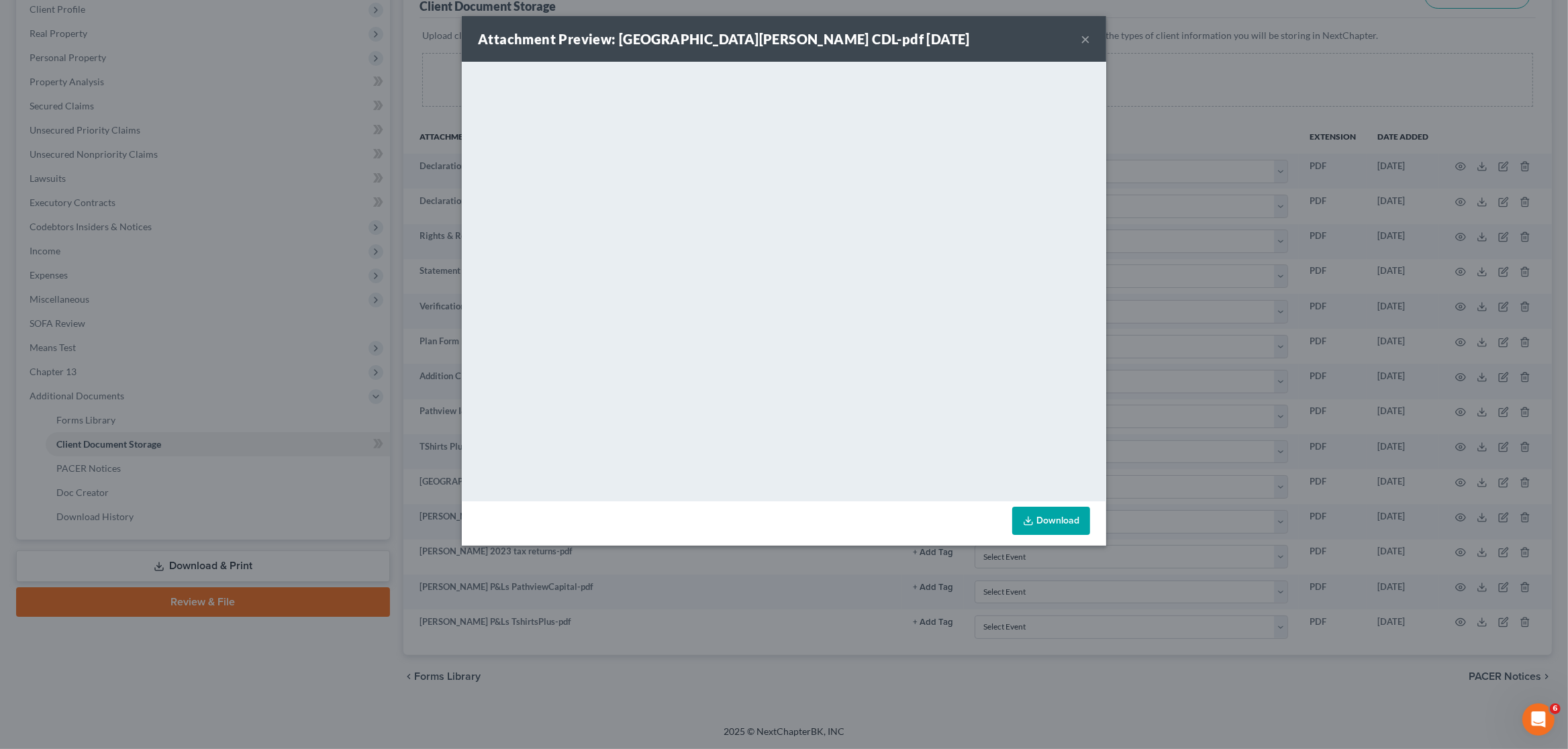
click at [1087, 38] on button "×" at bounding box center [1085, 39] width 9 height 16
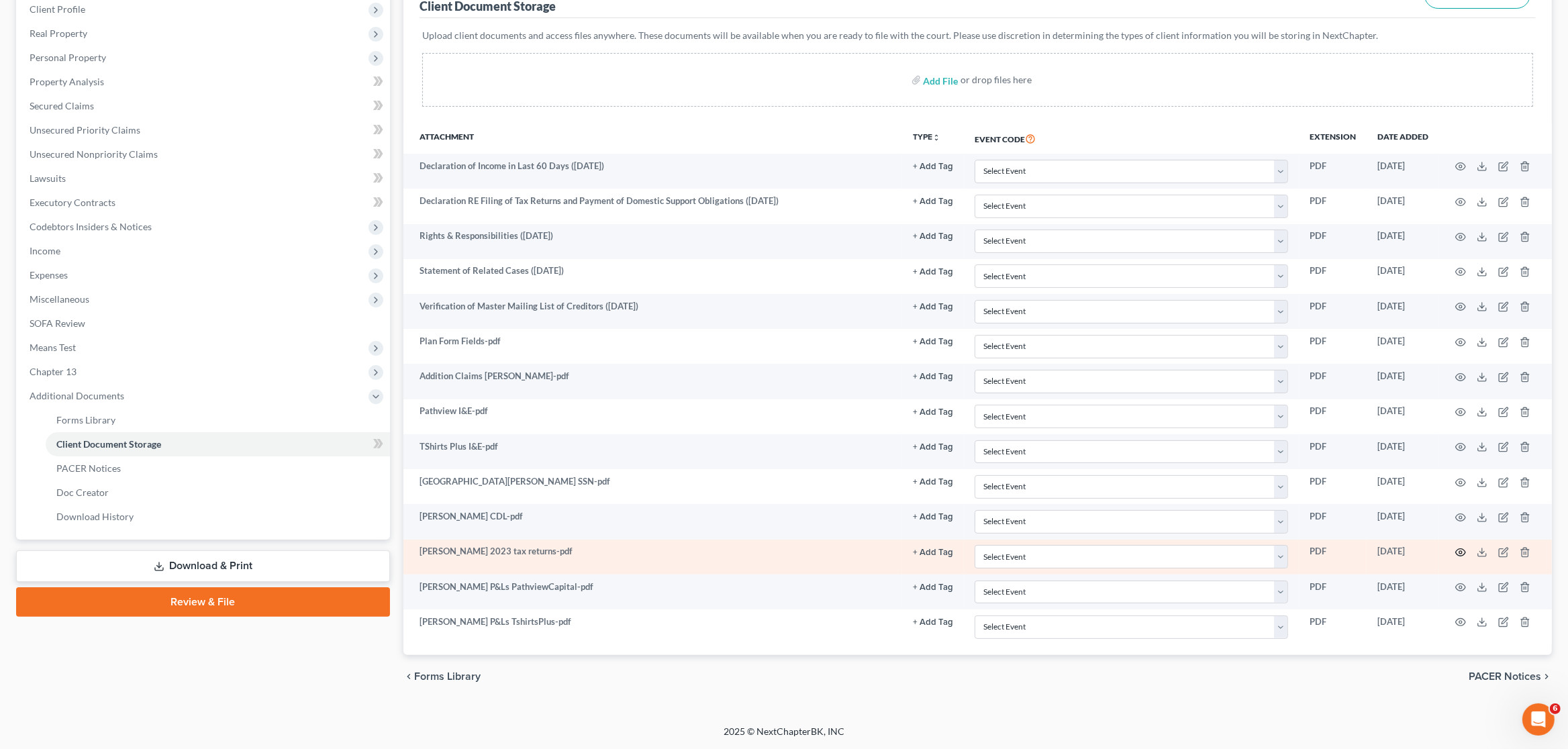
click at [1456, 552] on icon "button" at bounding box center [1462, 552] width 10 height 8
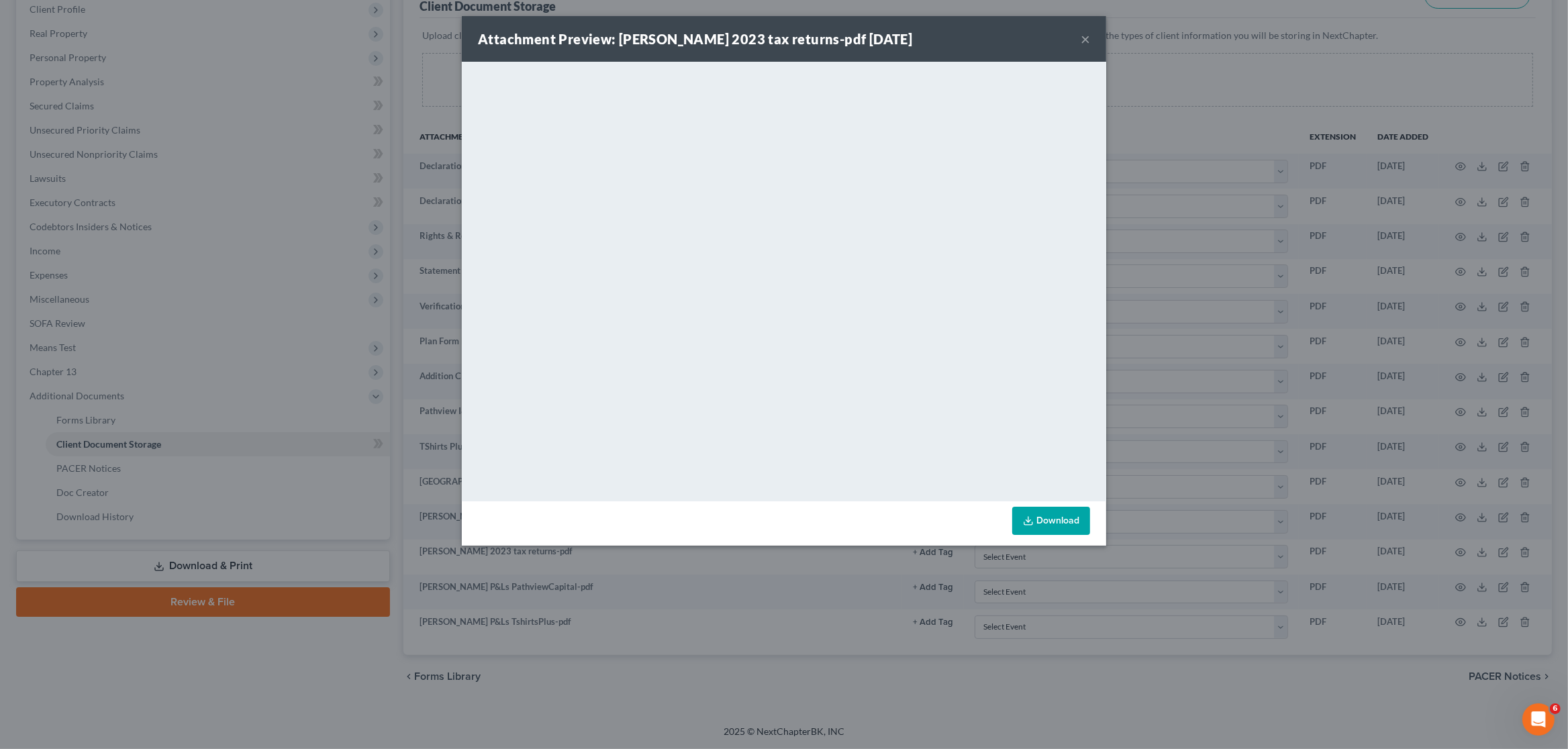
click at [1085, 35] on button "×" at bounding box center [1085, 39] width 9 height 16
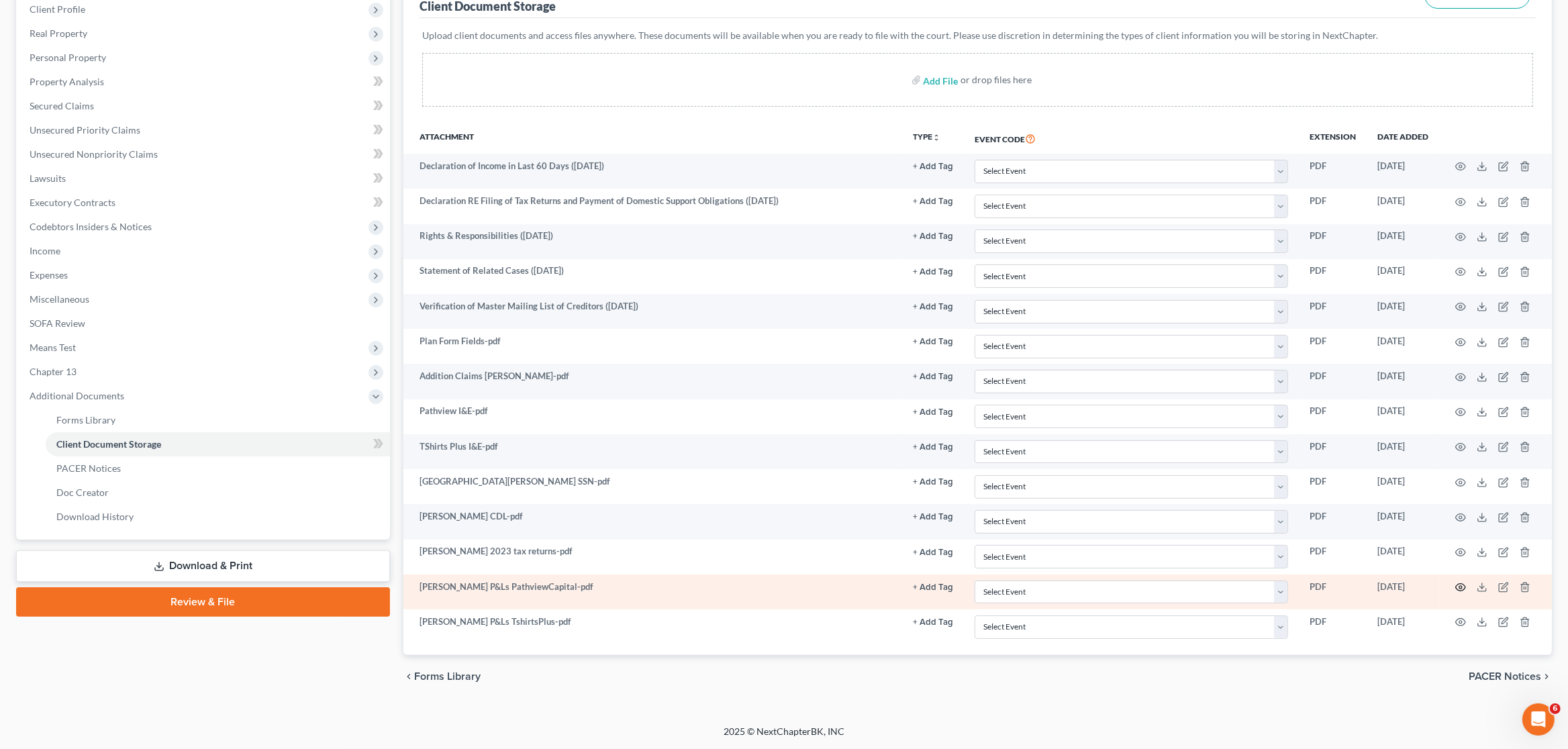
click at [1466, 588] on icon "button" at bounding box center [1462, 588] width 10 height 8
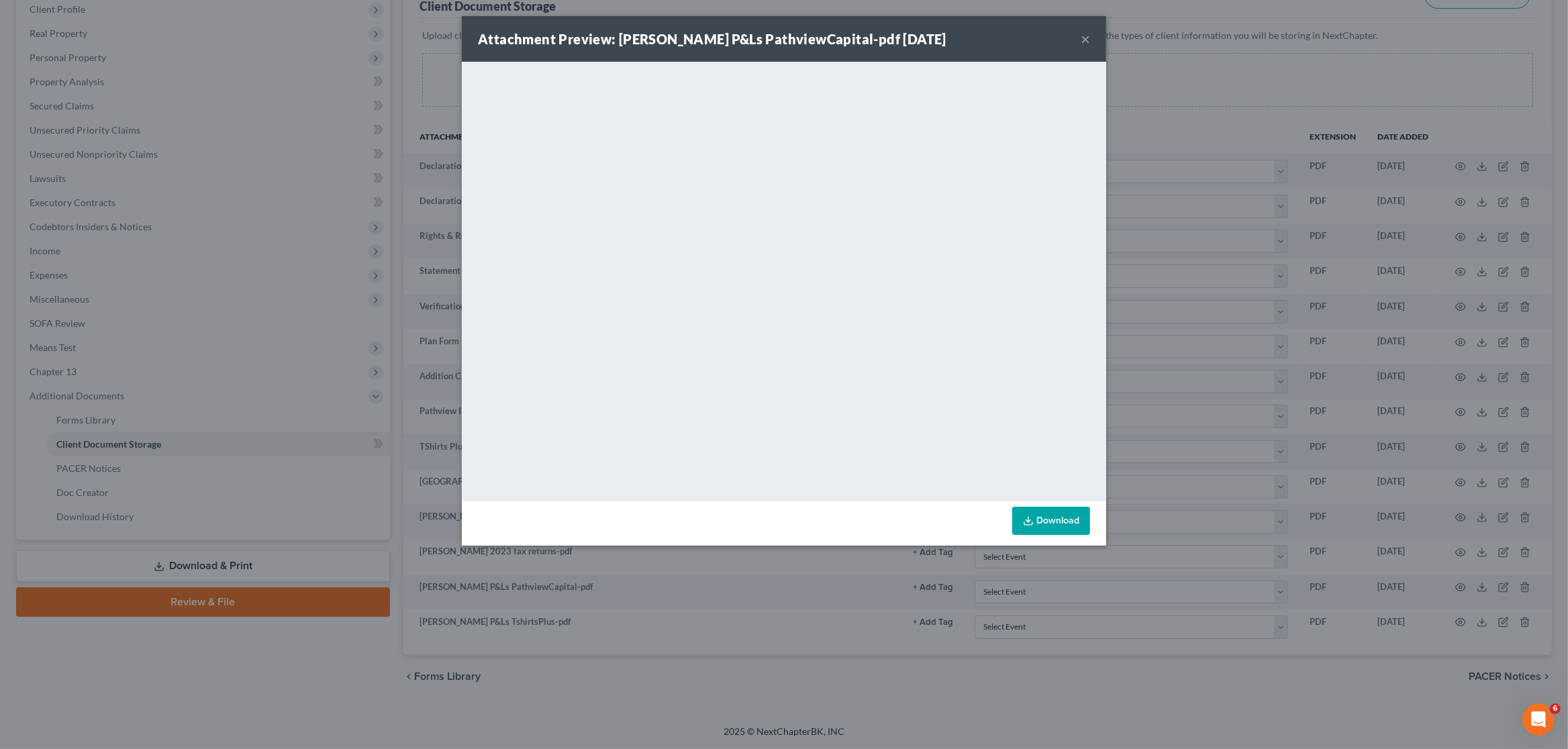
click at [1084, 33] on button "×" at bounding box center [1085, 39] width 9 height 16
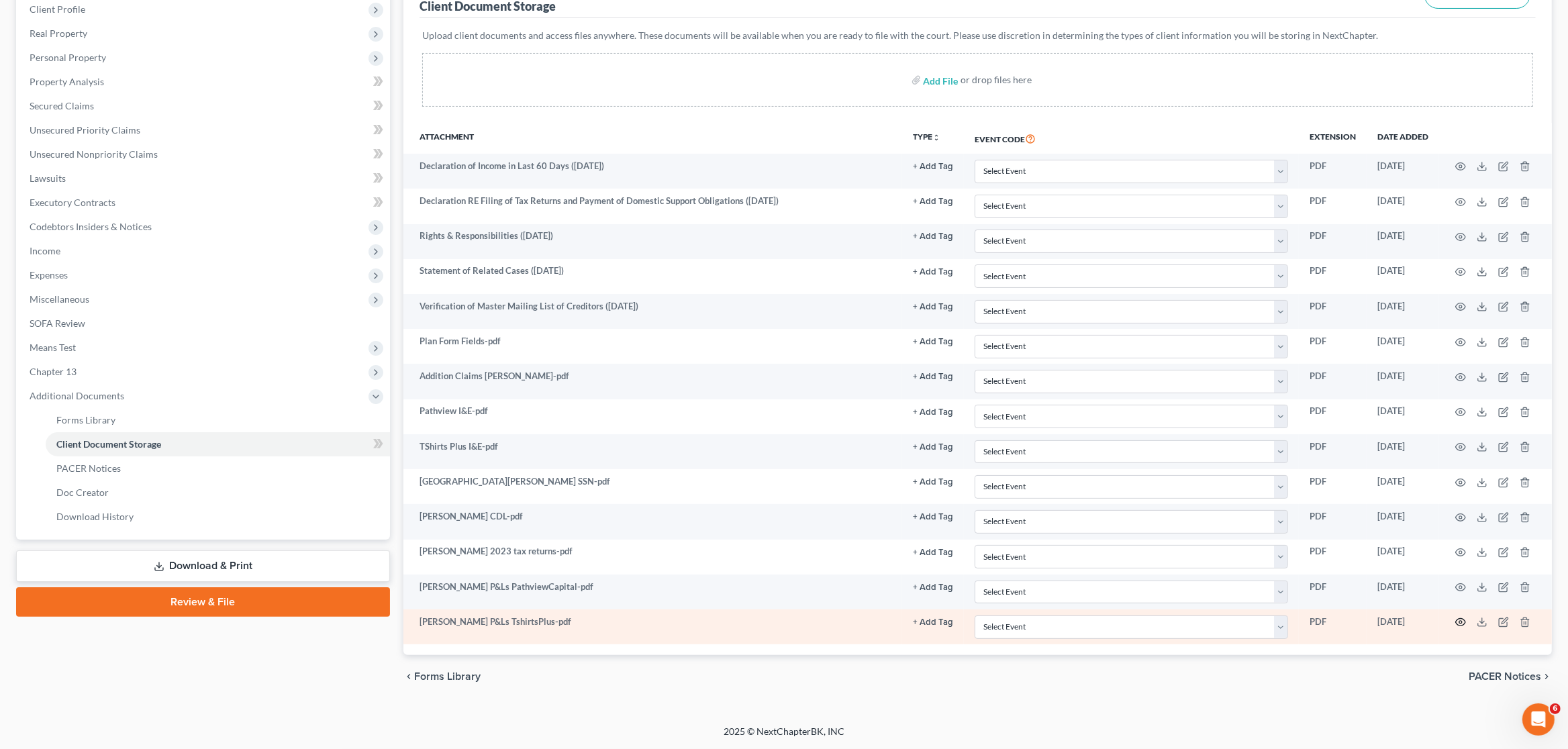
click at [1463, 624] on icon "button" at bounding box center [1461, 622] width 11 height 11
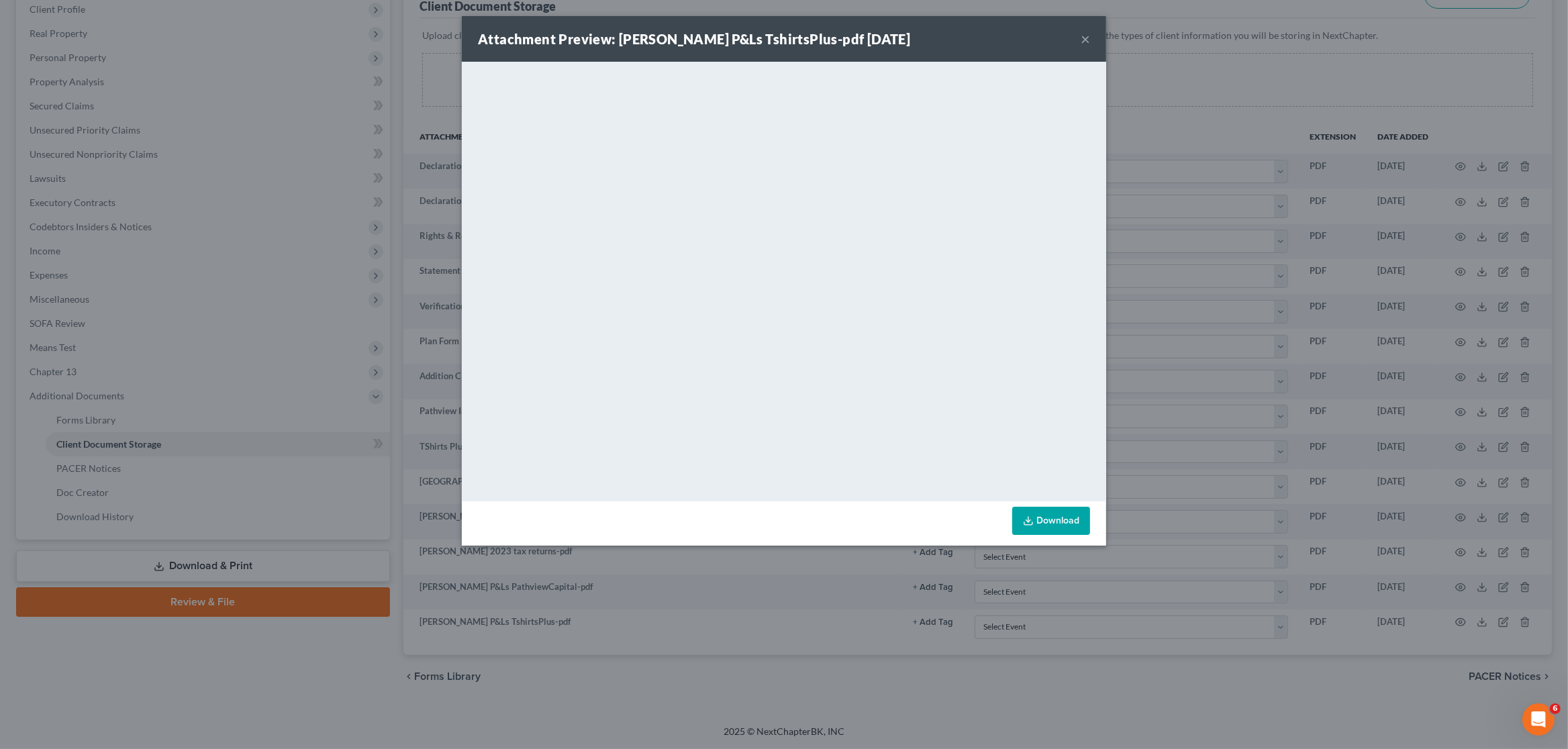
click at [1087, 38] on button "×" at bounding box center [1085, 39] width 9 height 16
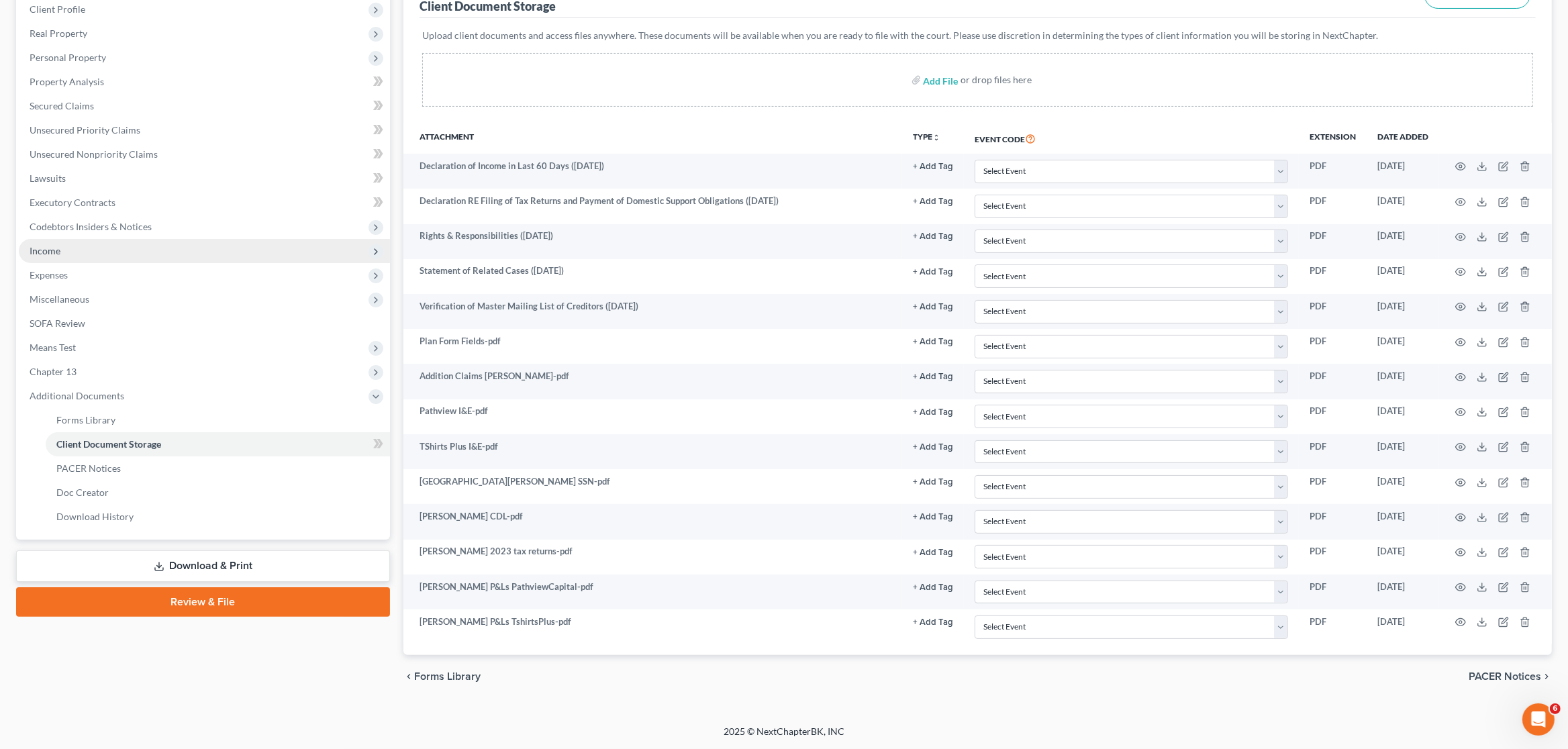
click at [67, 245] on span "Income" at bounding box center [204, 251] width 371 height 24
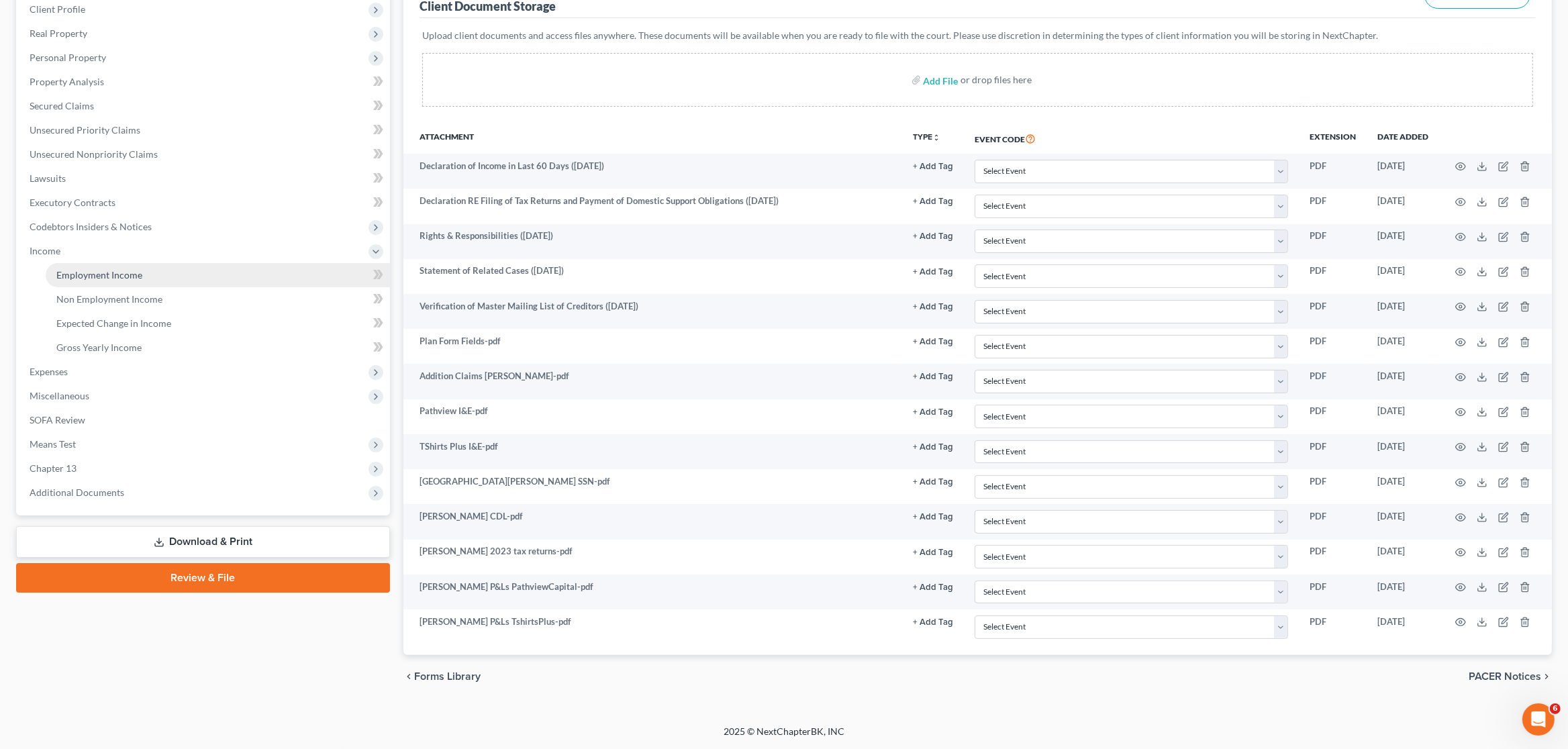
click at [81, 274] on span "Employment Income" at bounding box center [100, 274] width 86 height 11
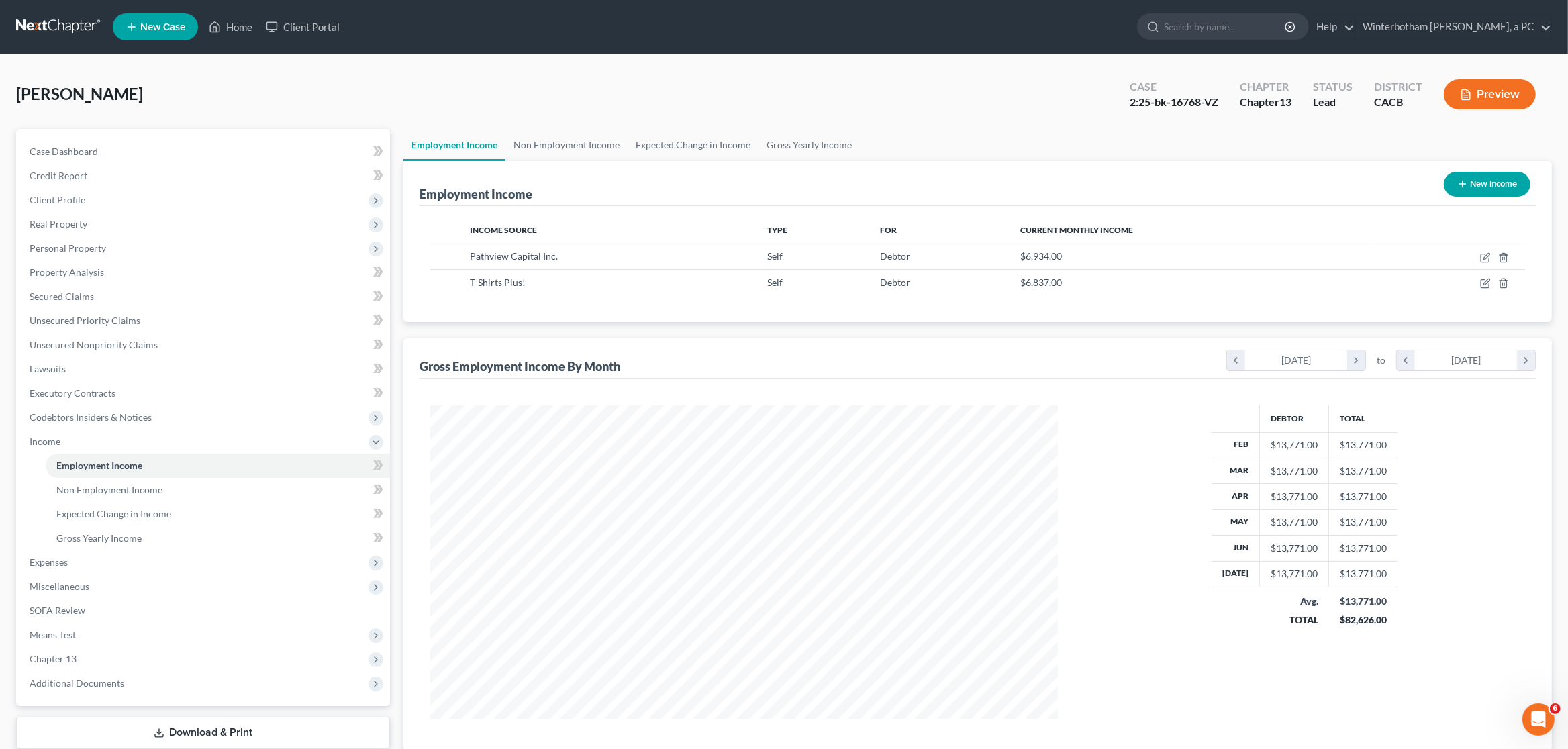
click at [125, 697] on div "Case Dashboard Payments Invoices Payments Payments Credit Report Client Profile…" at bounding box center [203, 417] width 374 height 577
click at [123, 680] on span "Additional Documents" at bounding box center [204, 684] width 371 height 24
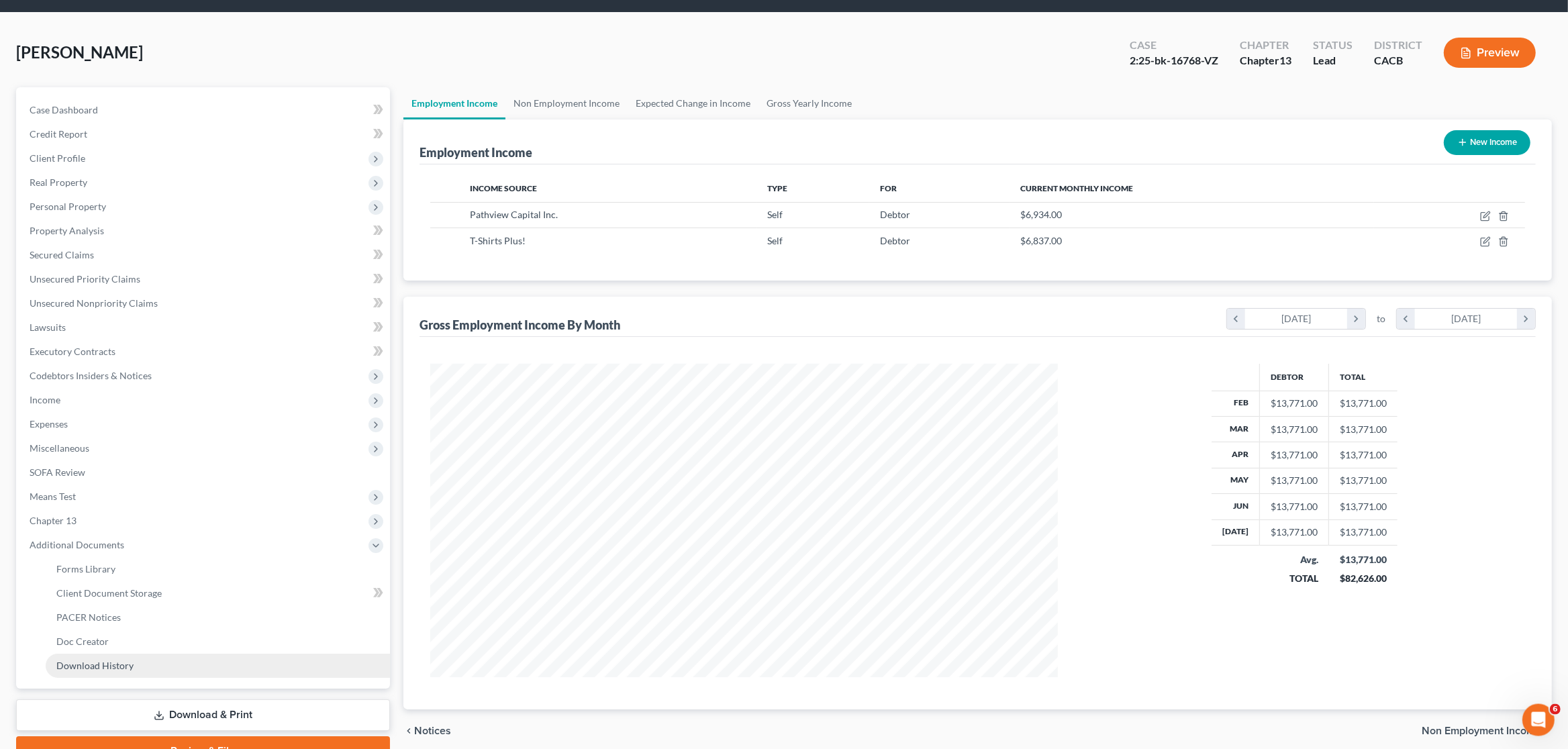
scroll to position [70, 0]
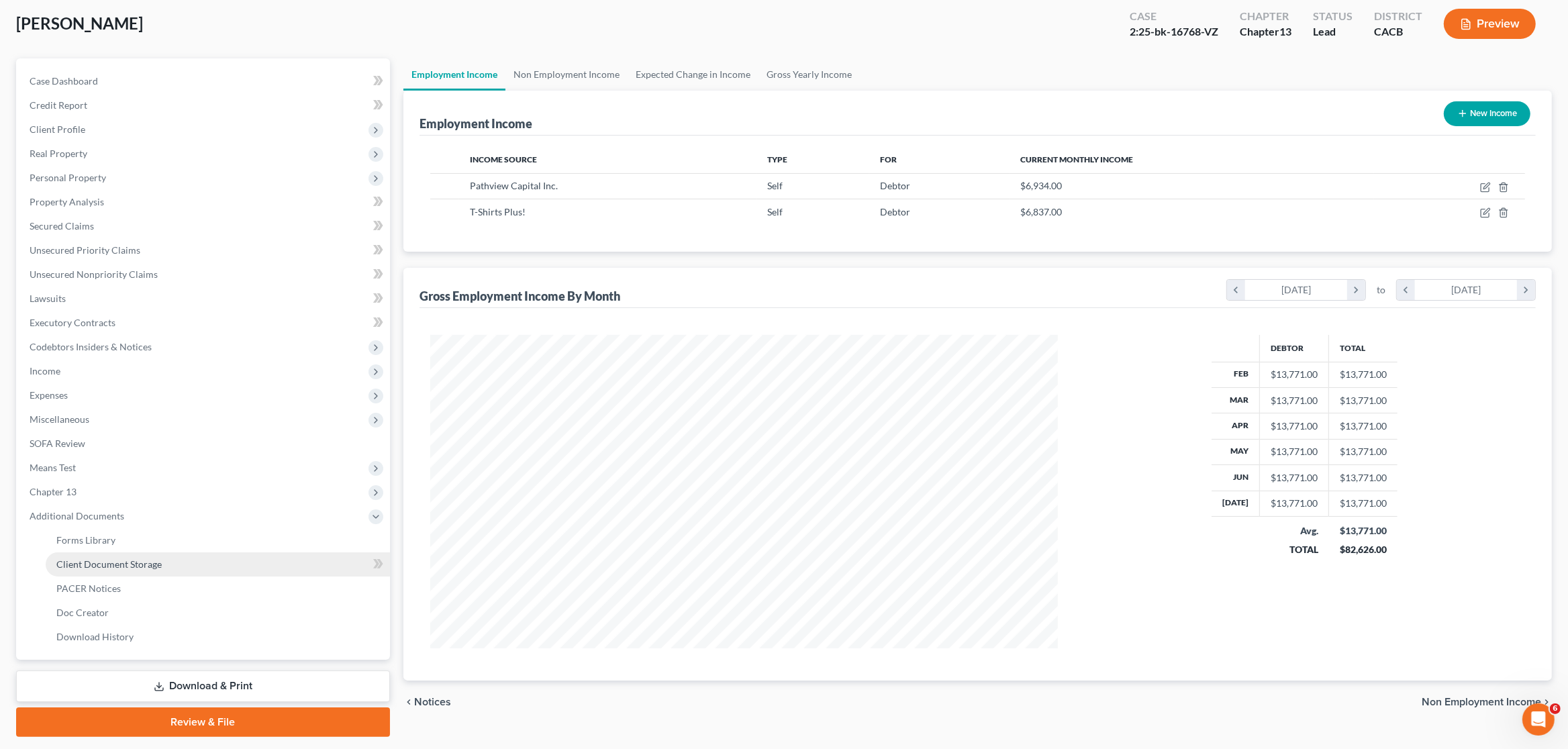
click at [165, 567] on link "Client Document Storage" at bounding box center [217, 564] width 344 height 24
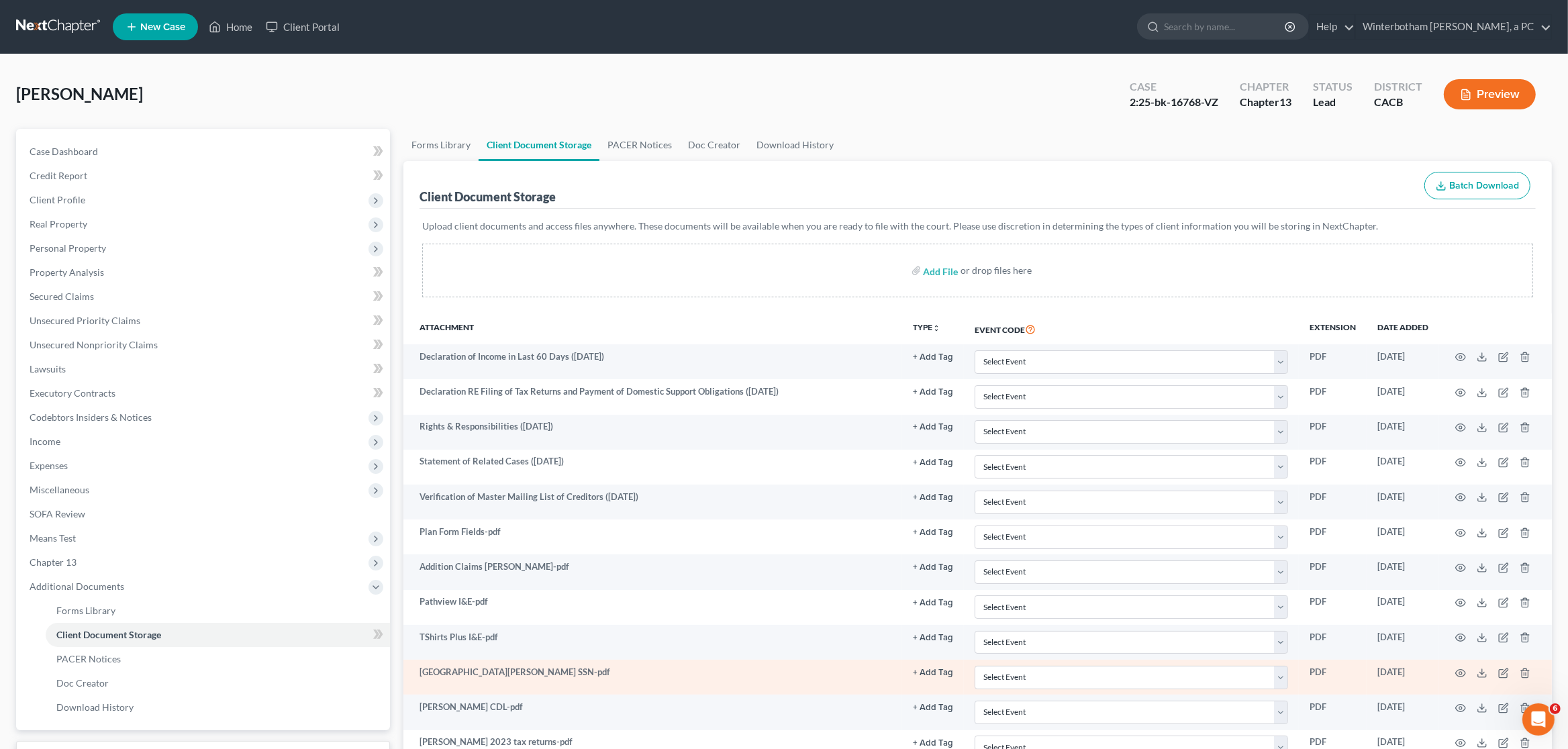
scroll to position [195, 0]
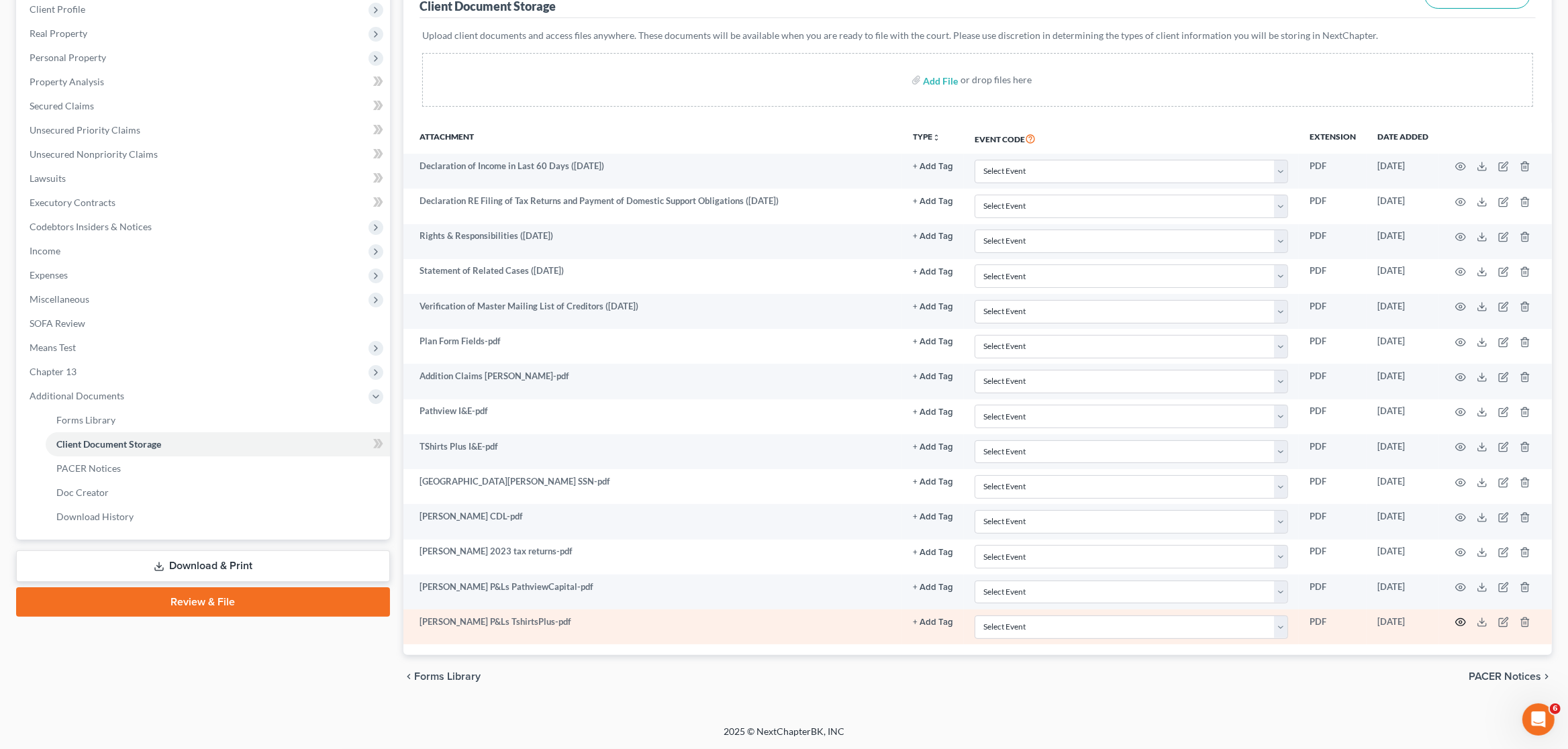
click at [1462, 620] on icon "button" at bounding box center [1461, 622] width 11 height 11
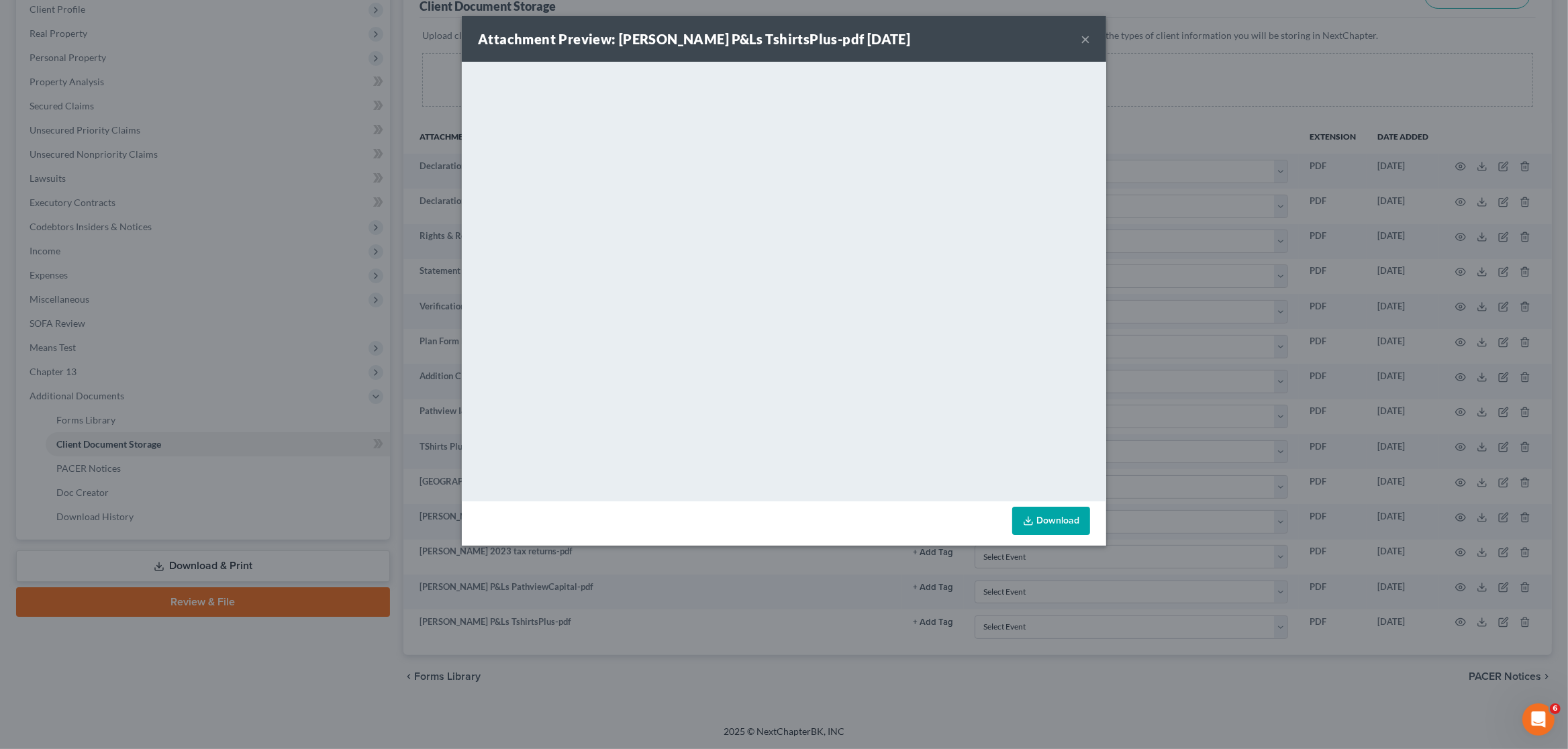
click at [1084, 36] on button "×" at bounding box center [1085, 39] width 9 height 16
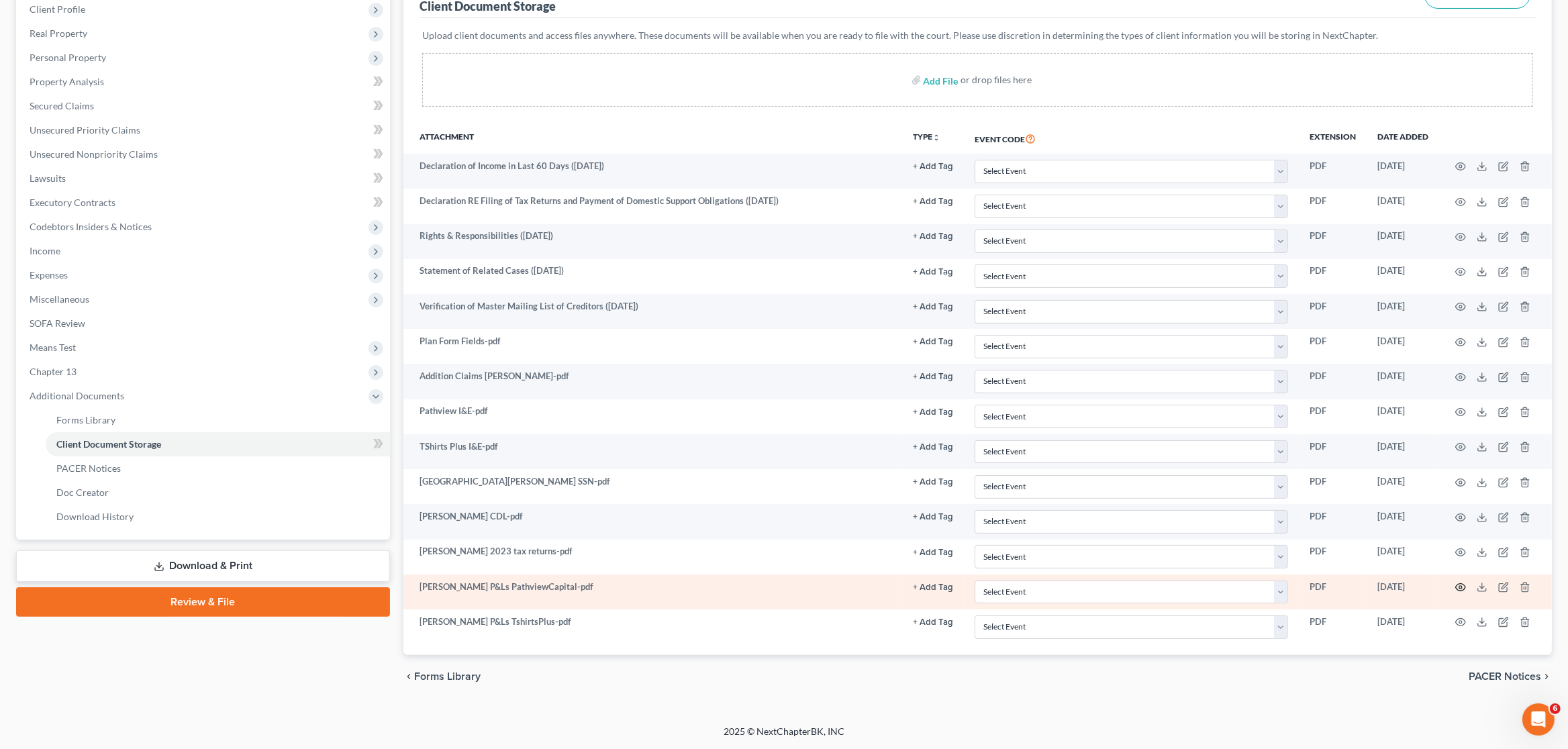
click at [1457, 586] on icon "button" at bounding box center [1462, 588] width 10 height 8
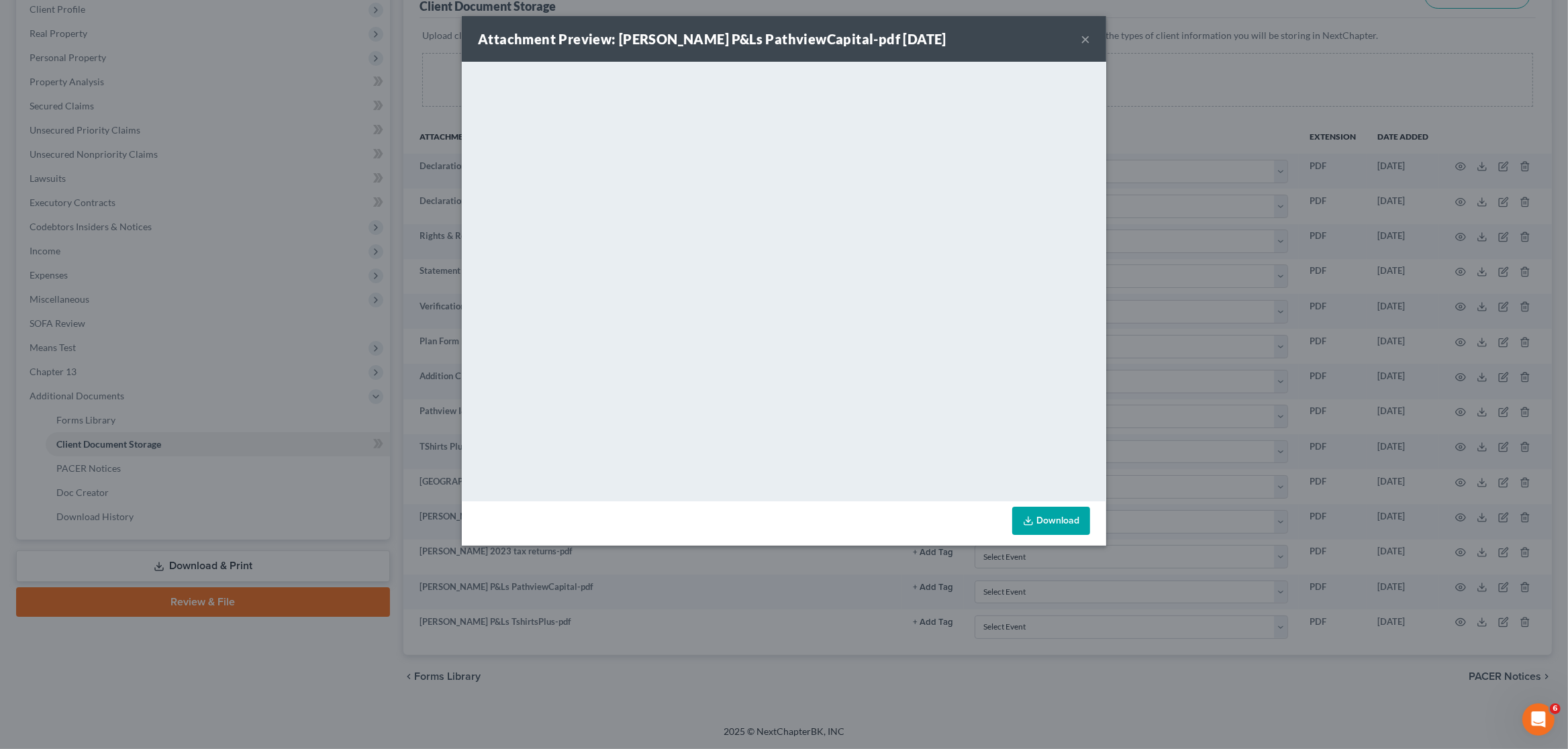
click at [373, 126] on div "Attachment Preview: [PERSON_NAME] P&Ls PathviewCapital-pdf [DATE] × <object ng-…" at bounding box center [784, 374] width 1568 height 749
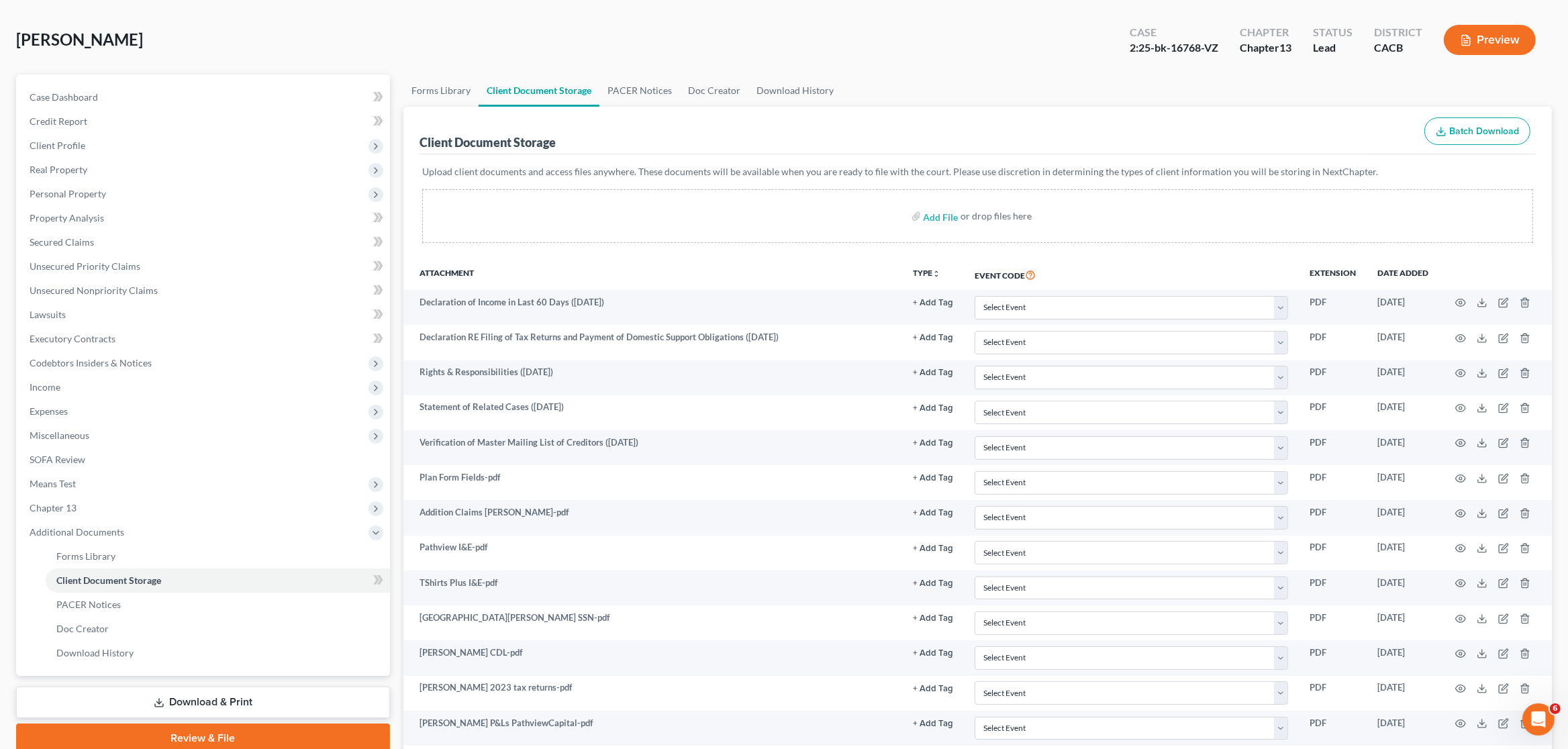
scroll to position [0, 0]
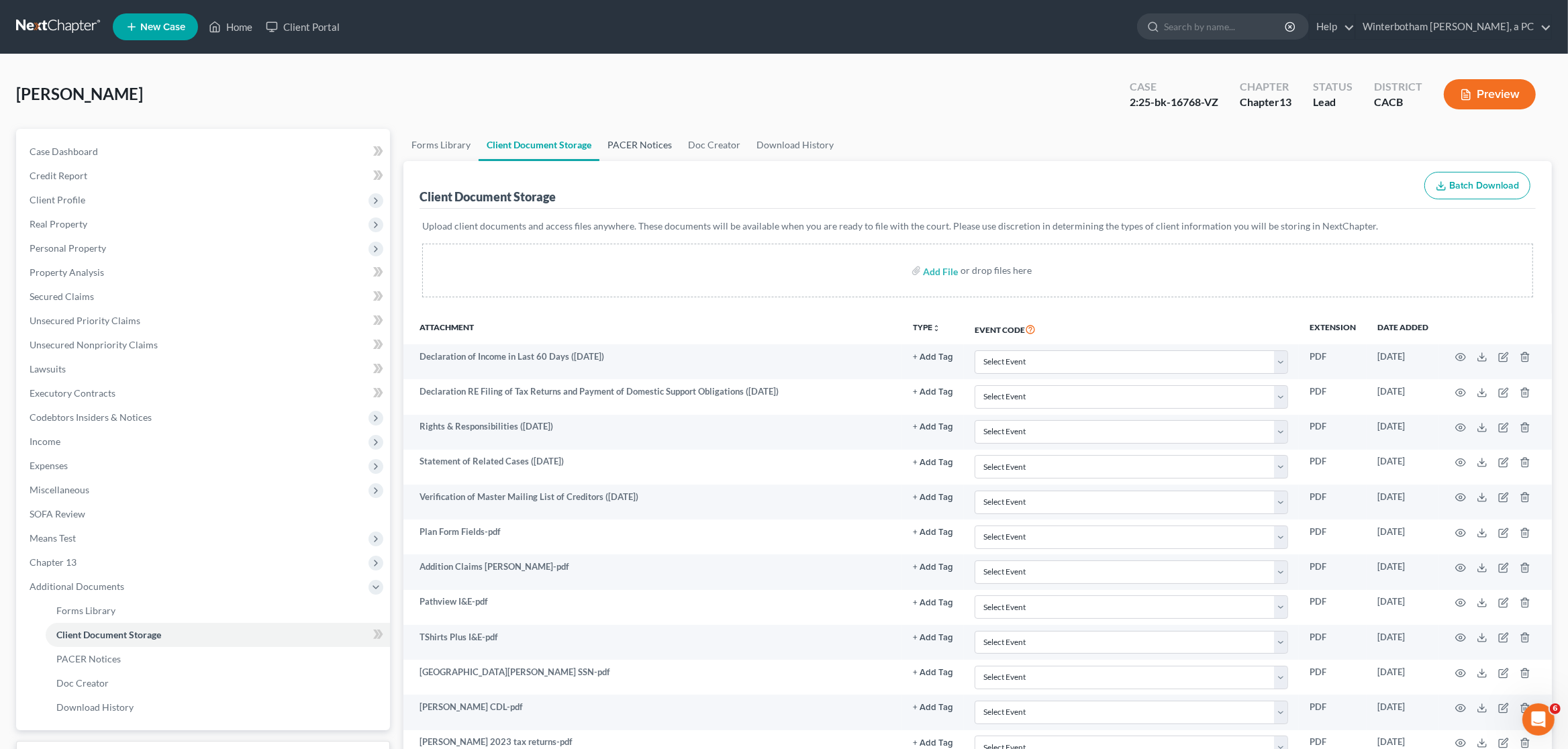
click at [655, 141] on link "PACER Notices" at bounding box center [640, 145] width 81 height 33
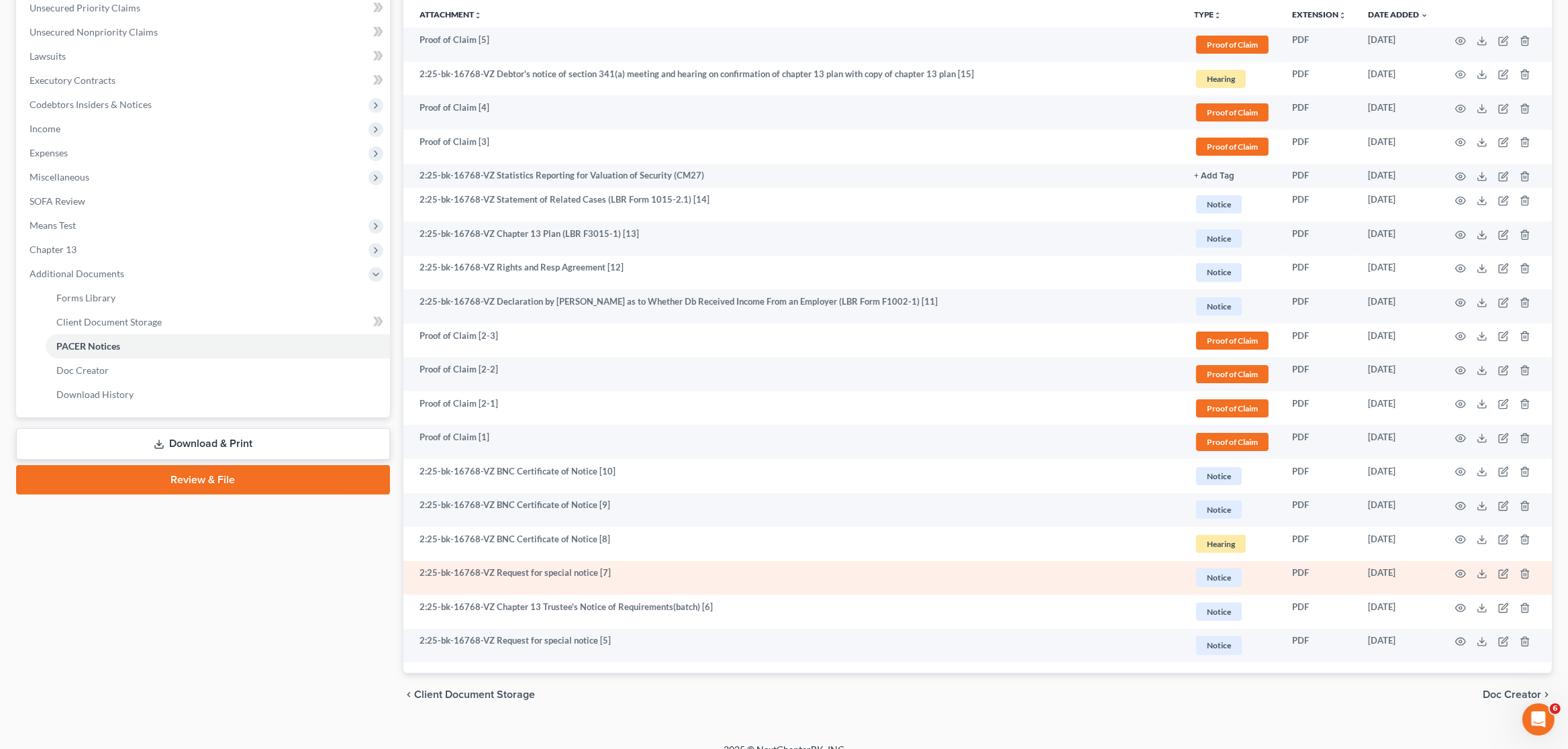
scroll to position [331, 0]
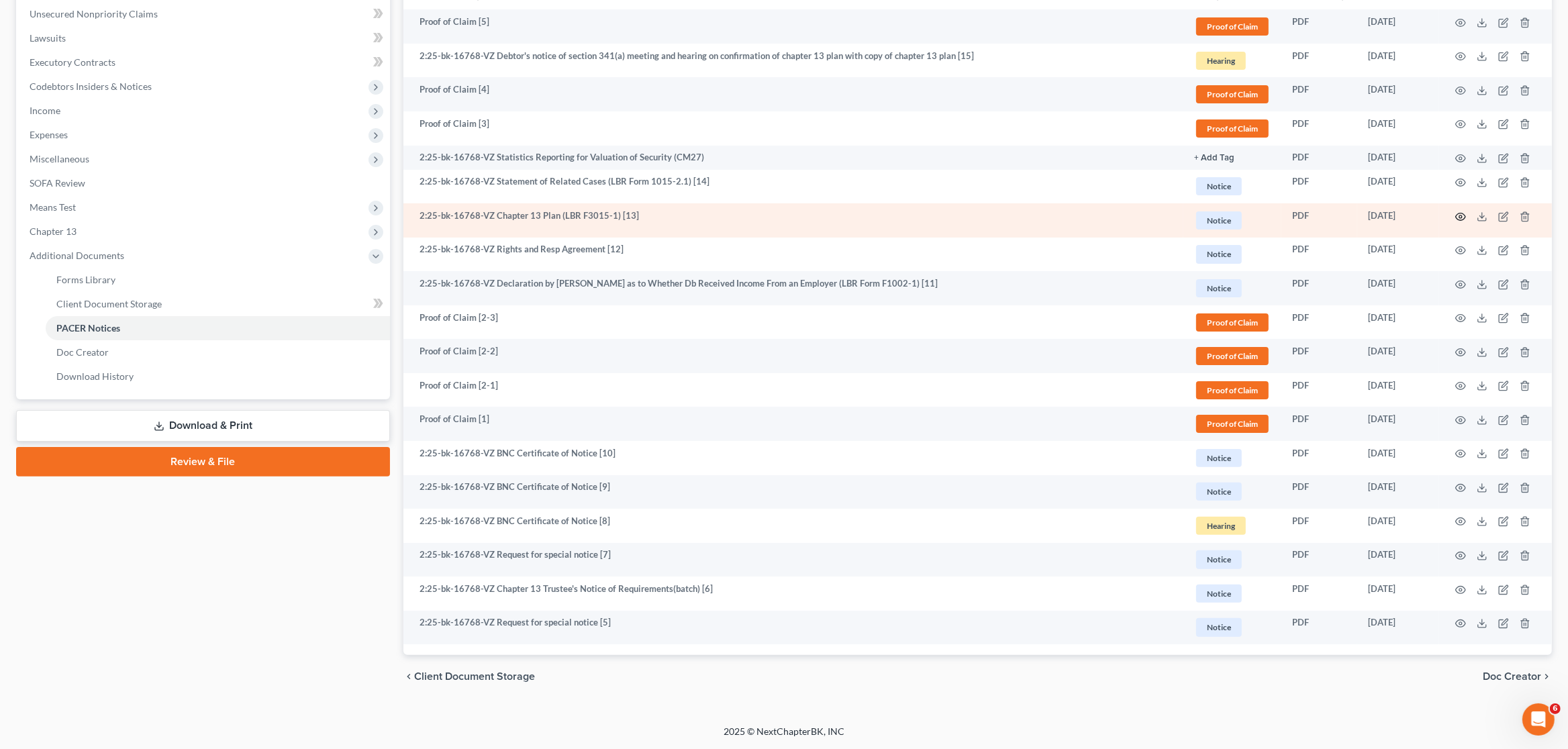
click at [1459, 220] on icon "button" at bounding box center [1461, 216] width 11 height 11
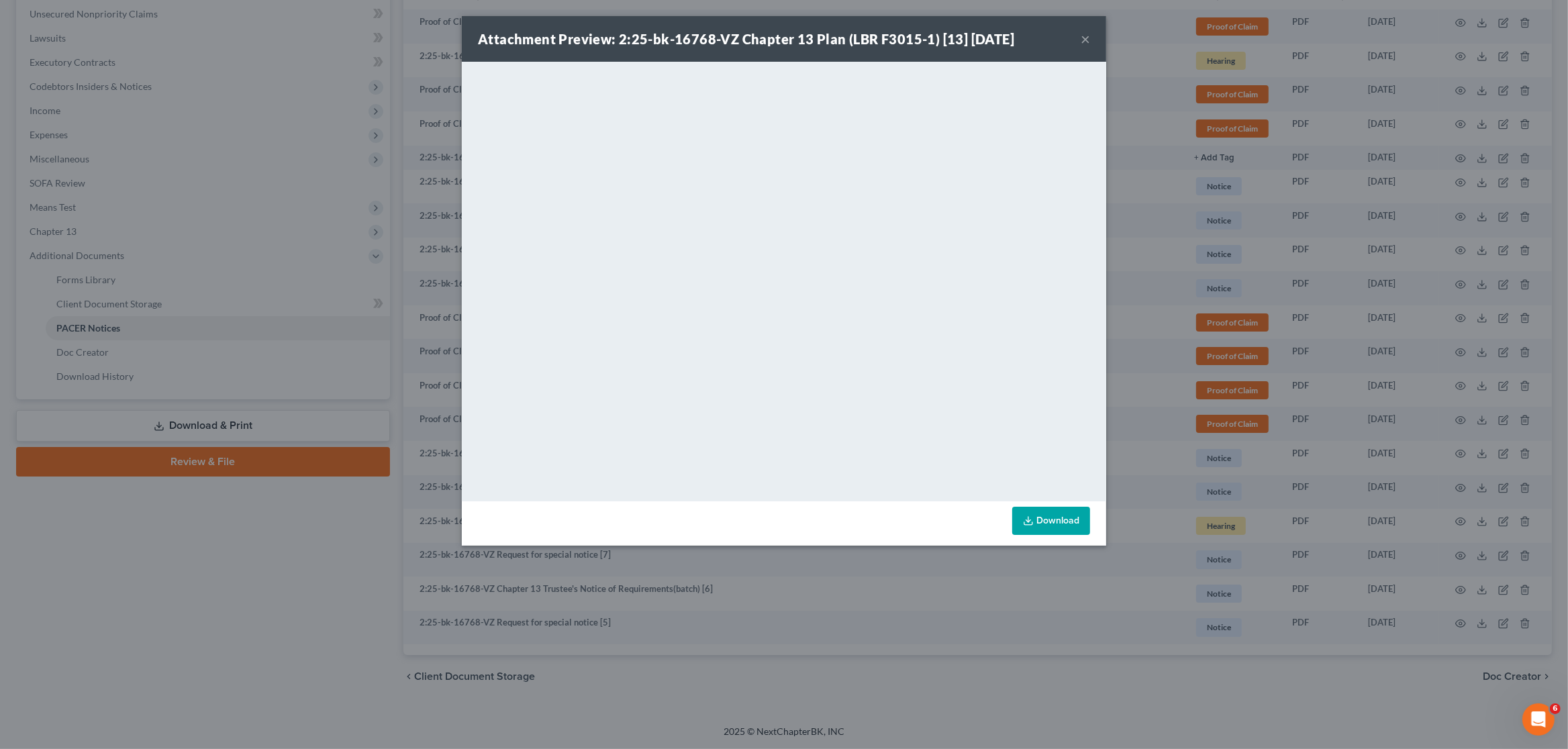
click at [319, 338] on div "Attachment Preview: 2:25-bk-16768-VZ Chapter 13 Plan (LBR F3015-1) [13] [DATE] …" at bounding box center [784, 374] width 1568 height 749
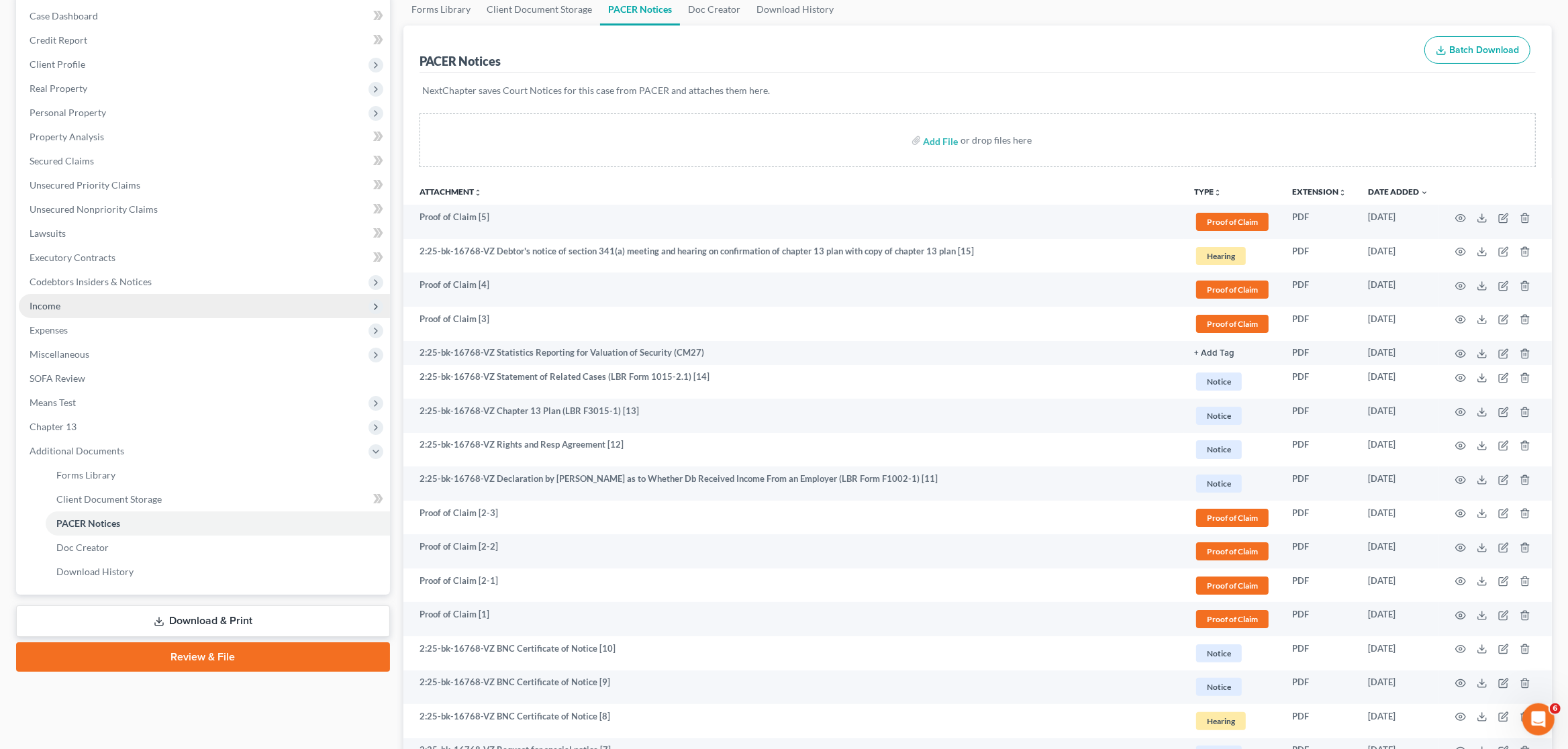
scroll to position [119, 0]
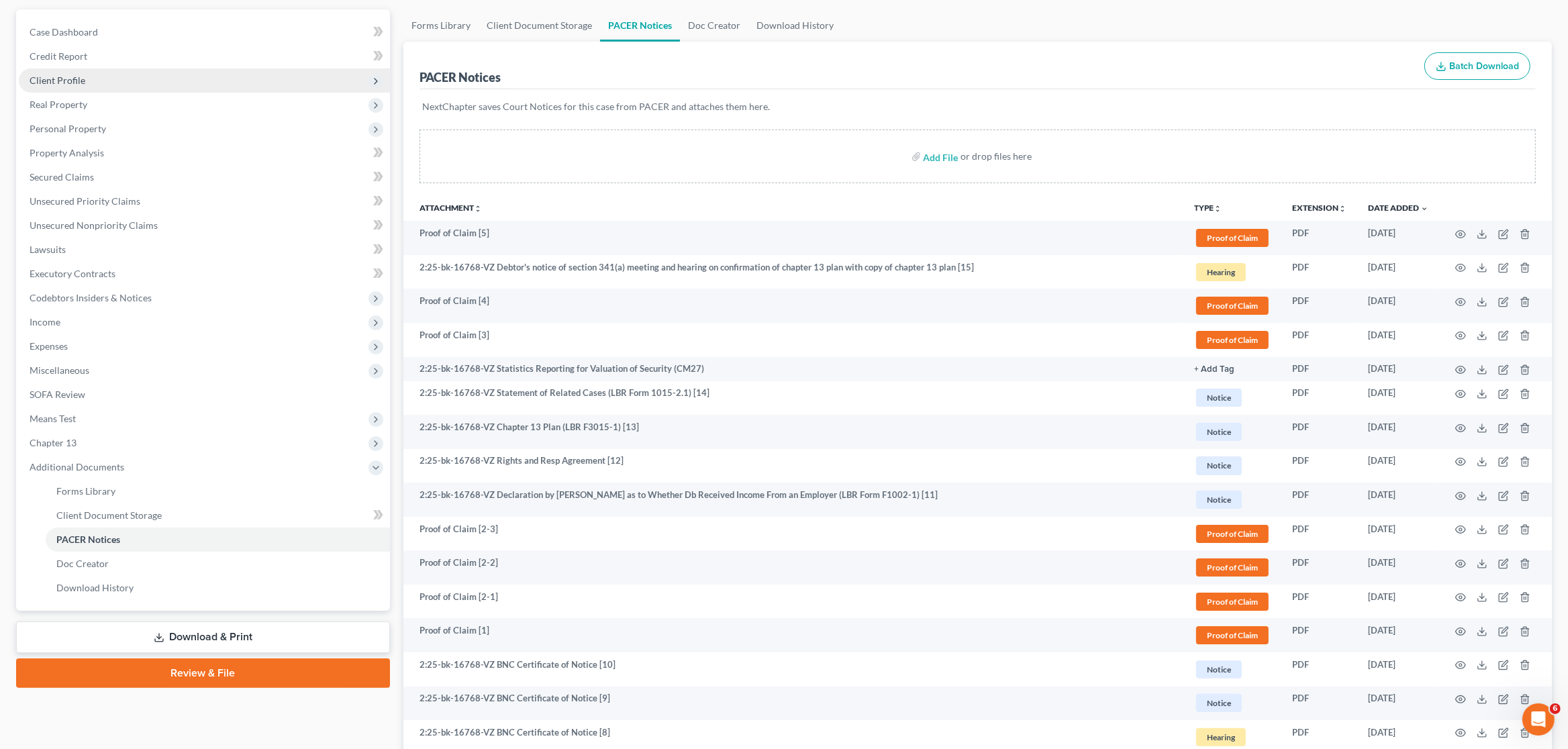
click at [72, 76] on span "Client Profile" at bounding box center [57, 80] width 56 height 11
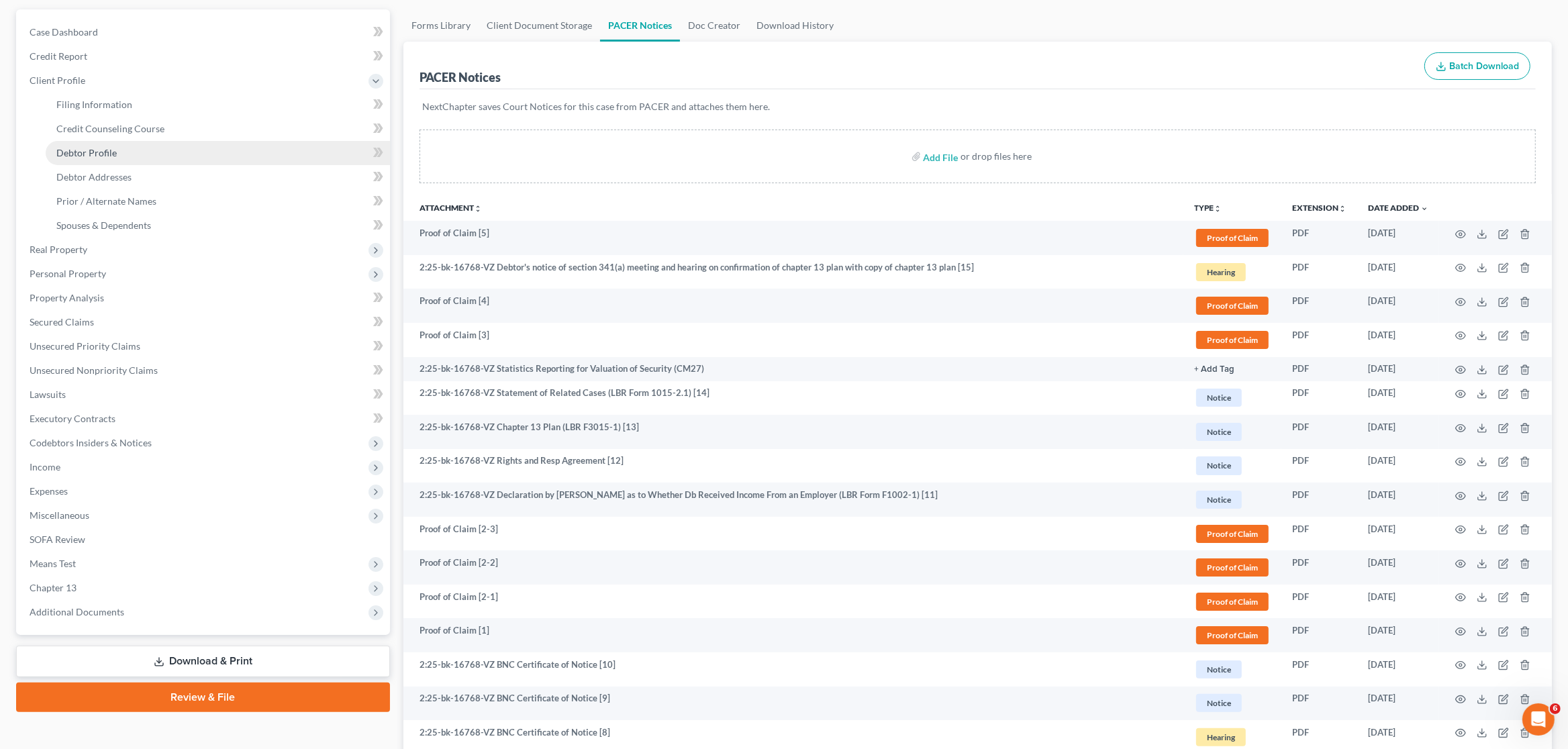
click at [191, 150] on link "Debtor Profile" at bounding box center [217, 153] width 344 height 24
select select "0"
select select "1"
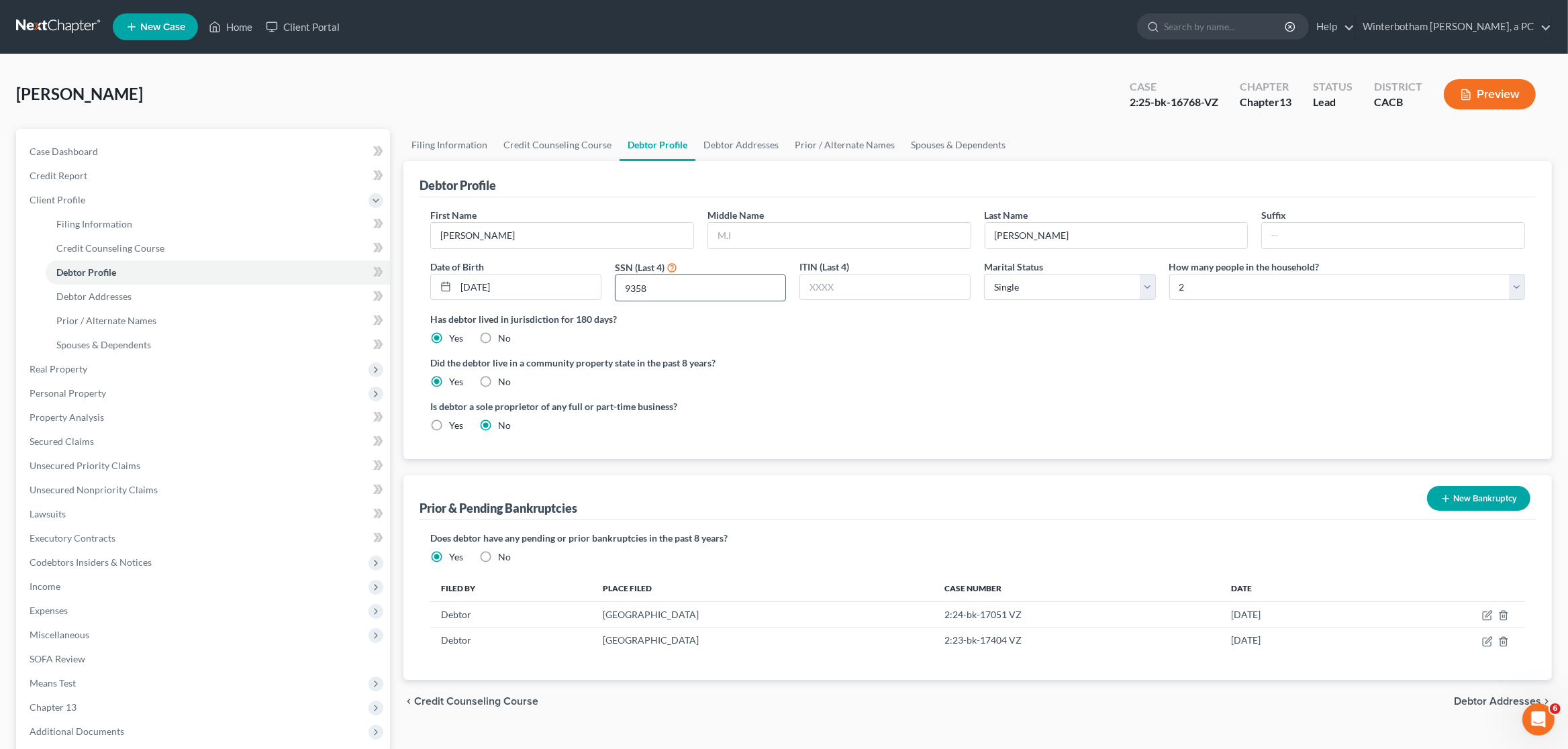
drag, startPoint x: 667, startPoint y: 294, endPoint x: 623, endPoint y: 292, distance: 44.0
click at [623, 292] on input "9358" at bounding box center [701, 289] width 170 height 26
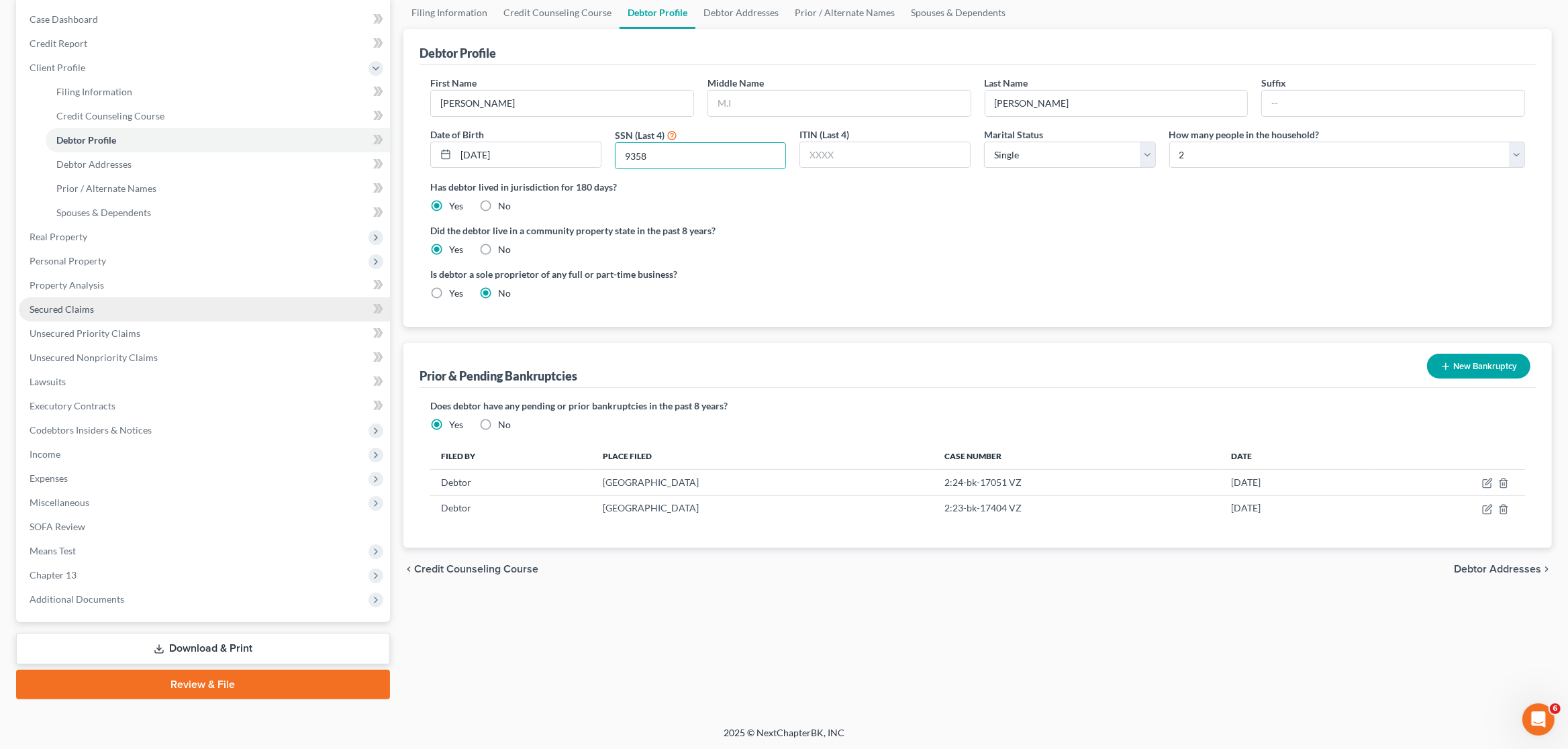
click at [79, 311] on span "Secured Claims" at bounding box center [61, 308] width 64 height 11
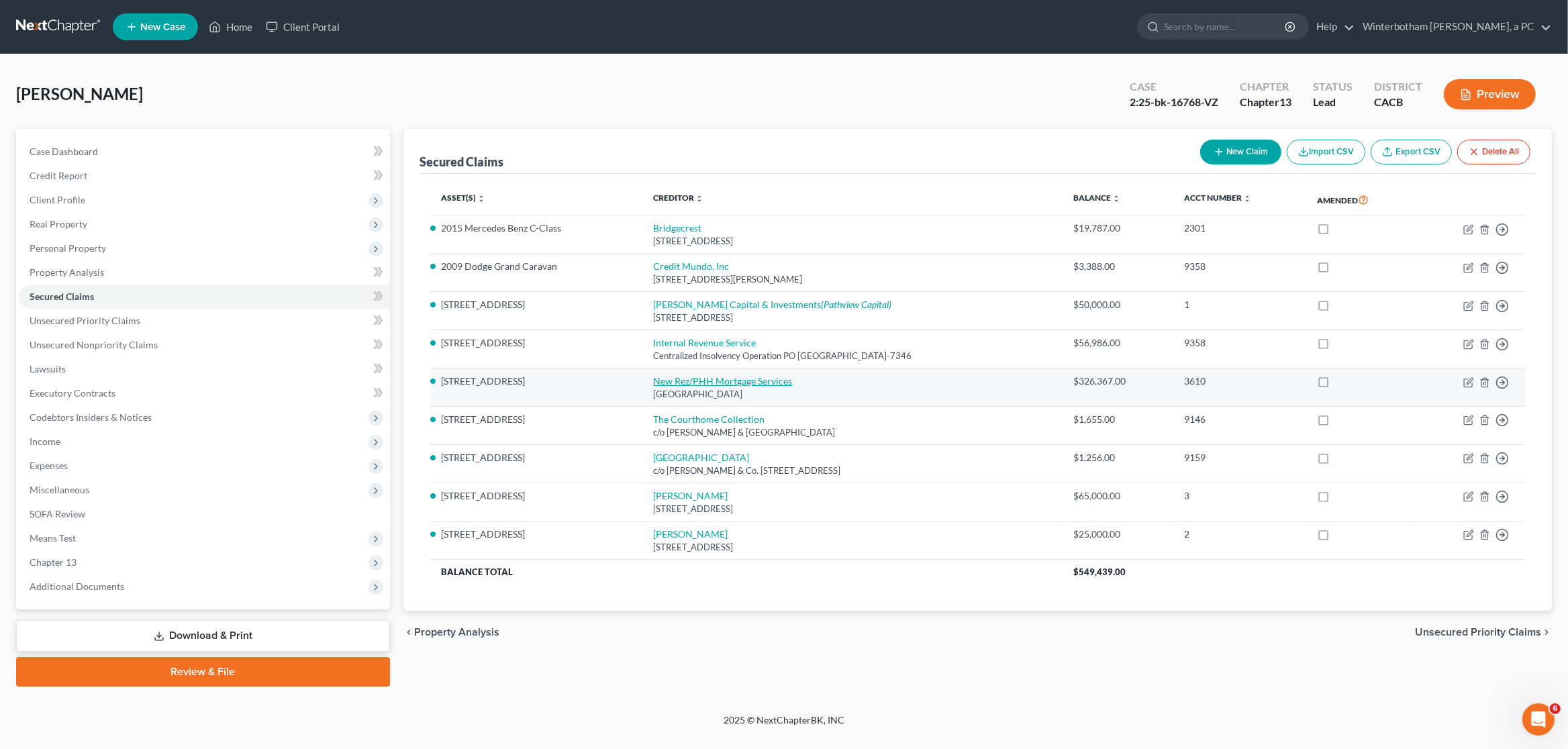
click at [684, 383] on link "New Rez/PHH Mortgage Services" at bounding box center [723, 381] width 139 height 11
select select "45"
select select "3"
select select "4"
select select "0"
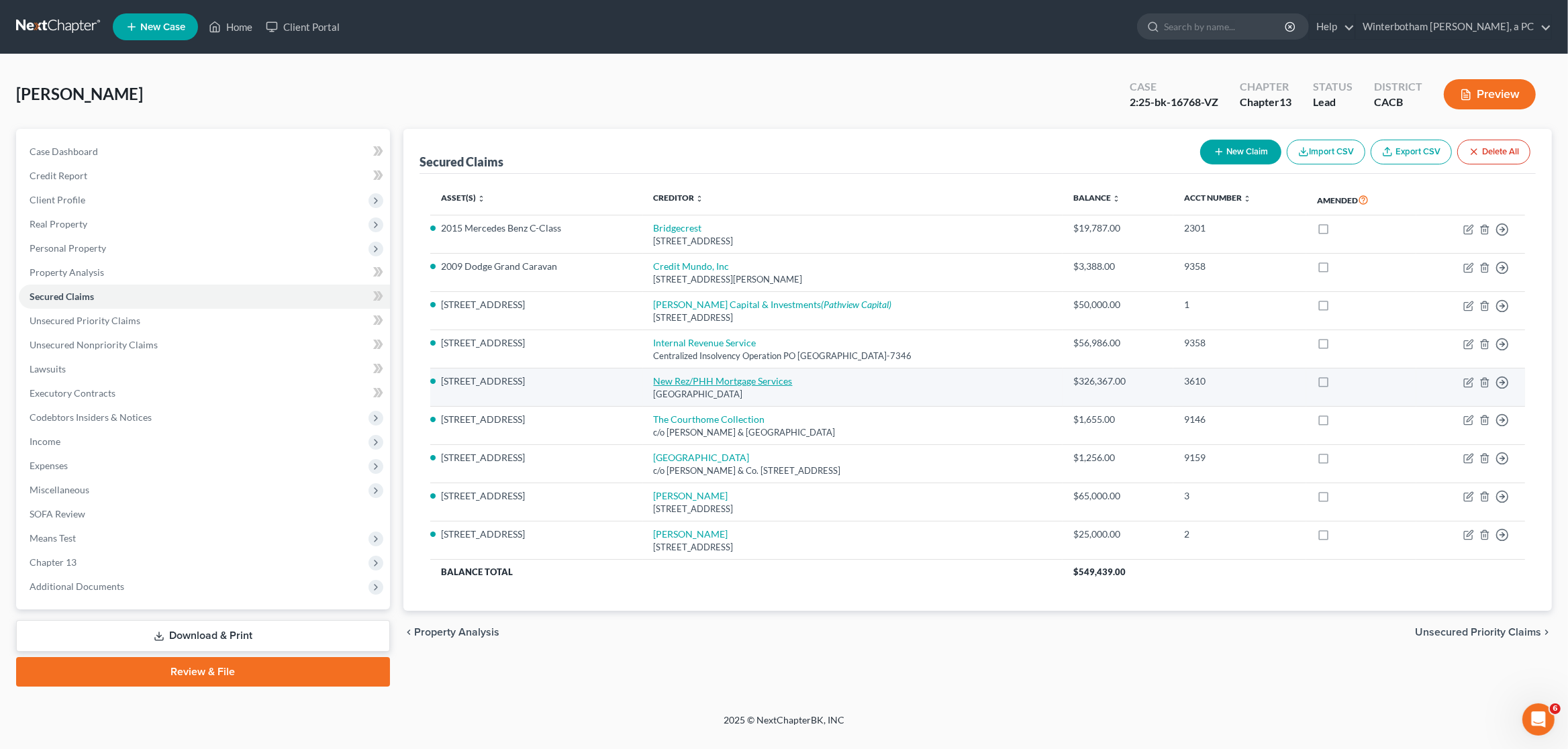
select select "0"
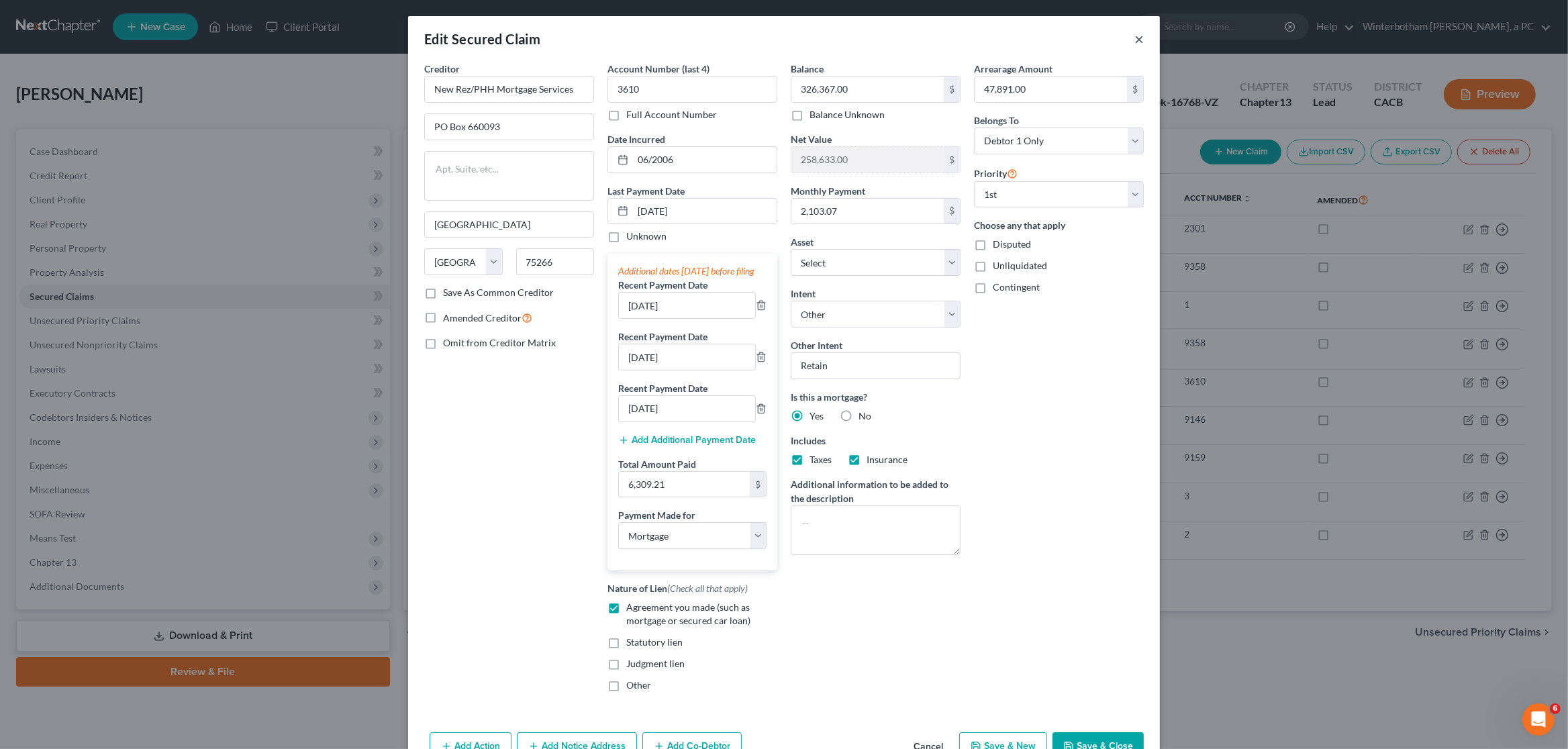
click at [1137, 37] on button "×" at bounding box center [1139, 39] width 9 height 16
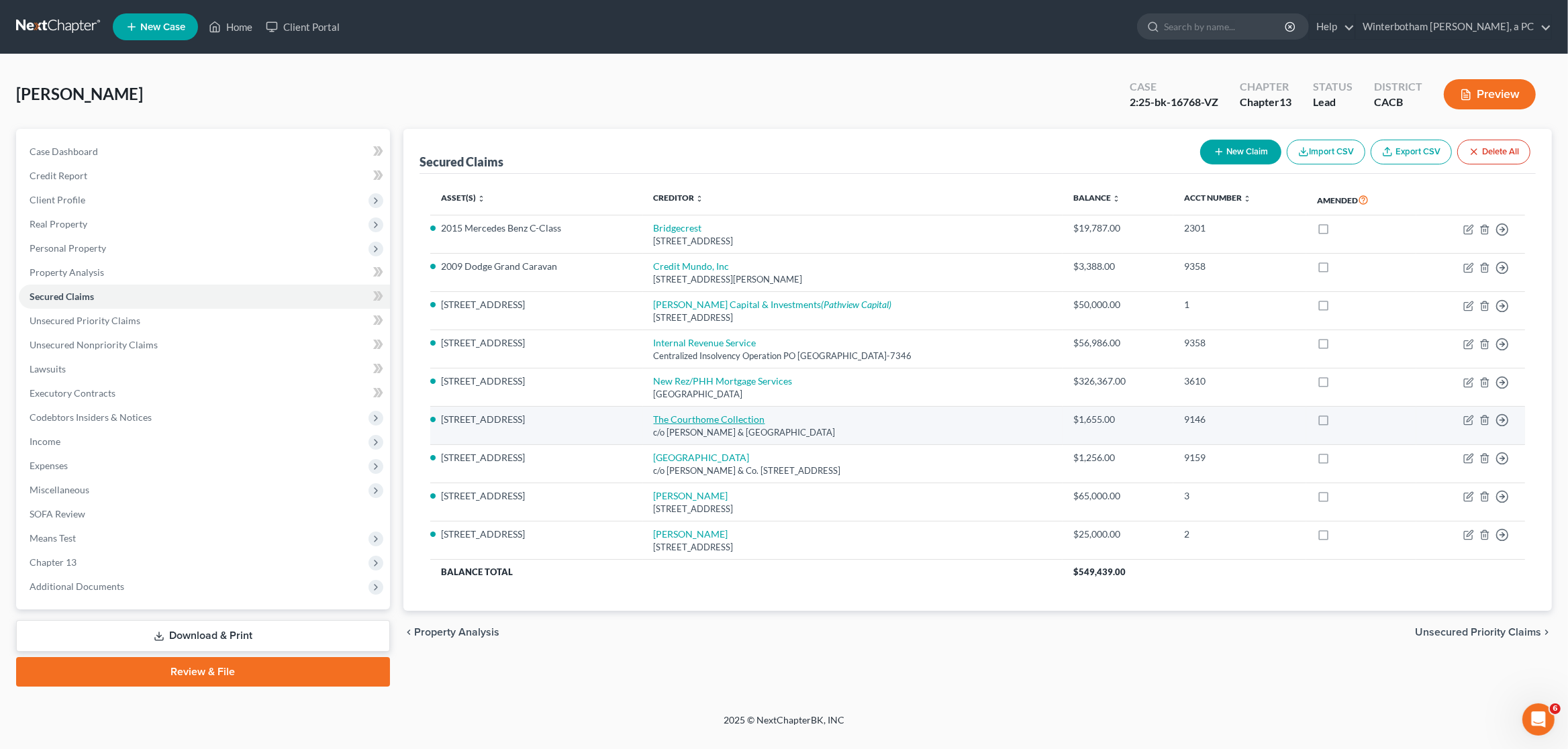
click at [674, 420] on link "The Courthome Collection" at bounding box center [709, 419] width 112 height 11
select select "4"
select select "18"
select select "4"
select select "0"
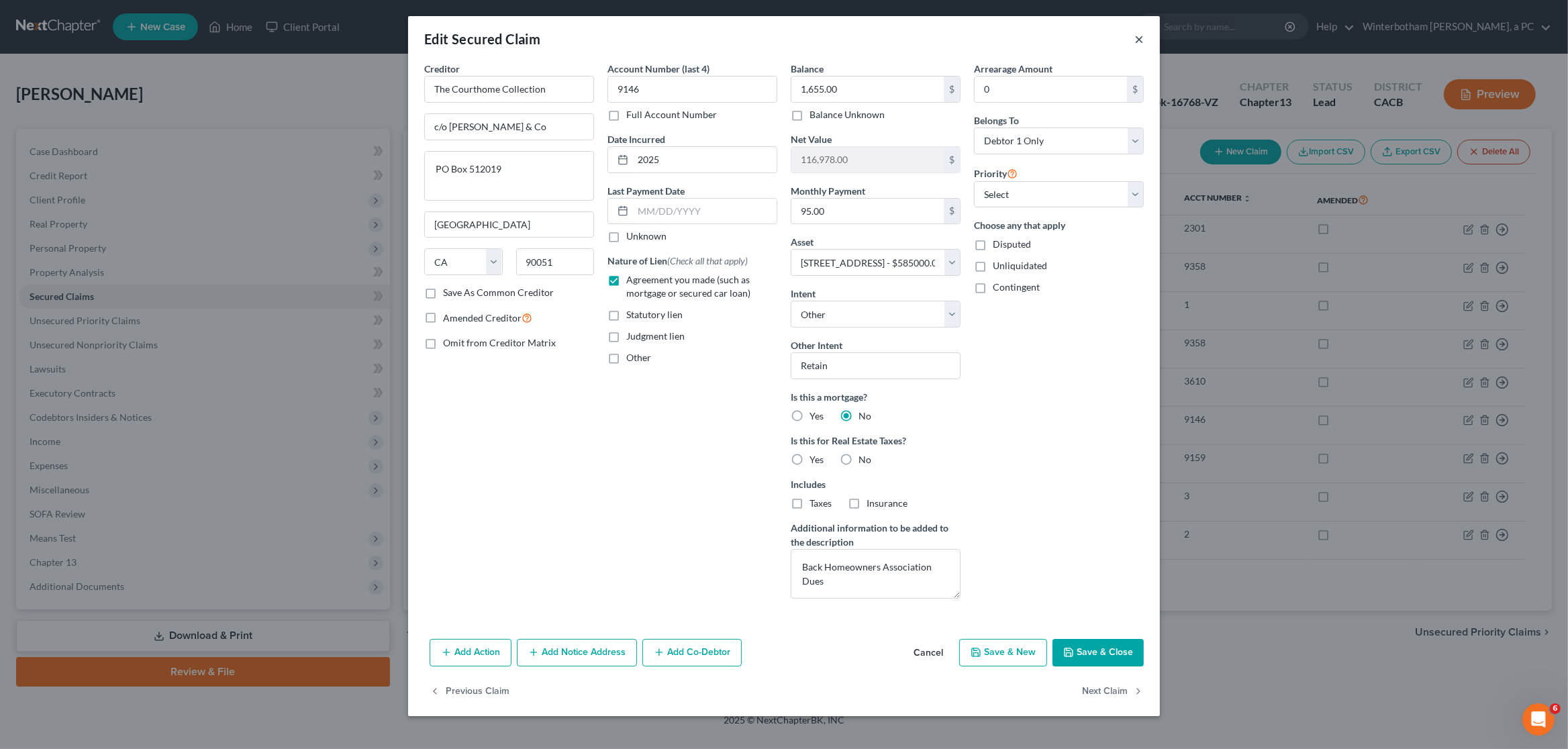
click at [1138, 40] on button "×" at bounding box center [1139, 39] width 9 height 16
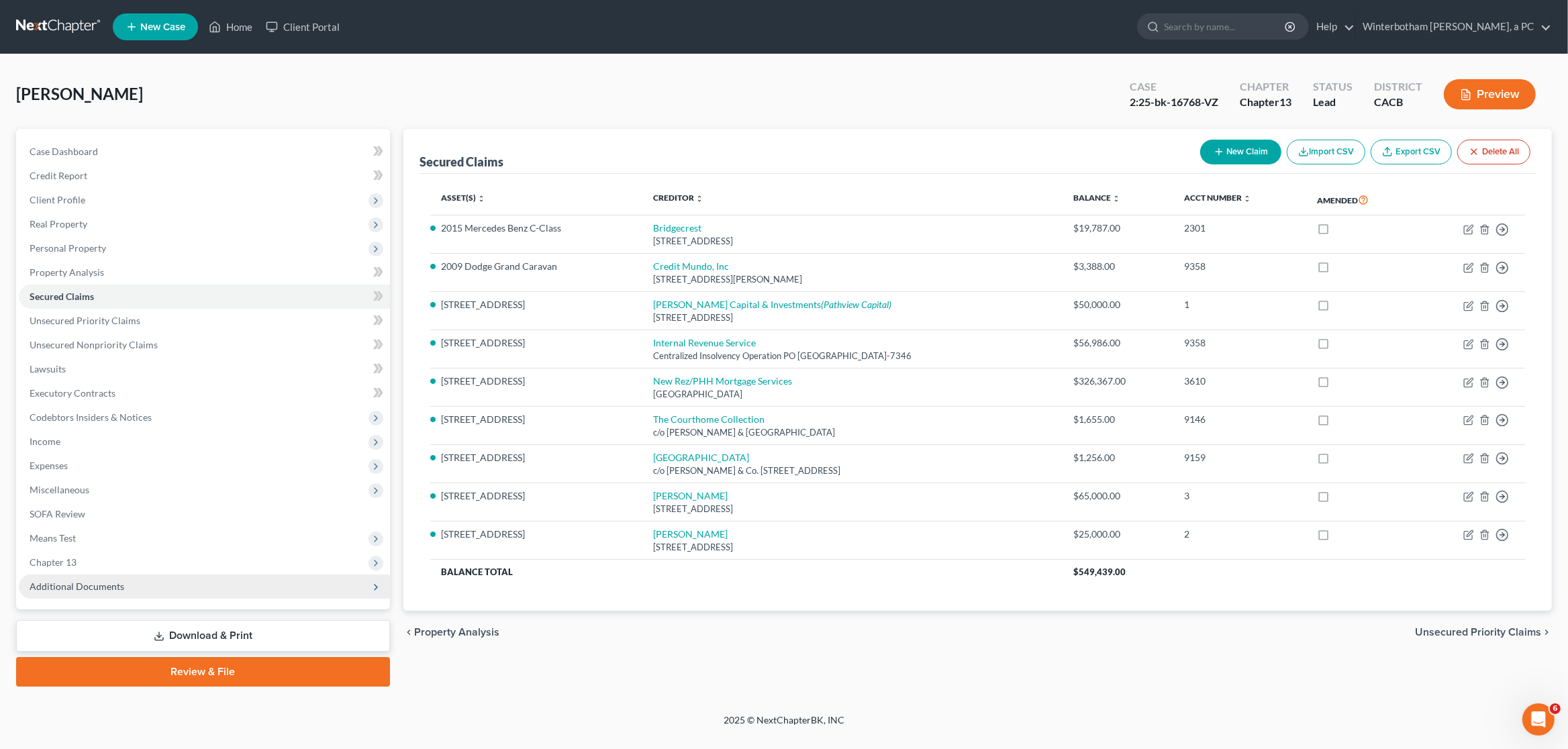
click at [100, 595] on span "Additional Documents" at bounding box center [204, 587] width 371 height 24
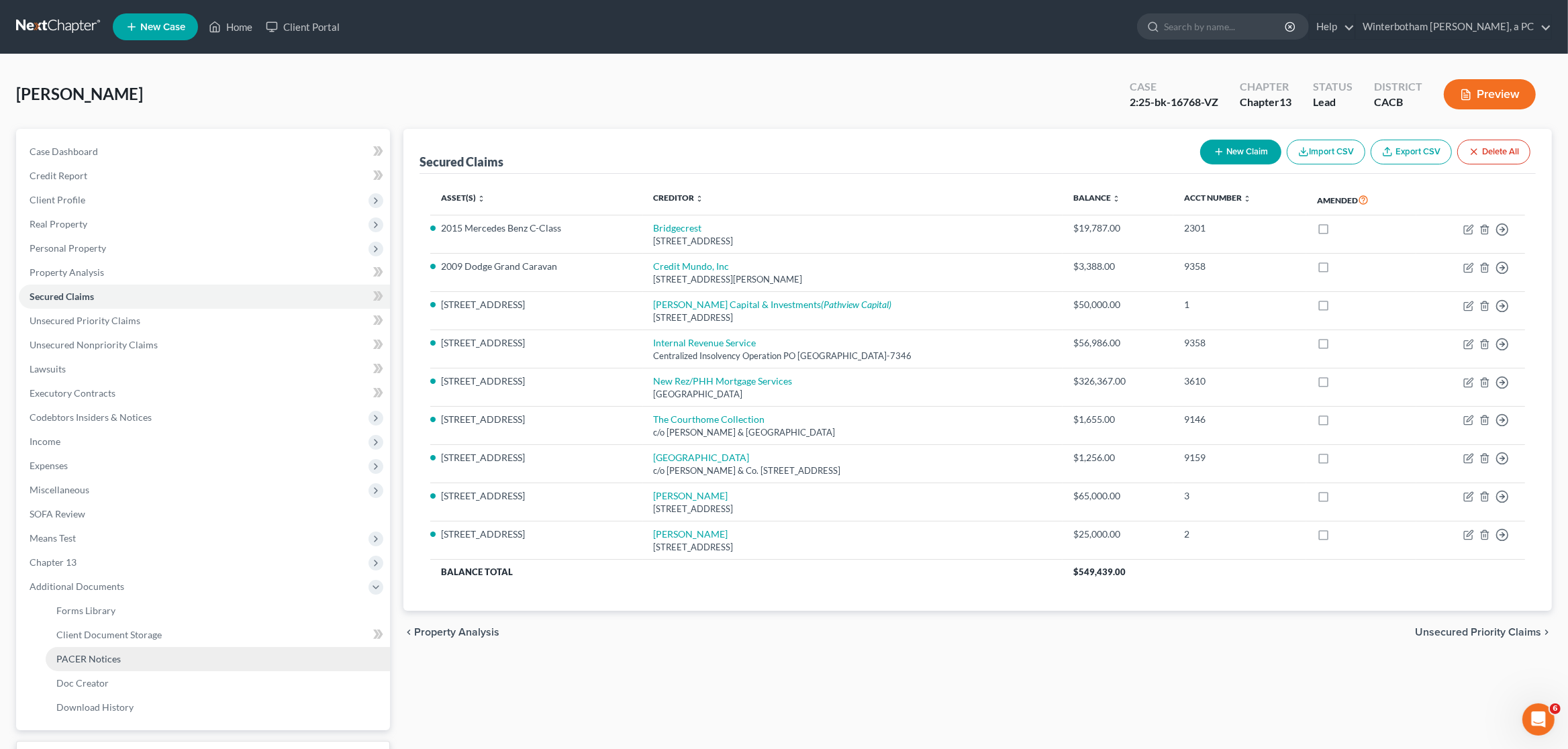
click at [149, 667] on link "PACER Notices" at bounding box center [217, 660] width 344 height 24
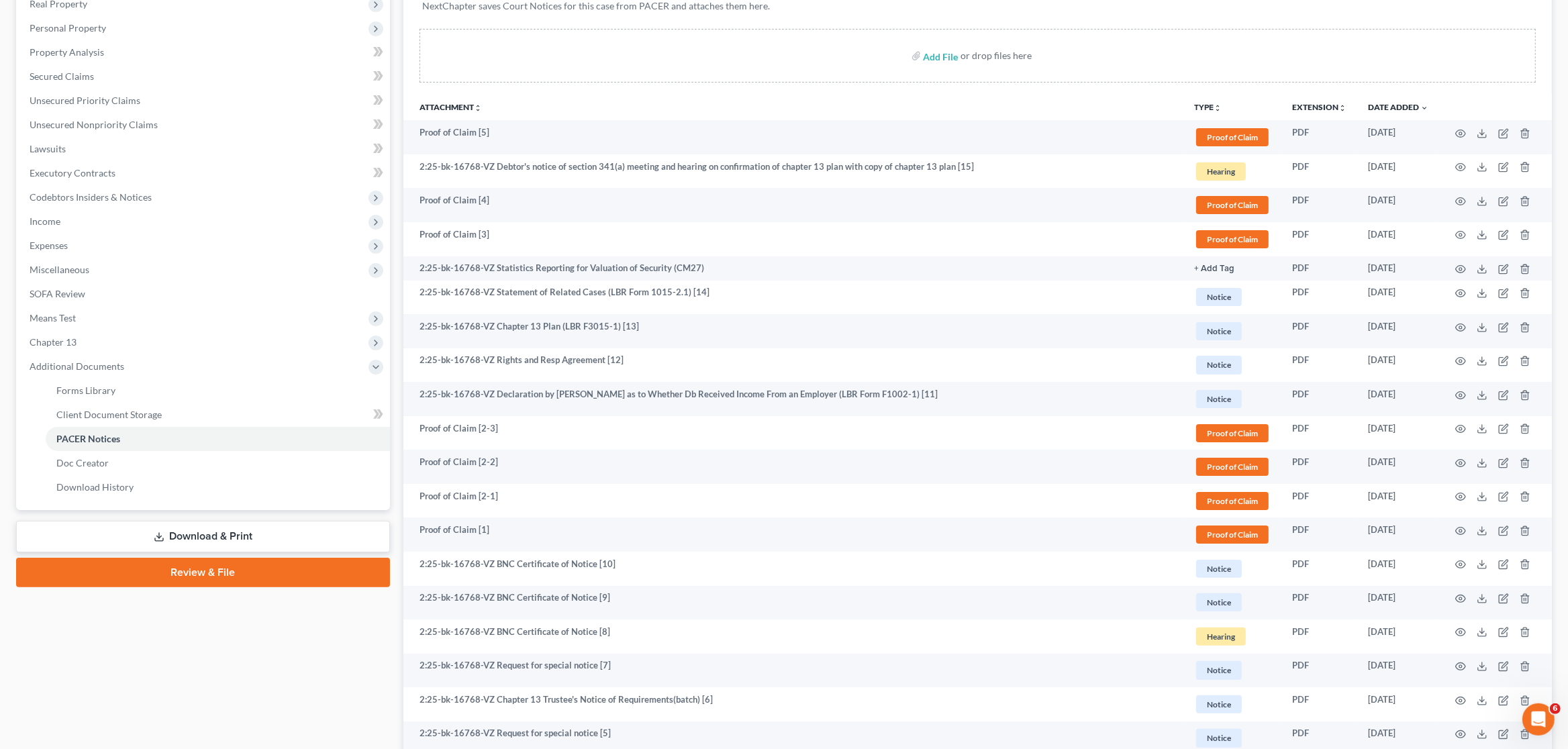
scroll to position [282, 0]
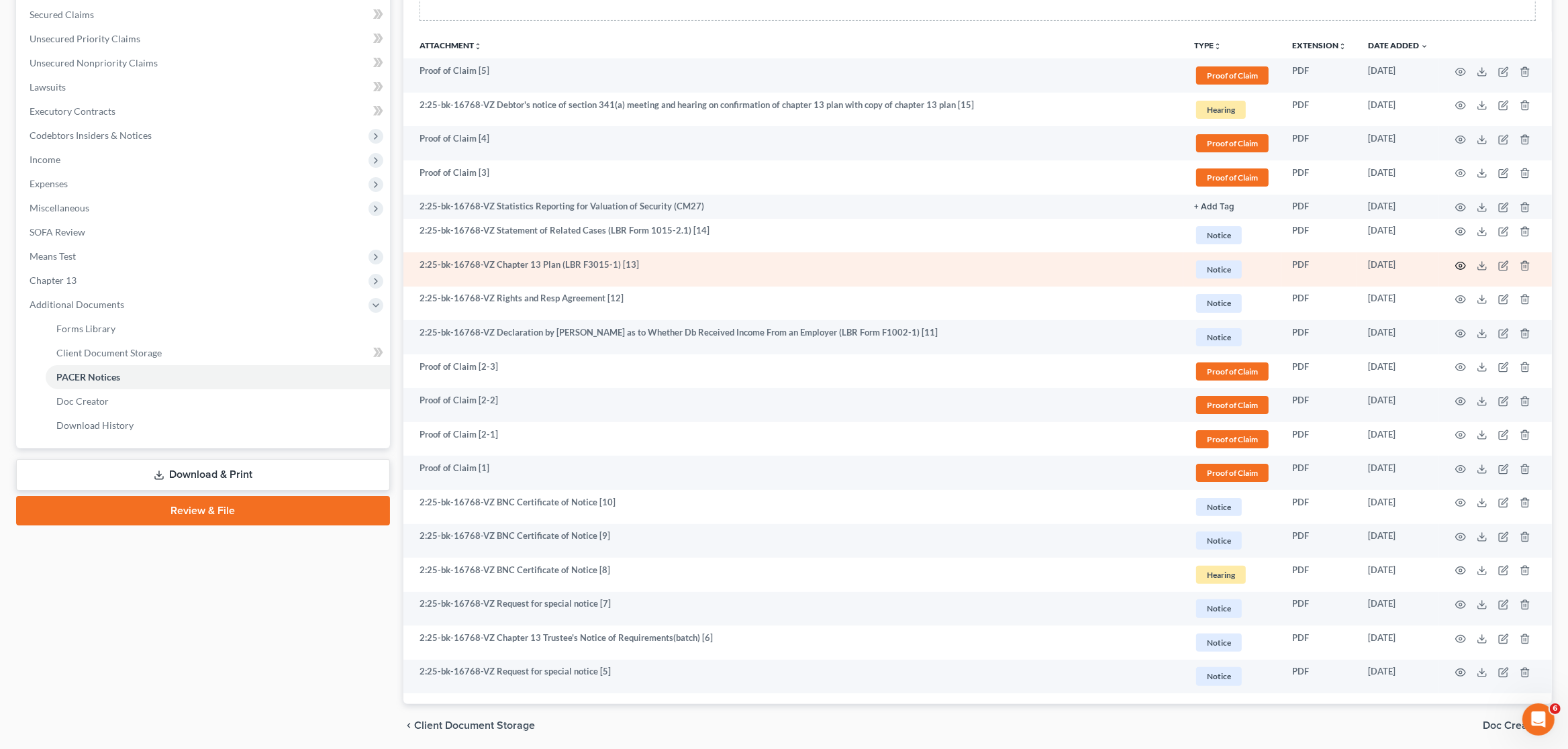
click at [1462, 265] on circle "button" at bounding box center [1461, 265] width 3 height 3
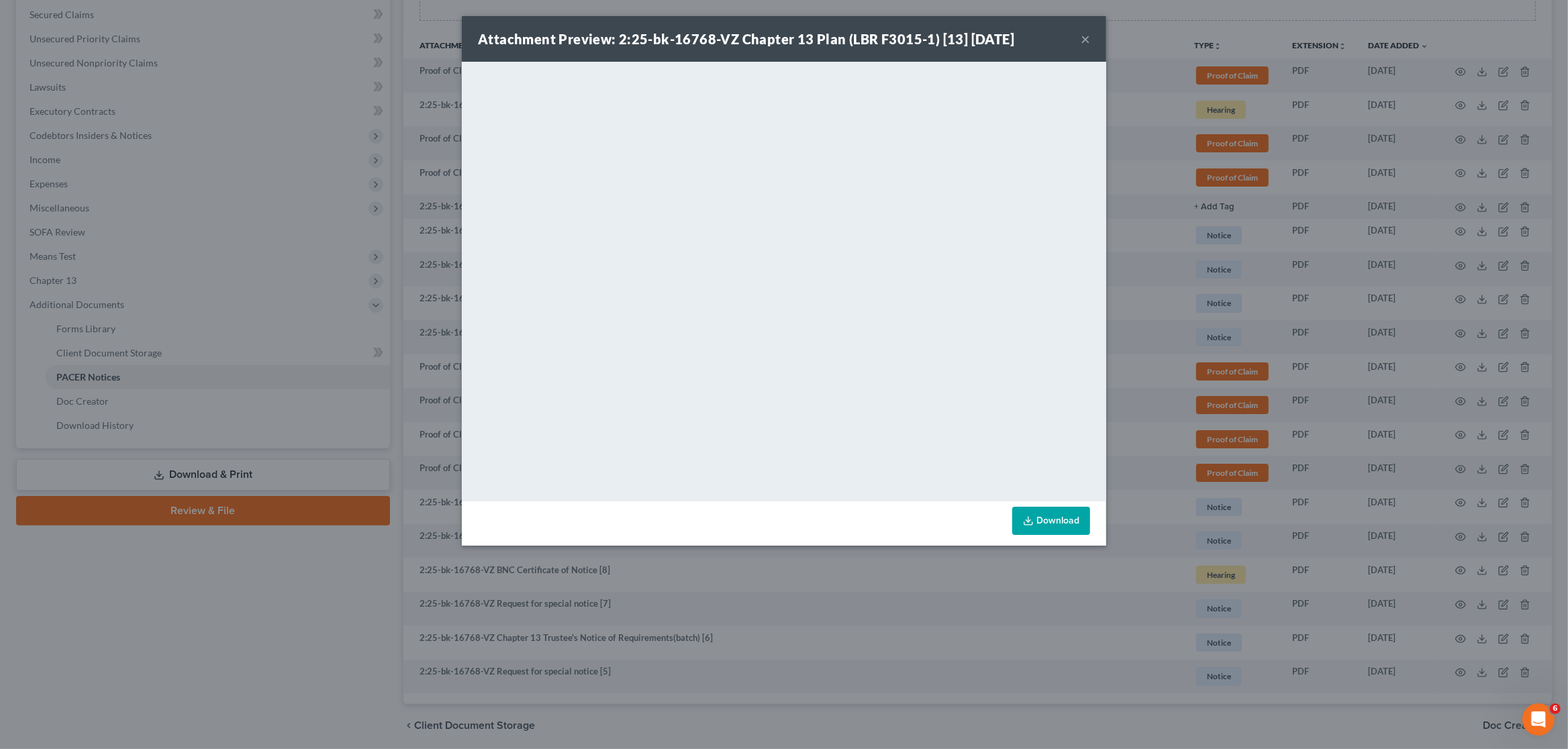
click at [1086, 38] on button "×" at bounding box center [1085, 39] width 9 height 16
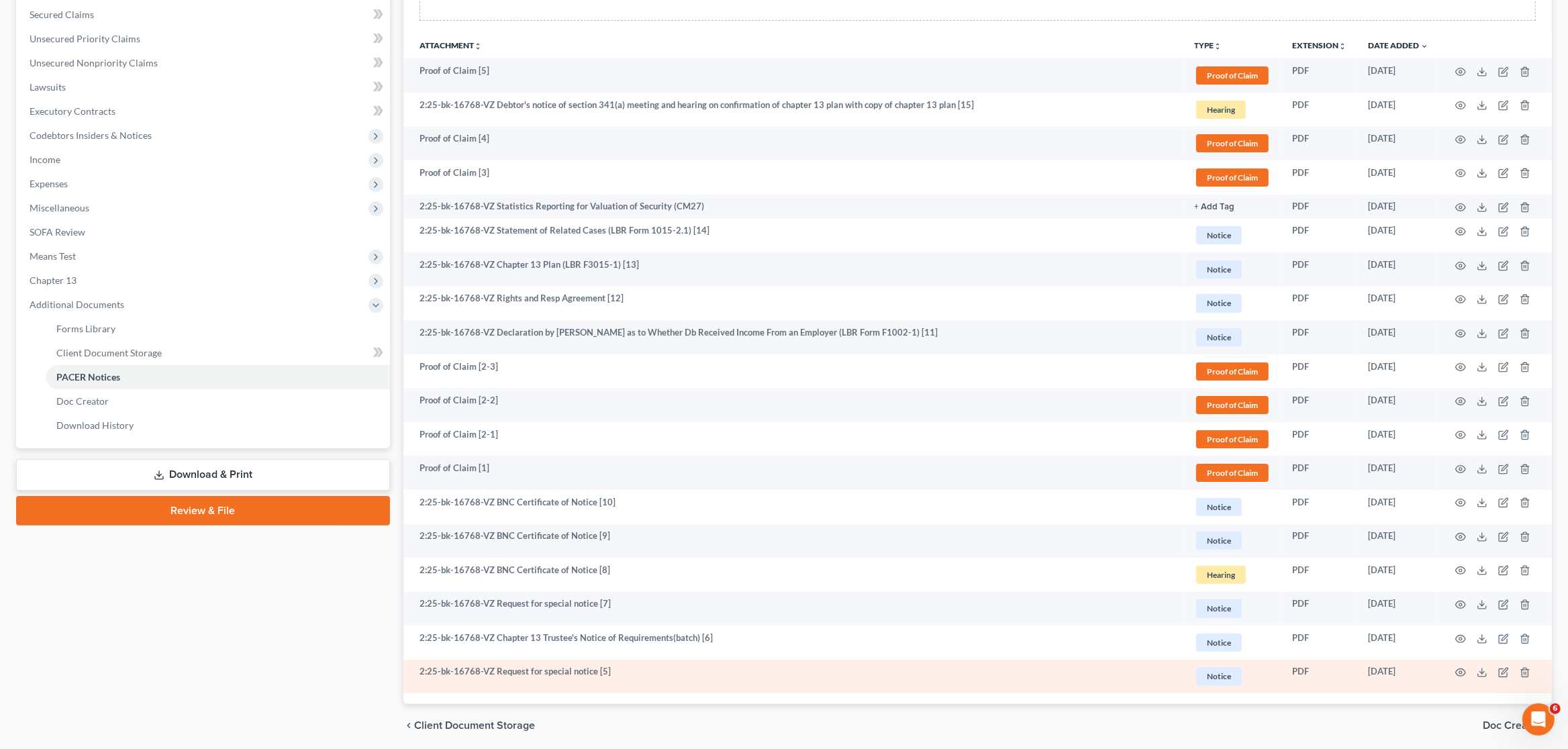
click at [657, 675] on td "2:25-bk-16768-VZ Request for special notice [5]" at bounding box center [793, 677] width 780 height 34
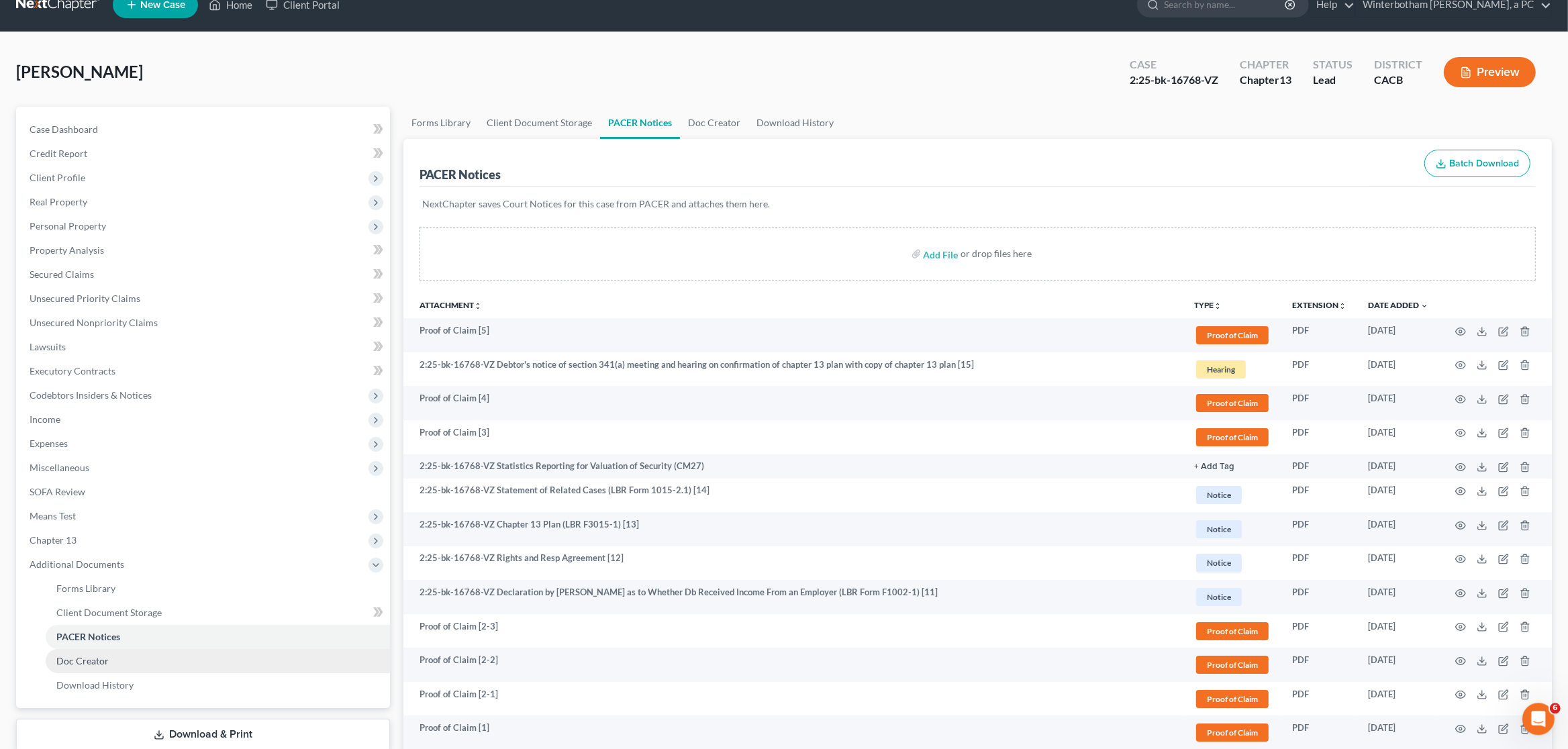
scroll to position [0, 0]
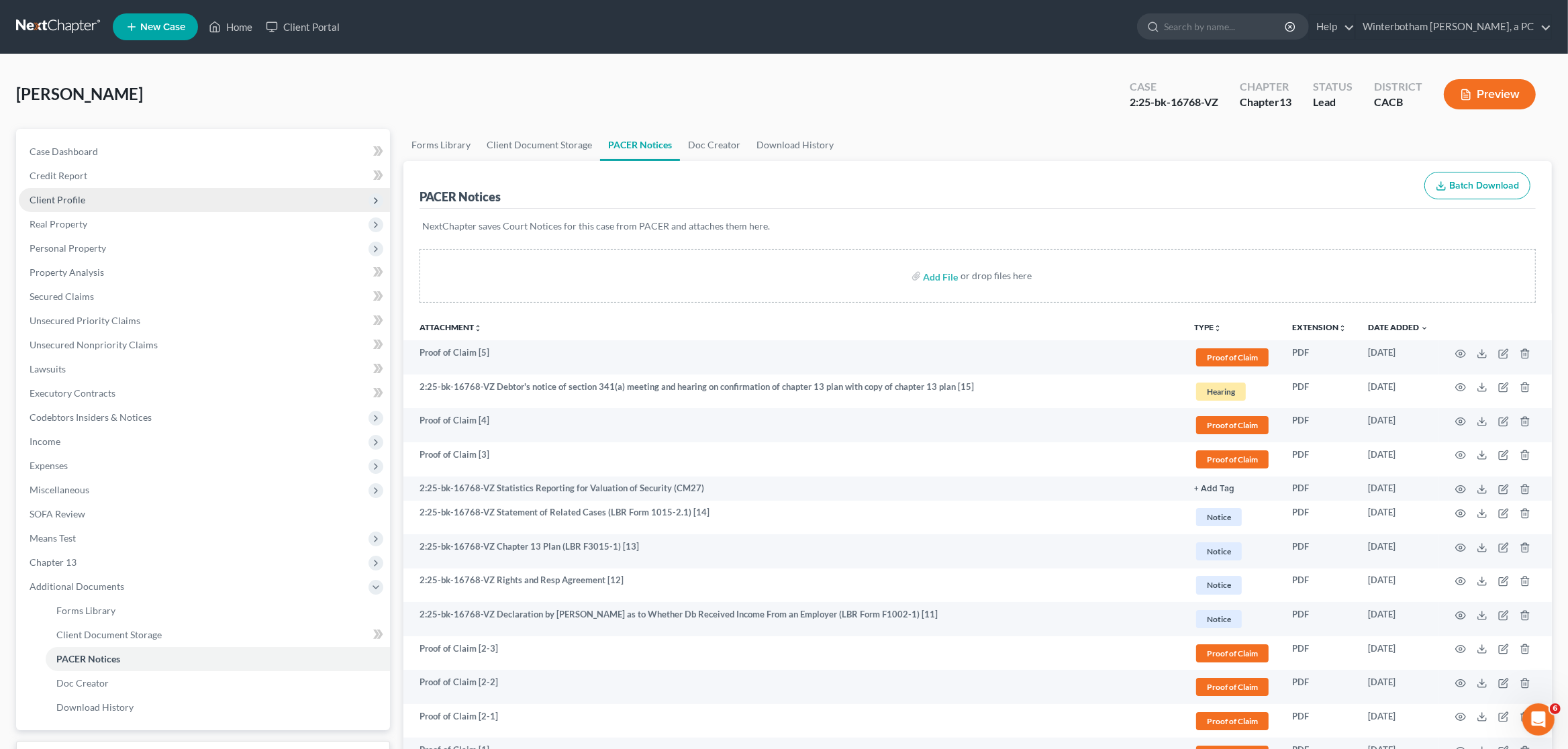
click at [167, 201] on span "Client Profile" at bounding box center [204, 200] width 371 height 24
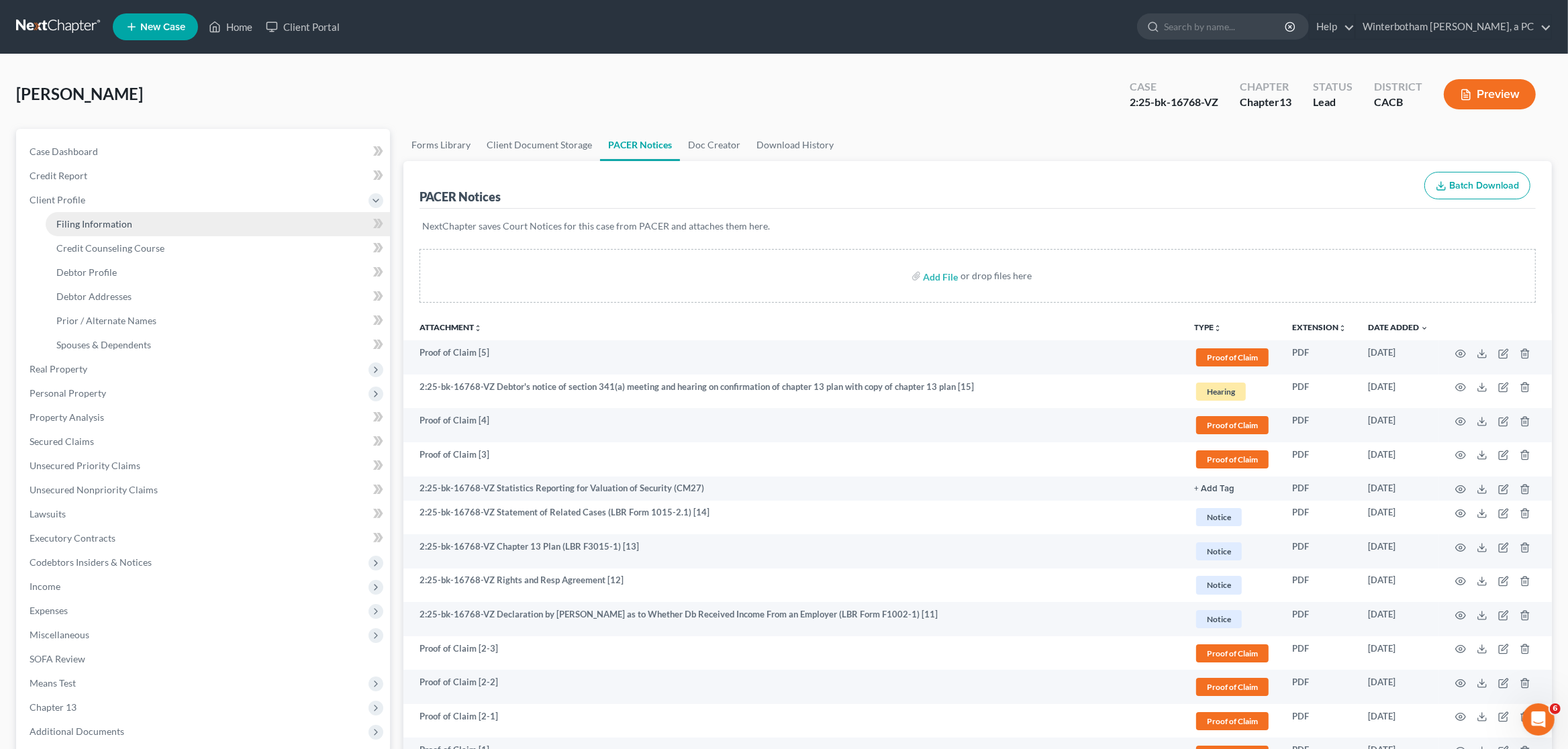
click at [165, 227] on link "Filing Information" at bounding box center [217, 224] width 344 height 24
select select "1"
select select "0"
select select "3"
select select "2"
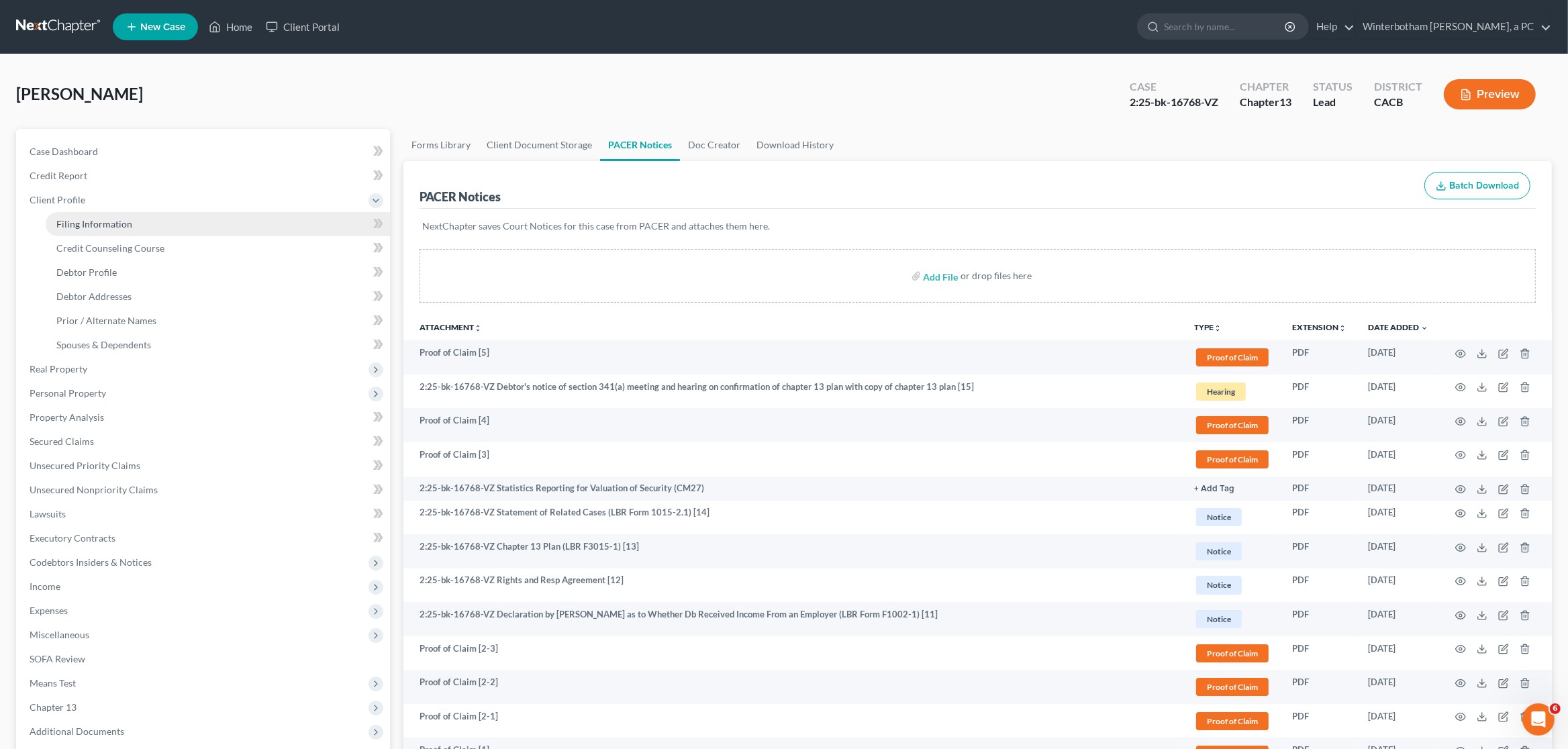
select select "4"
select select "1"
